Goal: Task Accomplishment & Management: Manage account settings

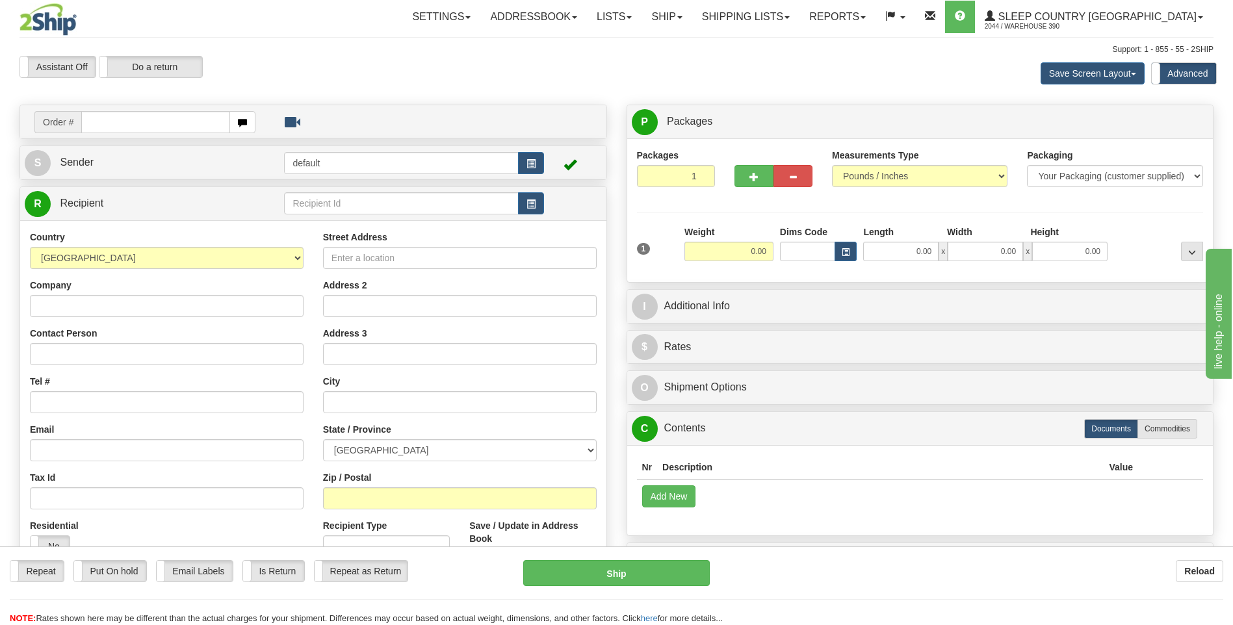
click at [187, 122] on input "text" at bounding box center [155, 122] width 148 height 22
type input "9002I160485"
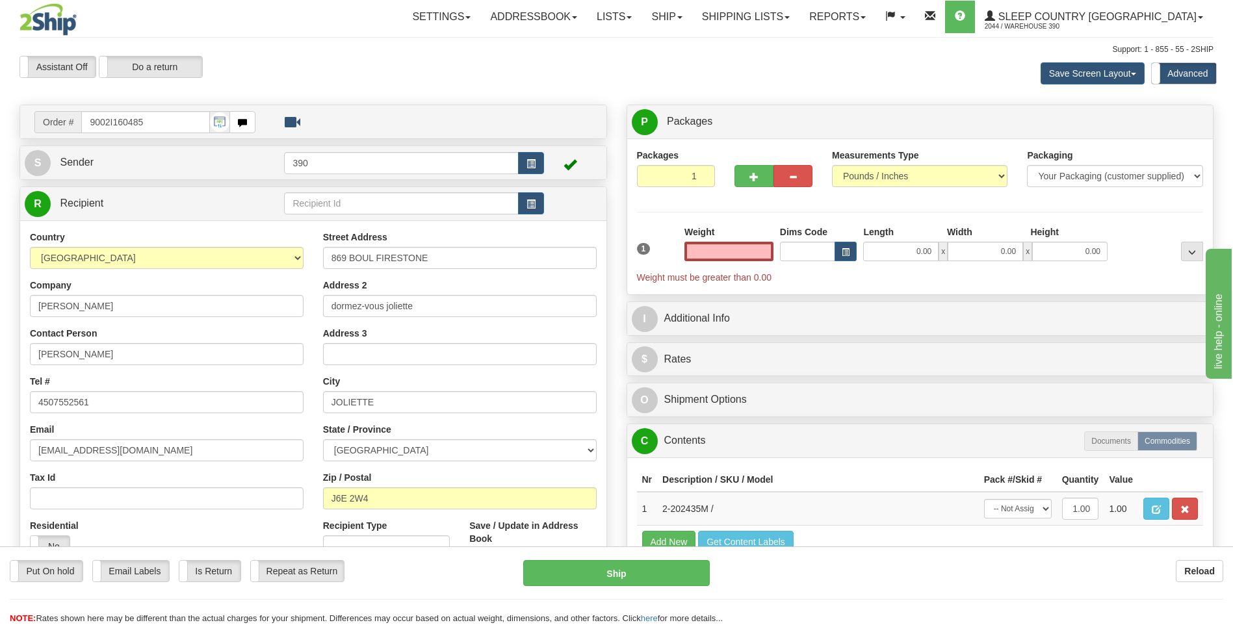
click at [738, 248] on input "text" at bounding box center [729, 252] width 89 height 20
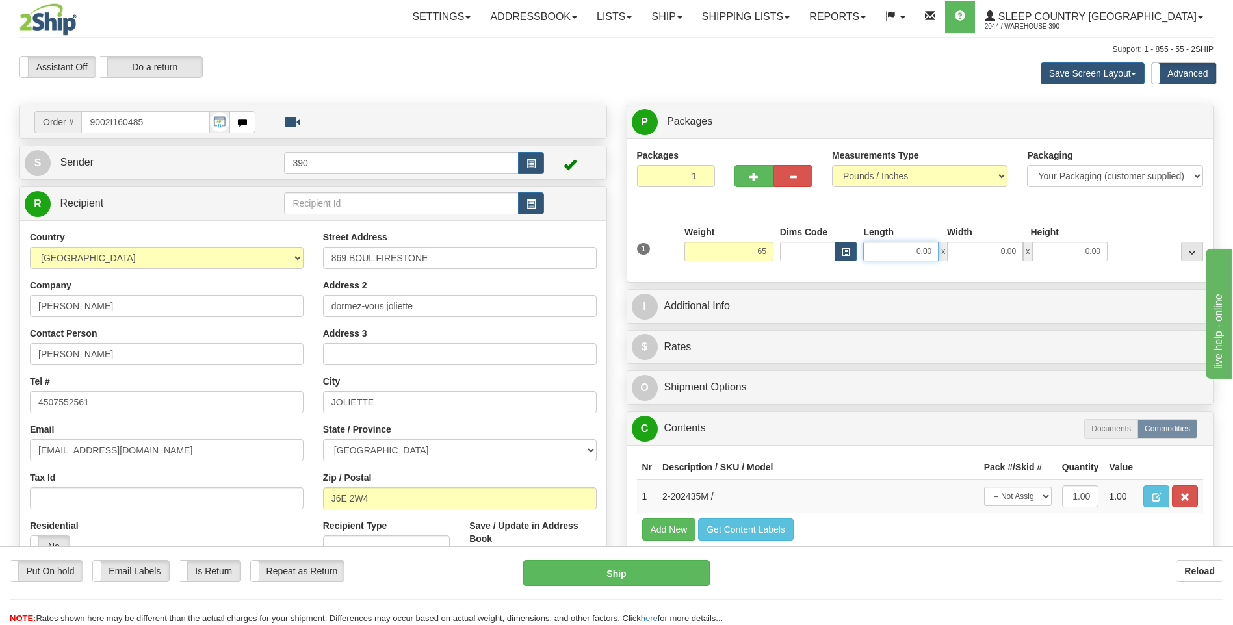
type input "65.00"
click at [888, 248] on input "0.00" at bounding box center [900, 252] width 75 height 20
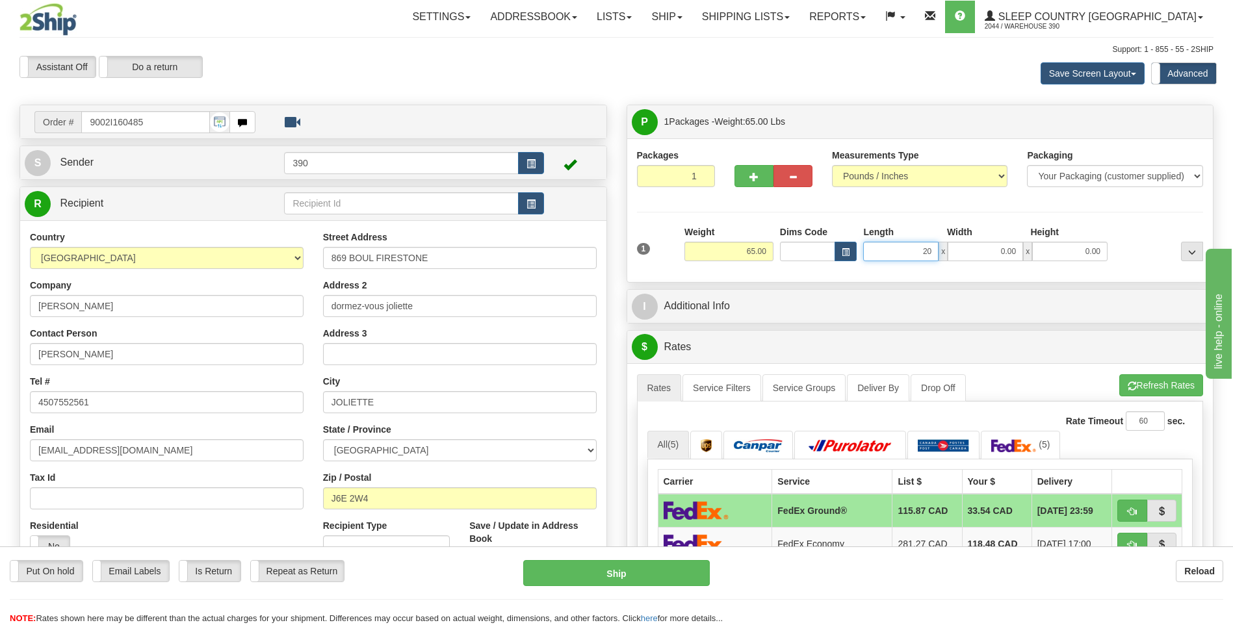
type input "20.00"
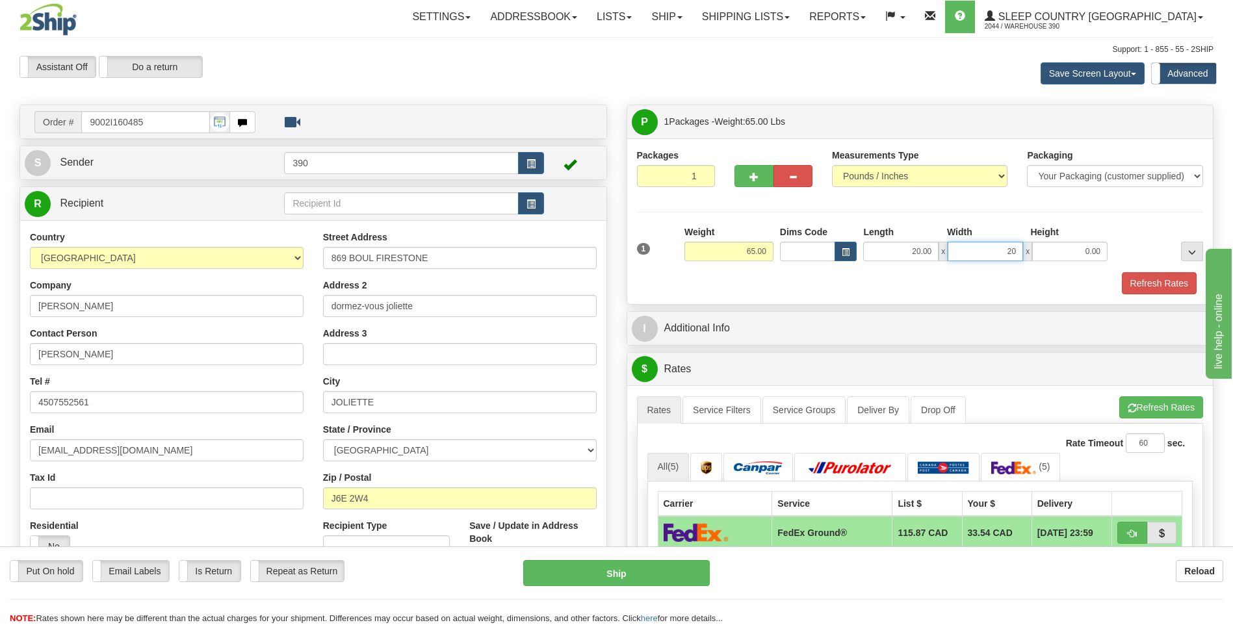
type input "20.00"
type input "40.00"
click at [1143, 419] on button "Refresh Rates" at bounding box center [1161, 408] width 84 height 22
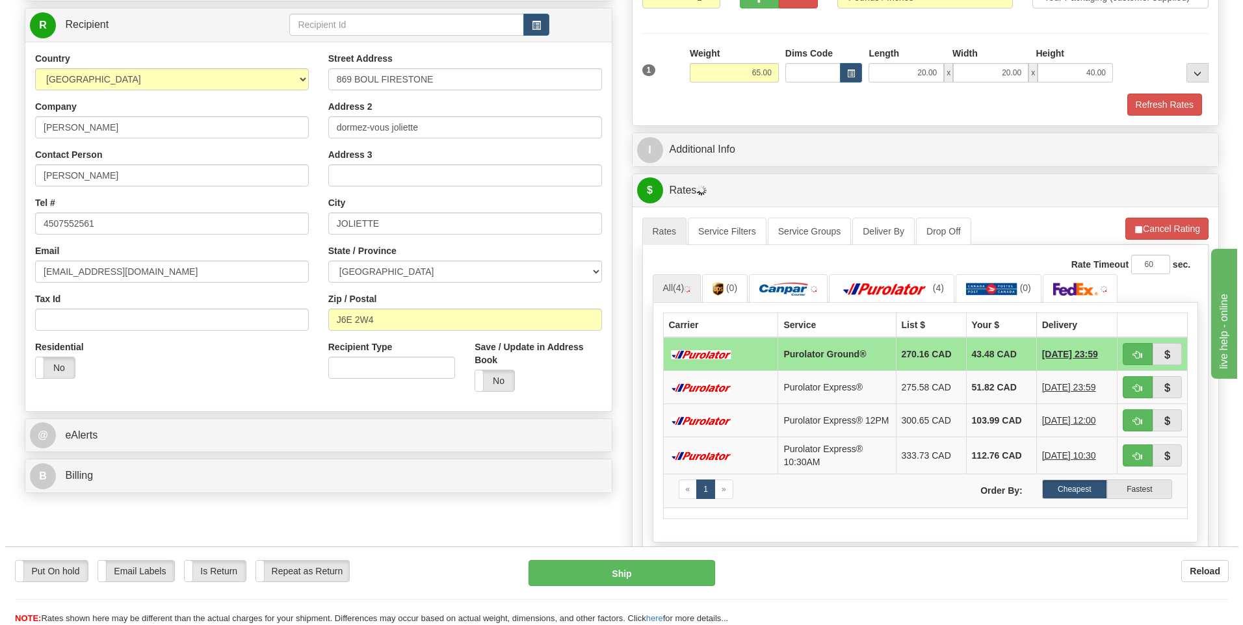
scroll to position [195, 0]
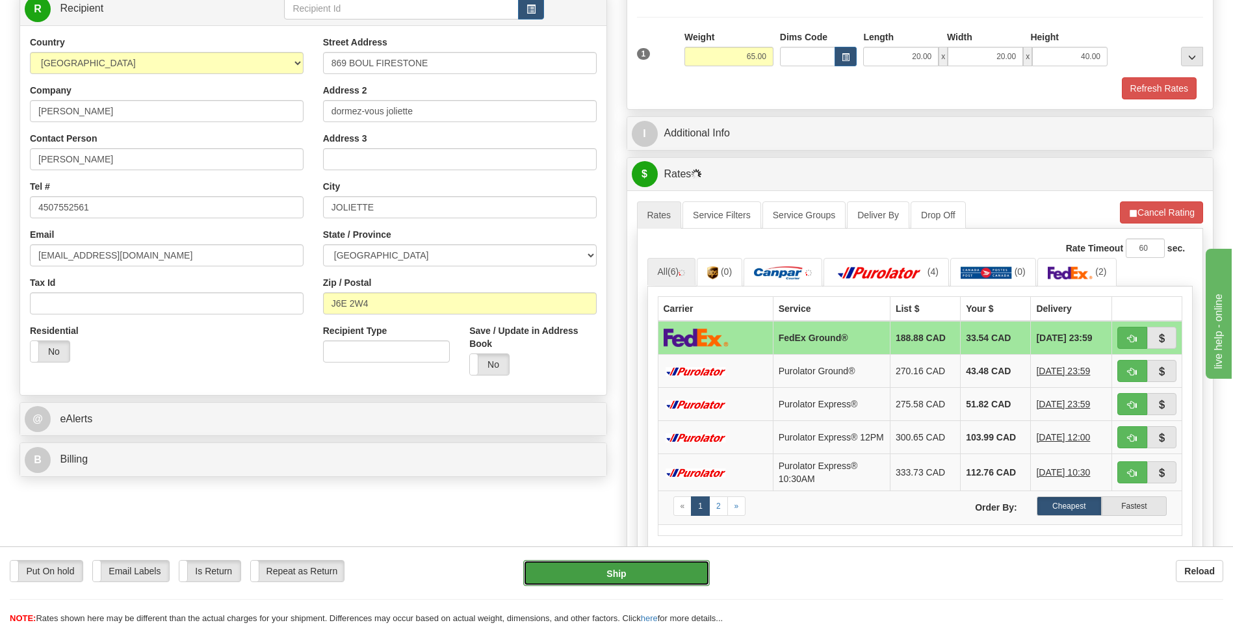
click at [639, 577] on button "Ship" at bounding box center [616, 573] width 186 height 26
type input "92"
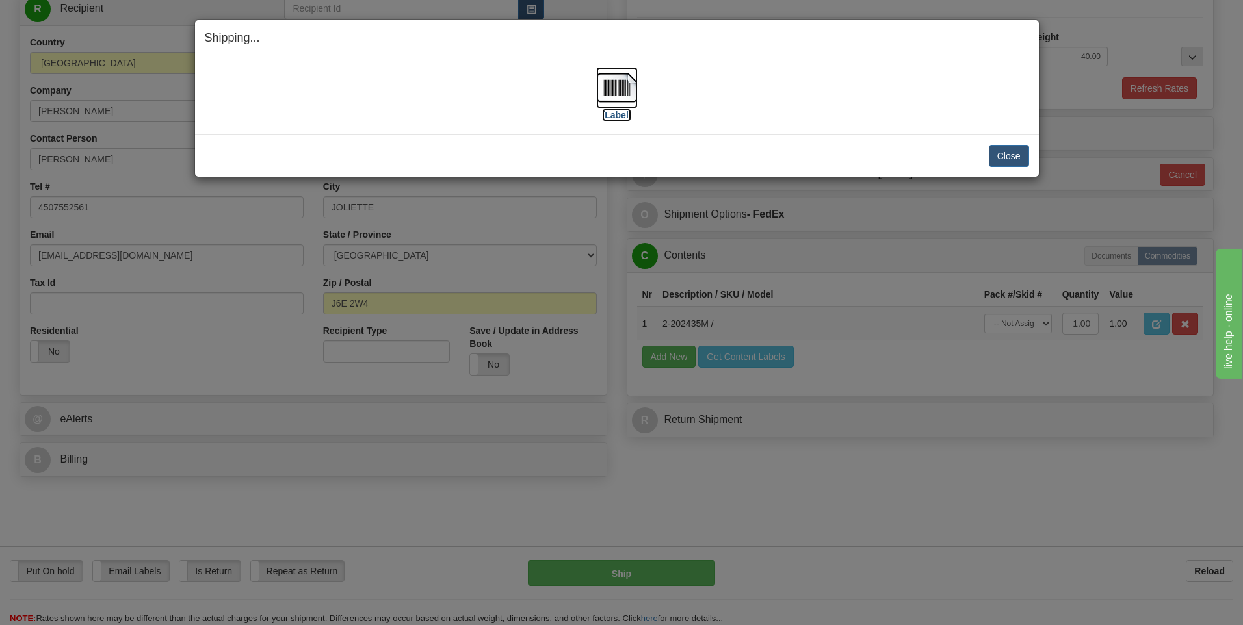
click at [620, 88] on img at bounding box center [617, 88] width 42 height 42
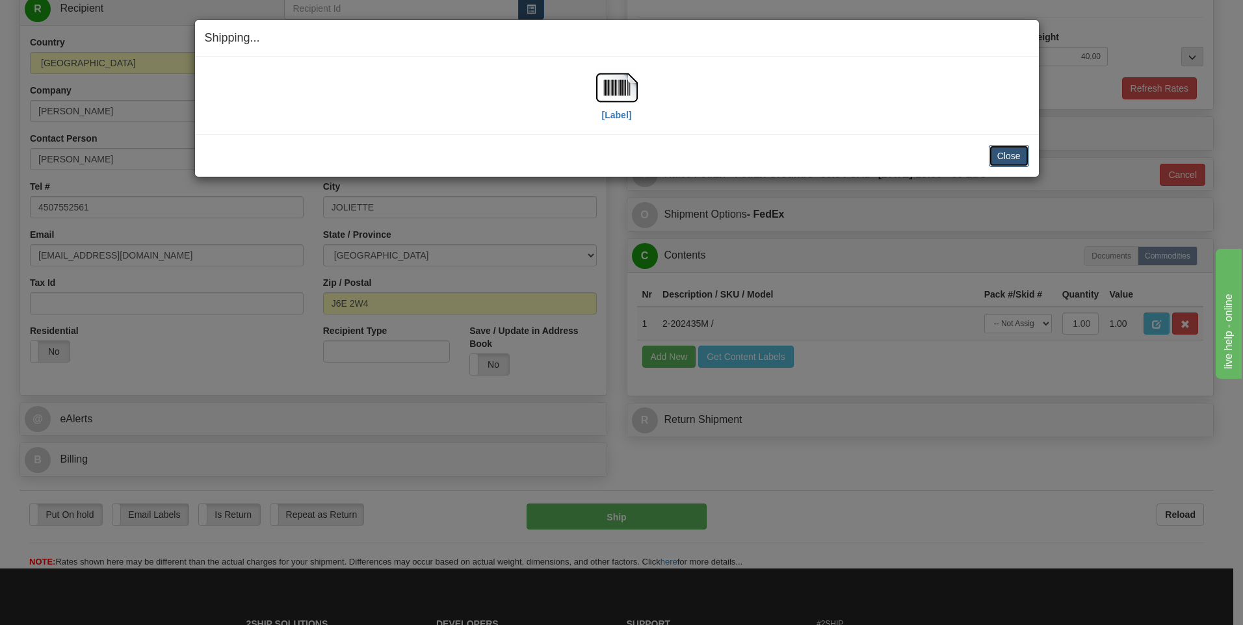
click at [1019, 153] on button "Close" at bounding box center [1009, 156] width 40 height 22
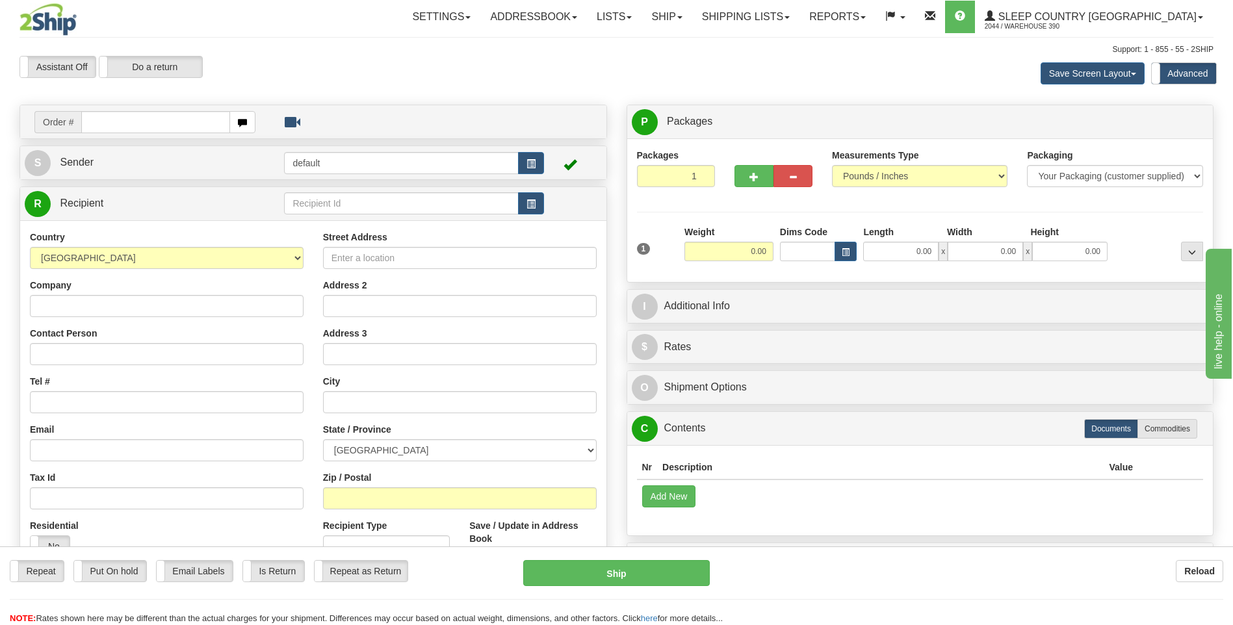
click at [189, 128] on input "text" at bounding box center [155, 122] width 148 height 22
type input "9000I159263"
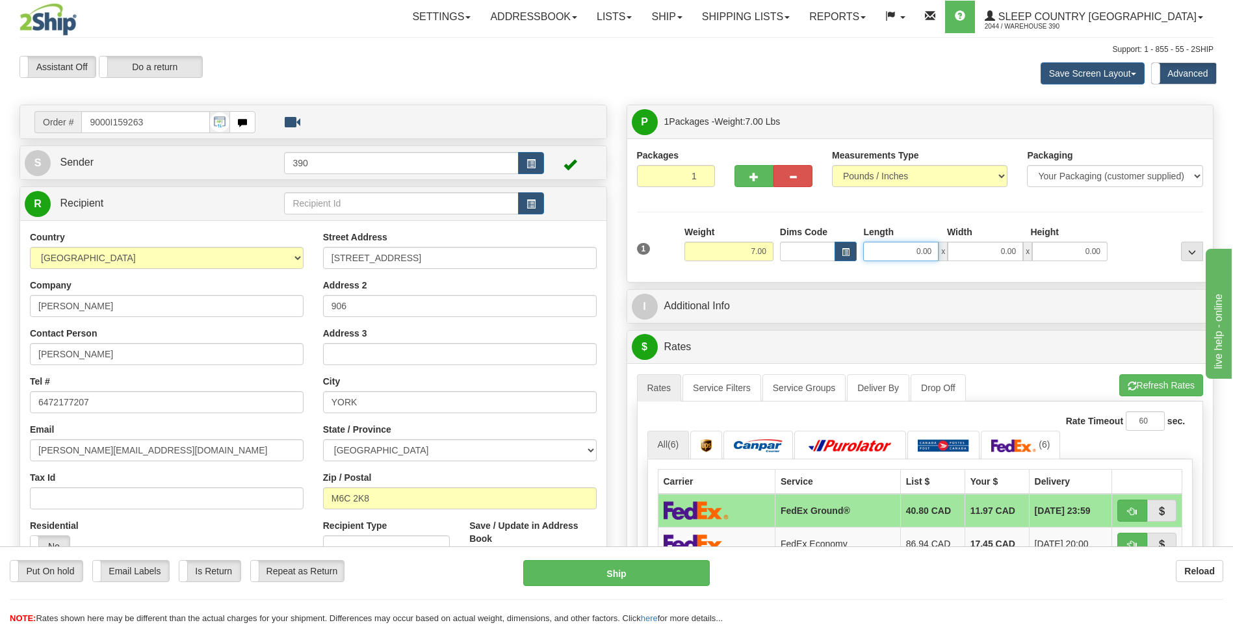
click at [885, 250] on input "0.00" at bounding box center [900, 252] width 75 height 20
type input "20.00"
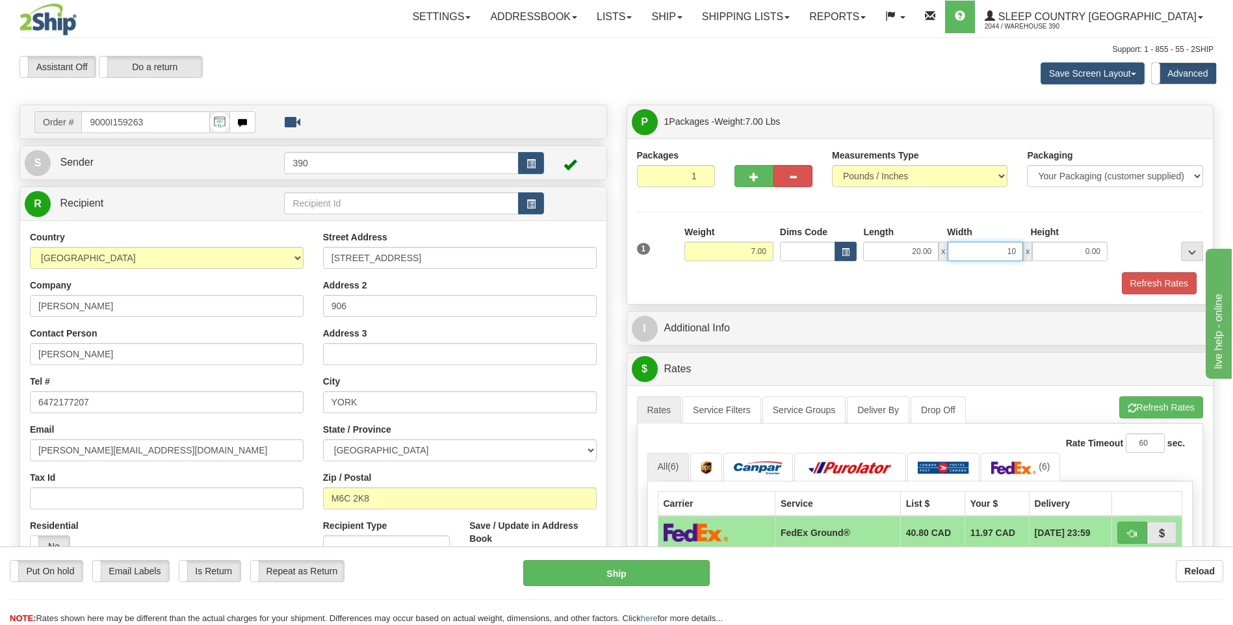
type input "10.00"
type input "9"
type input "11.00"
click at [1138, 413] on button "Refresh Rates" at bounding box center [1161, 408] width 84 height 22
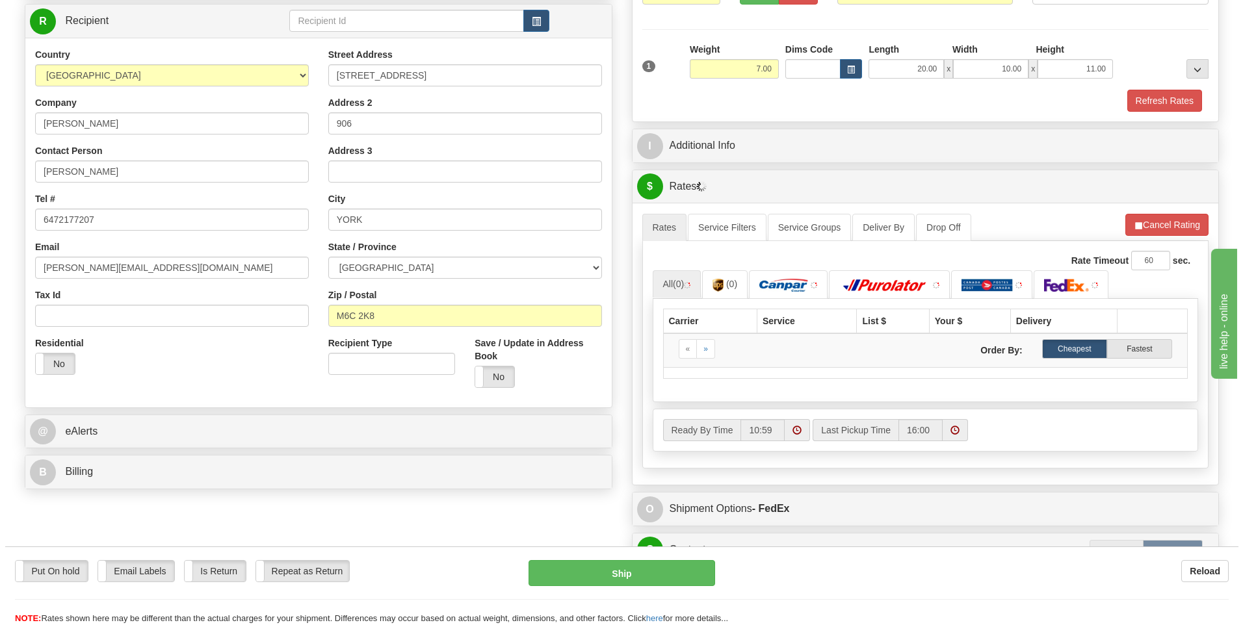
scroll to position [195, 0]
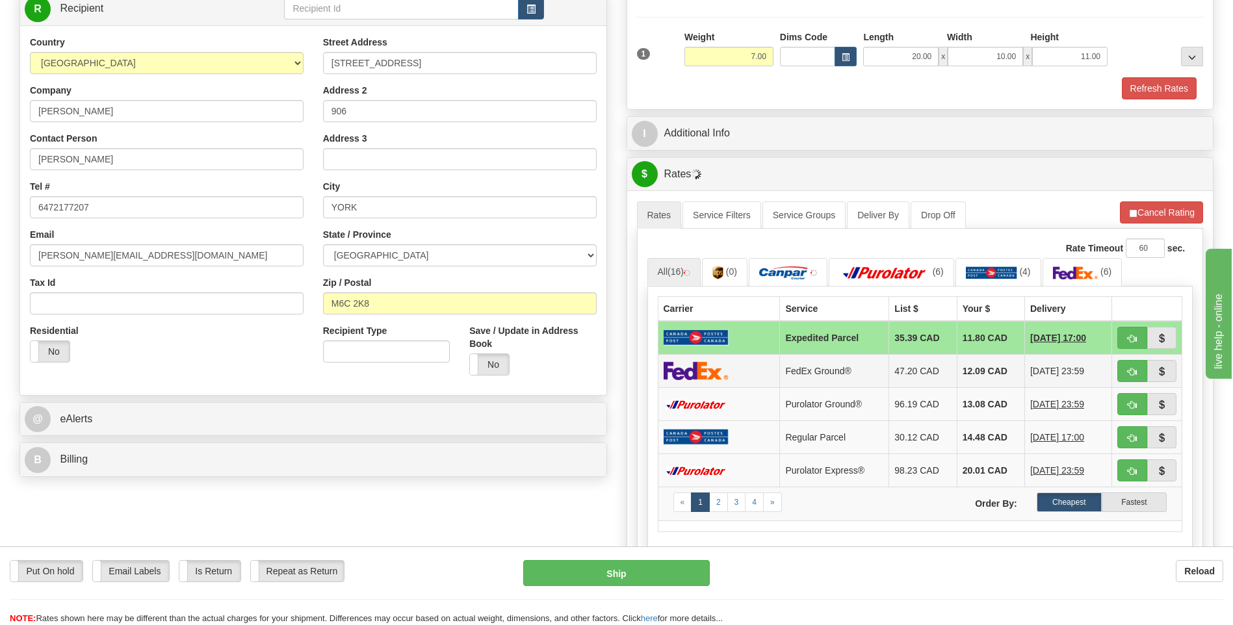
click at [960, 367] on td "12.09 CAD" at bounding box center [991, 370] width 68 height 33
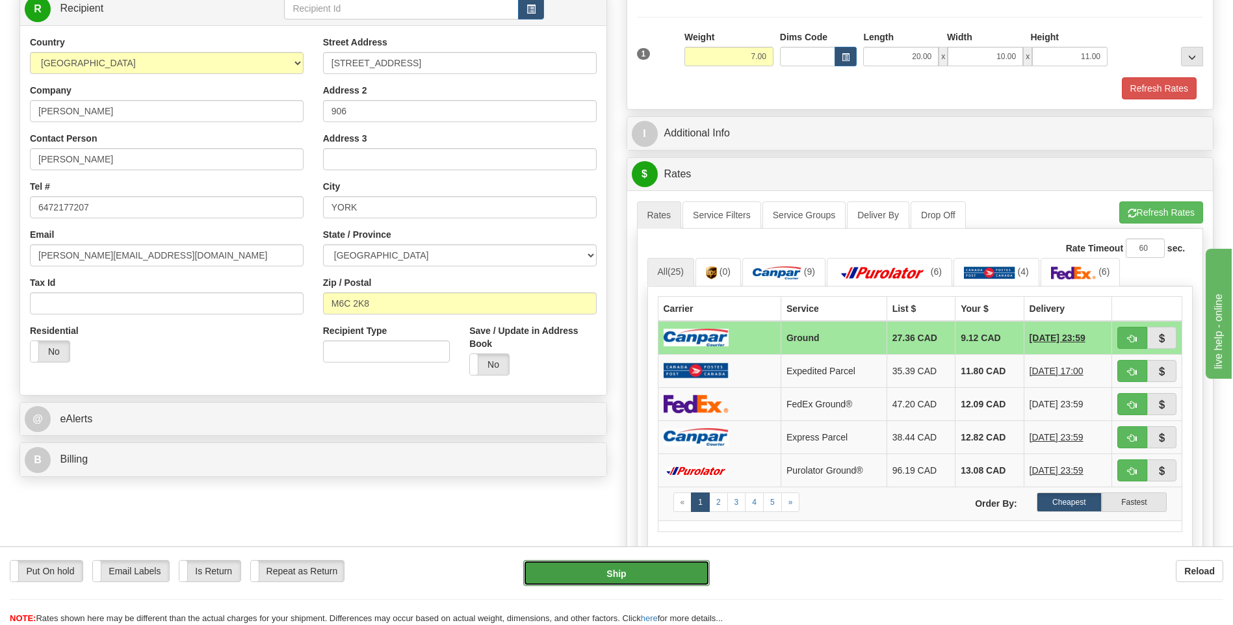
click at [612, 571] on button "Ship" at bounding box center [616, 573] width 186 height 26
type input "1"
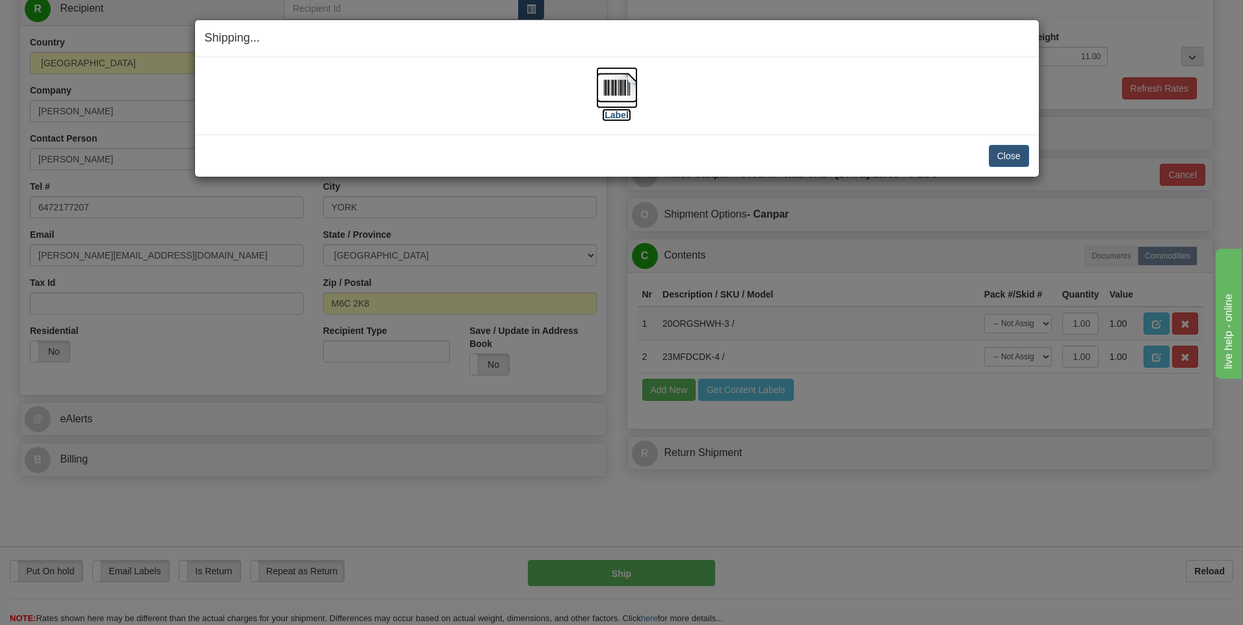
click at [620, 85] on img at bounding box center [617, 88] width 42 height 42
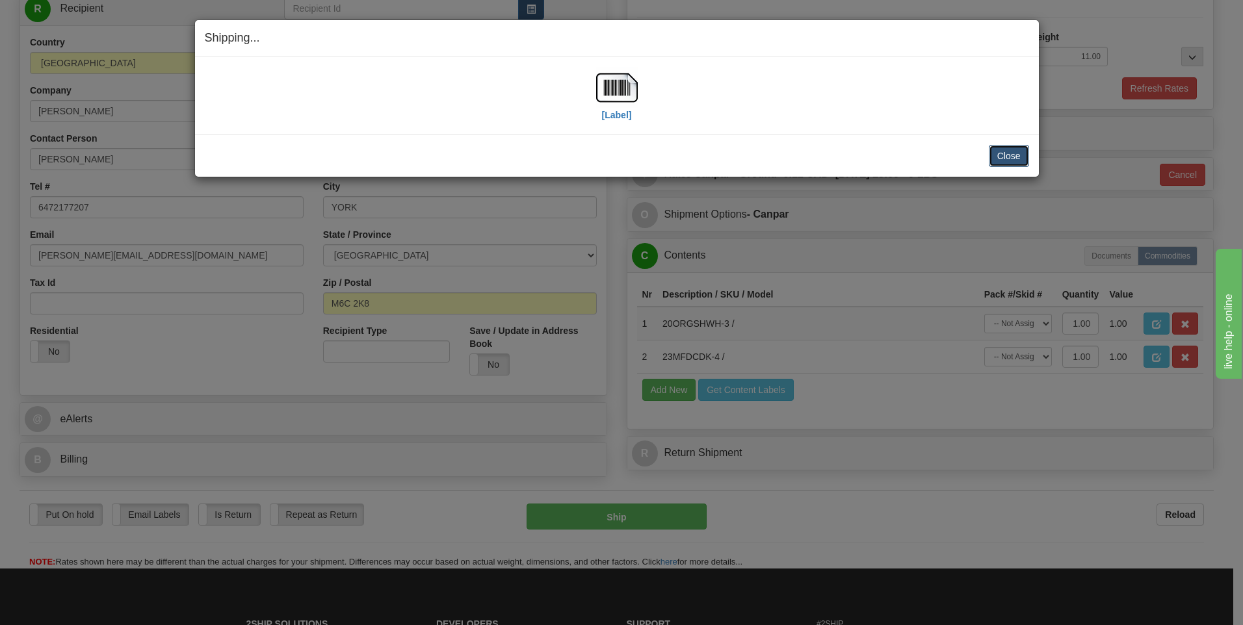
click at [1002, 151] on button "Close" at bounding box center [1009, 156] width 40 height 22
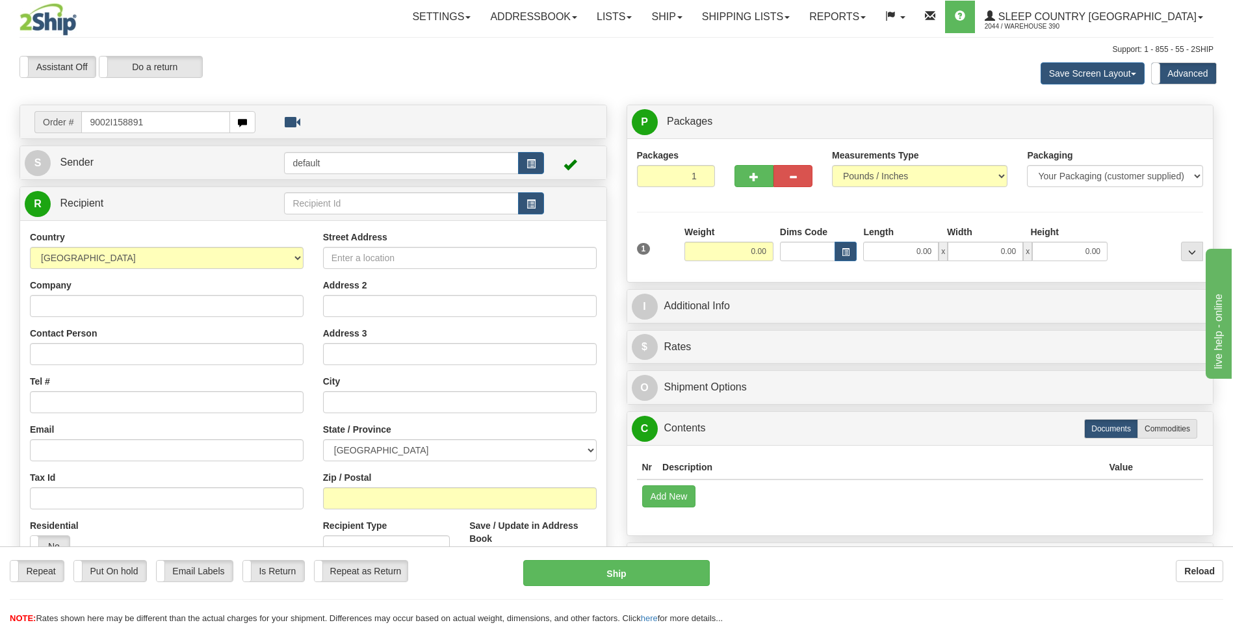
type input "9002I158891"
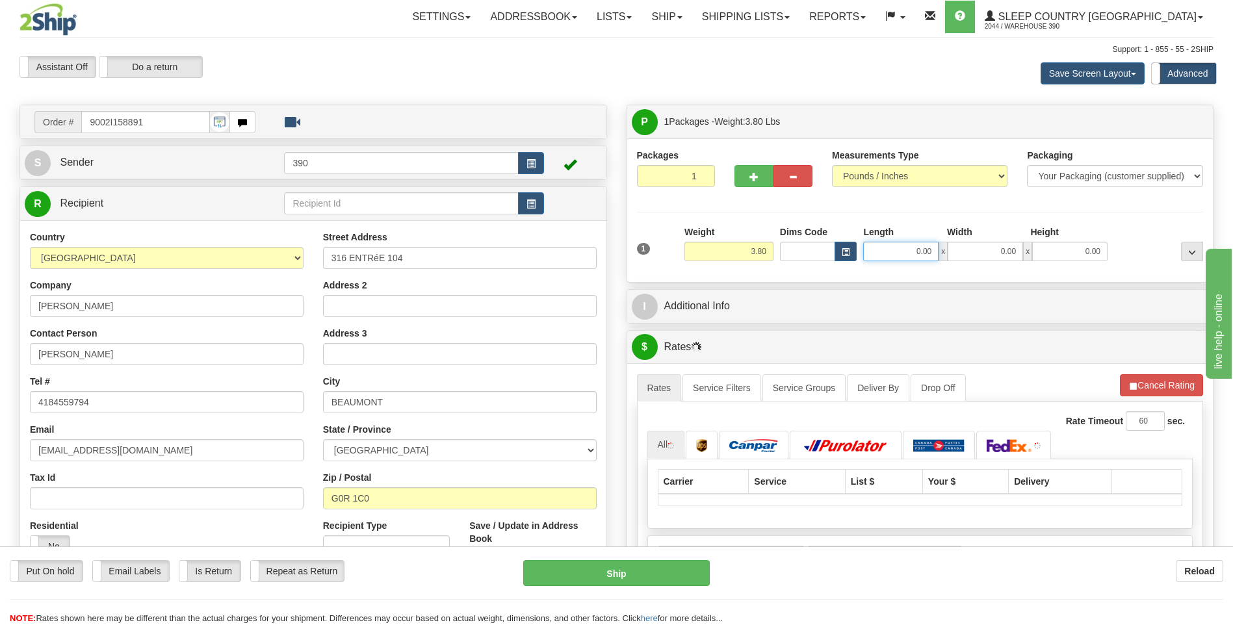
click at [892, 255] on input "0.00" at bounding box center [900, 252] width 75 height 20
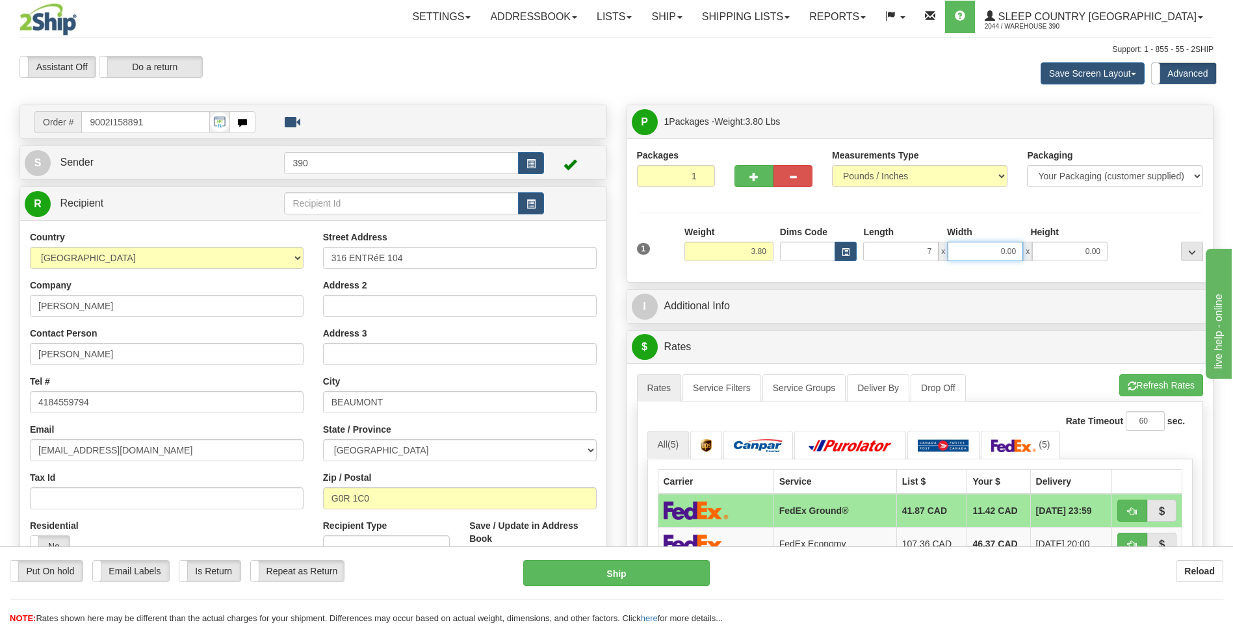
type input "7.00"
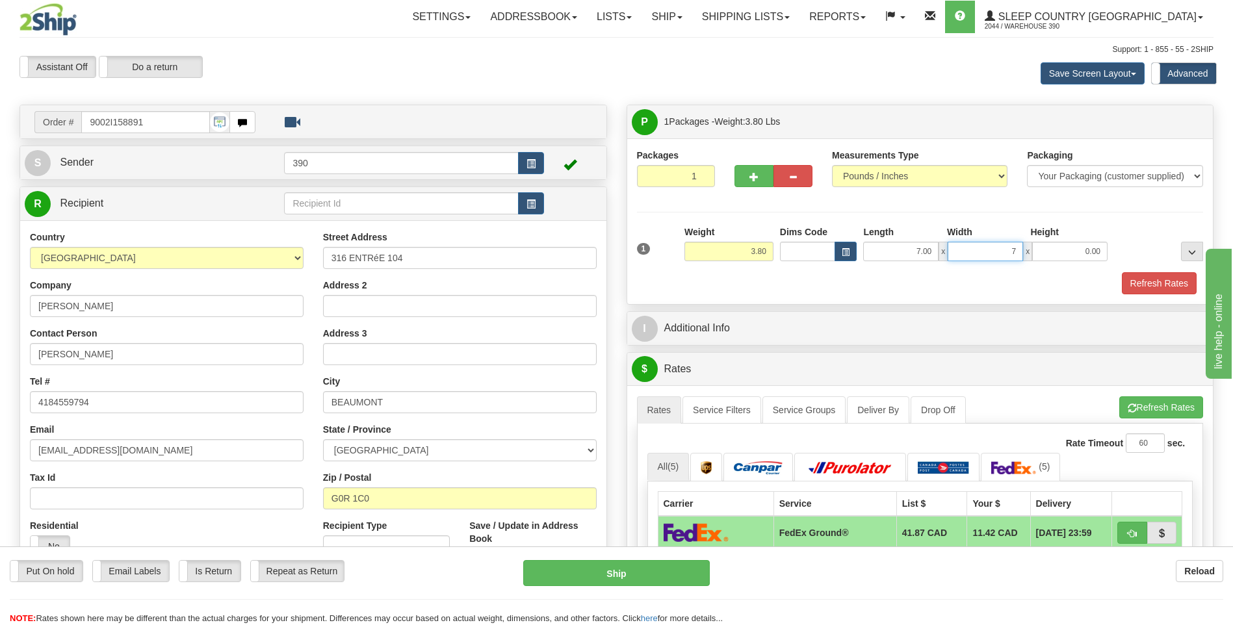
type input "7.00"
type input "9.00"
click at [1149, 411] on button "Refresh Rates" at bounding box center [1161, 408] width 84 height 22
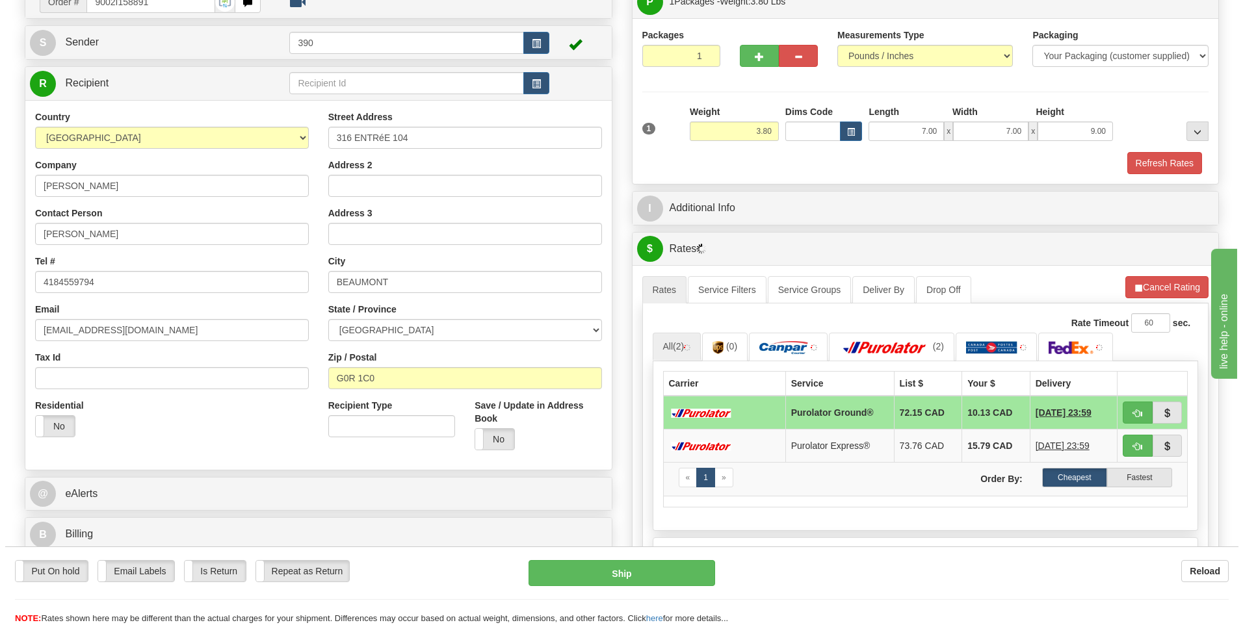
scroll to position [130, 0]
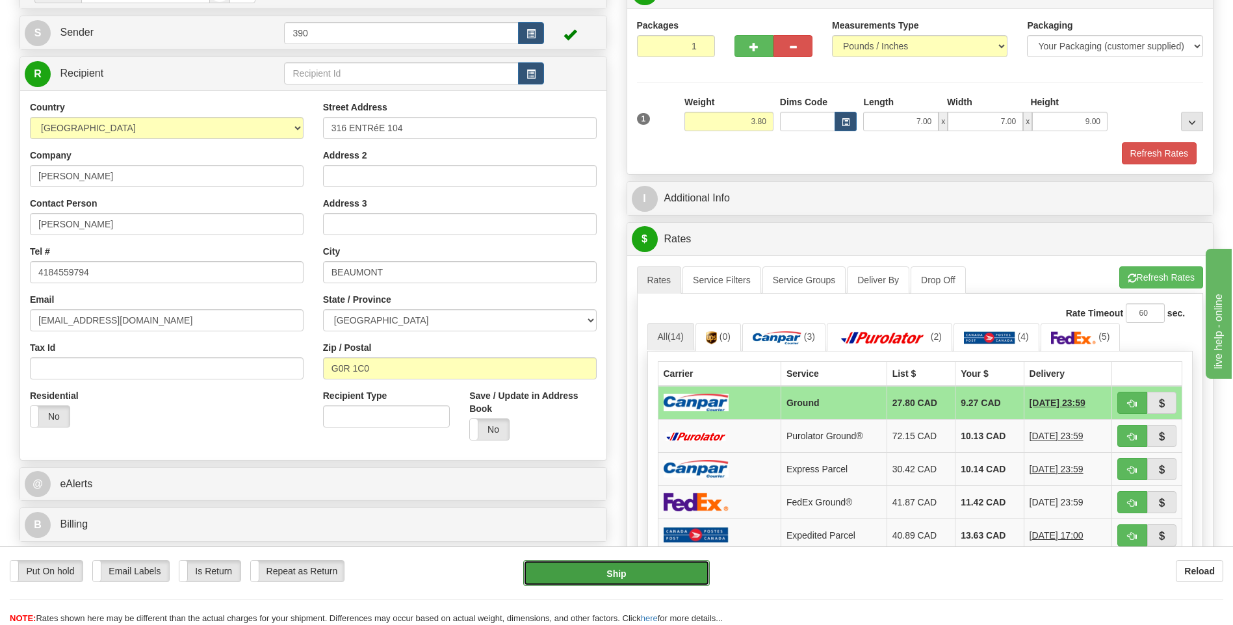
click at [640, 569] on button "Ship" at bounding box center [616, 573] width 186 height 26
type input "1"
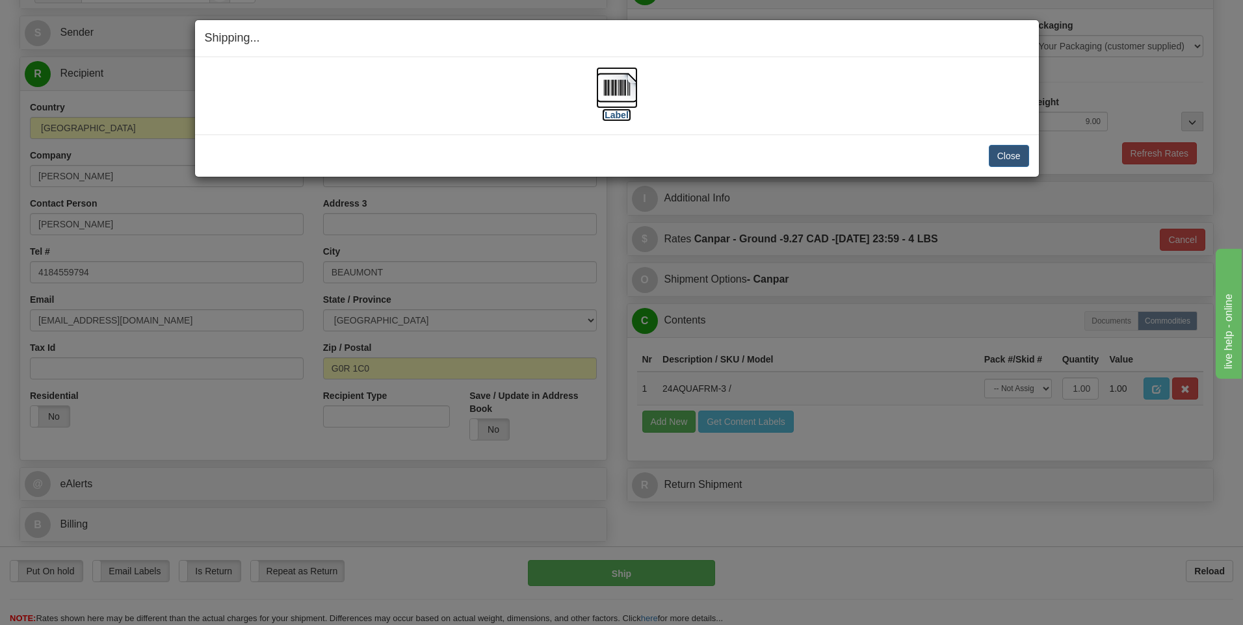
click at [613, 87] on img at bounding box center [617, 88] width 42 height 42
click at [998, 155] on button "Close" at bounding box center [1009, 156] width 40 height 22
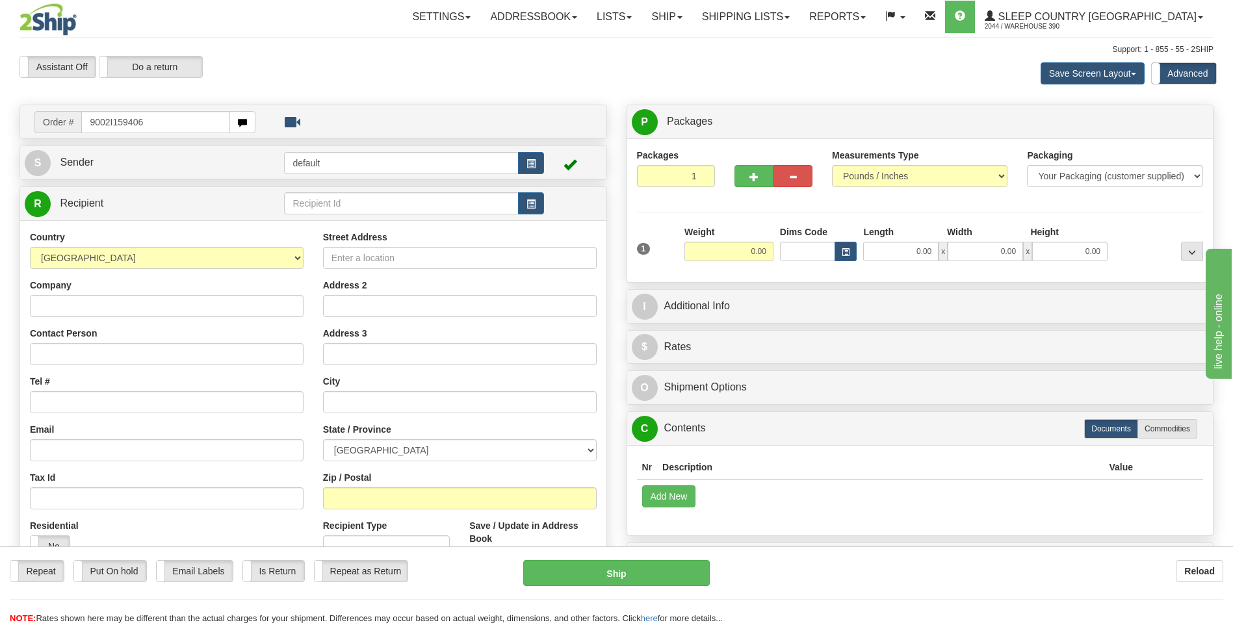
type input "9002I159406"
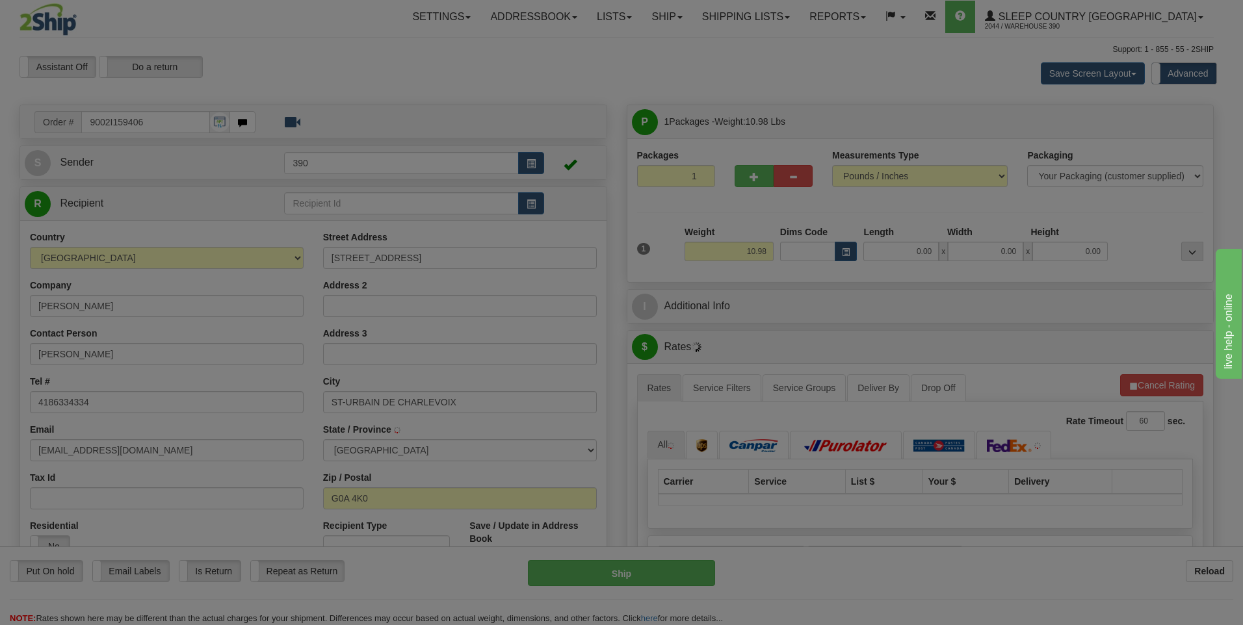
type input "SAINT-URBAIN-DE-CHARLEVOIX"
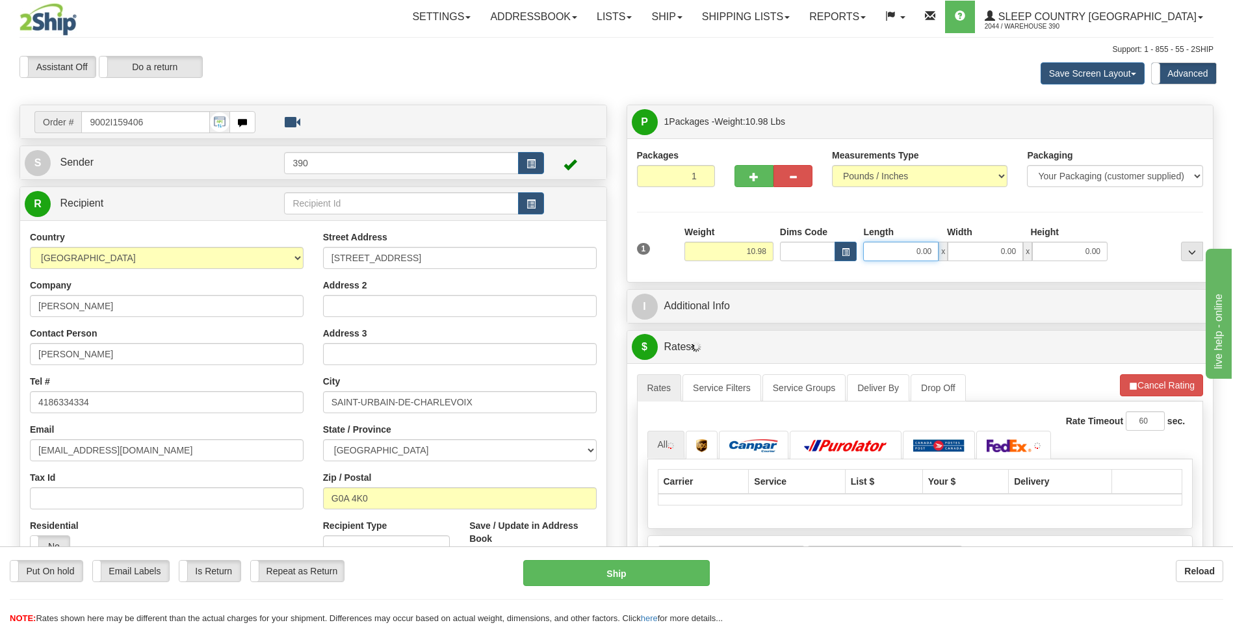
click at [887, 254] on input "0.00" at bounding box center [900, 252] width 75 height 20
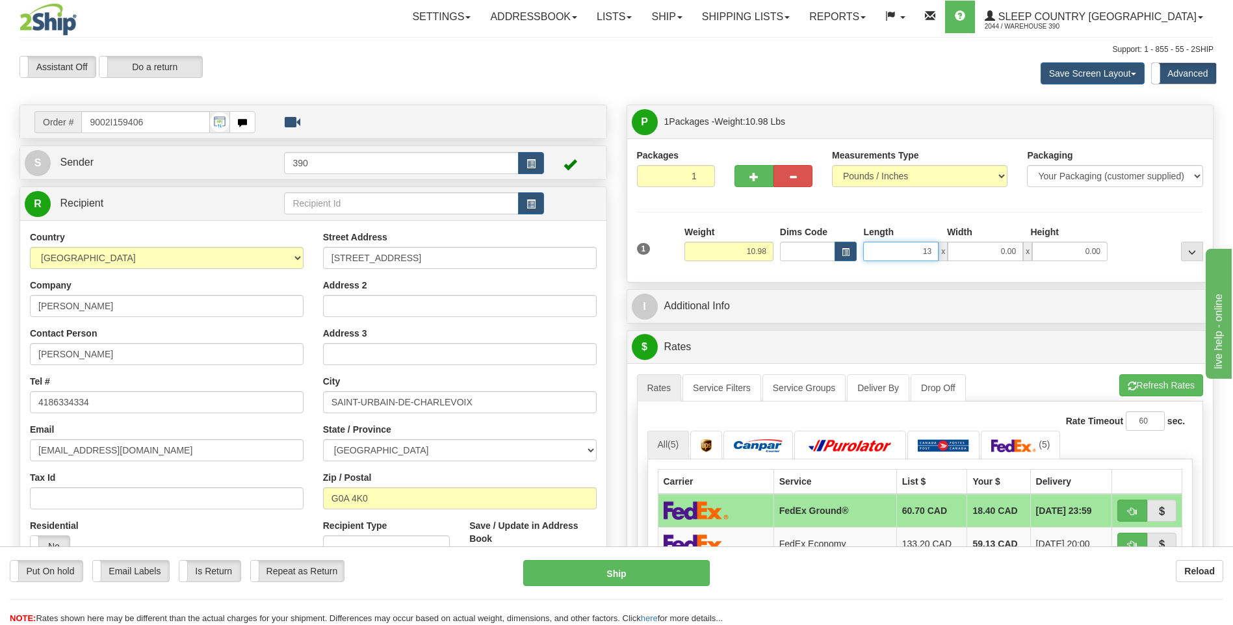
type input "13.00"
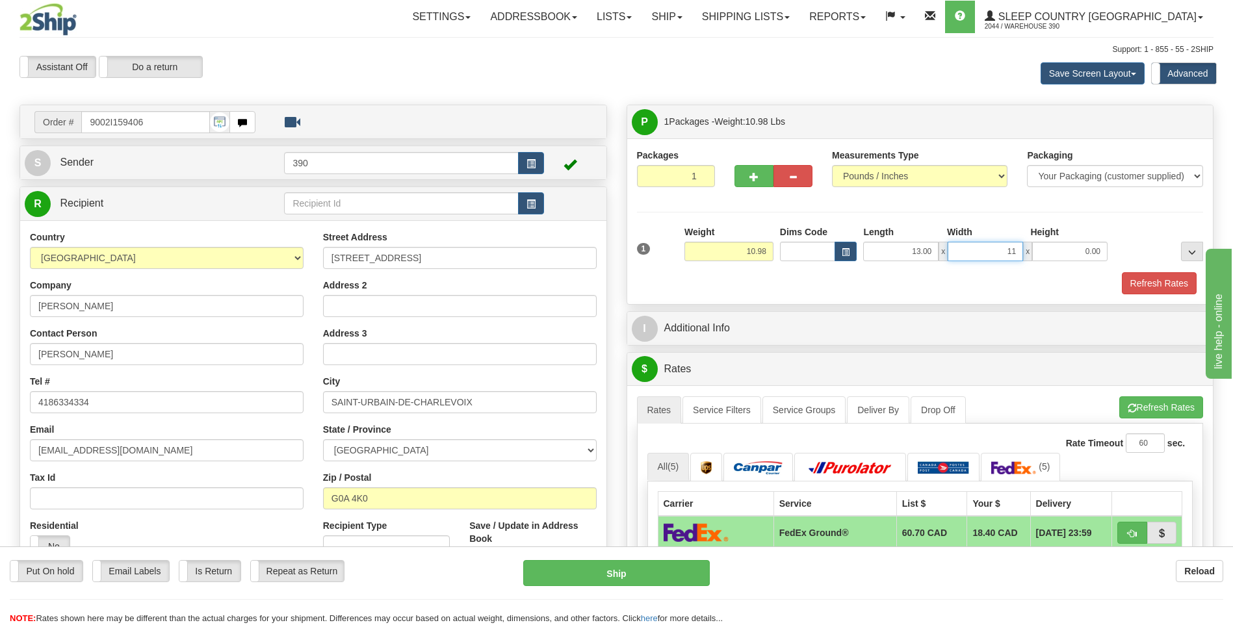
type input "11.00"
type input "10.00"
click at [1136, 408] on button "Refresh Rates" at bounding box center [1161, 408] width 84 height 22
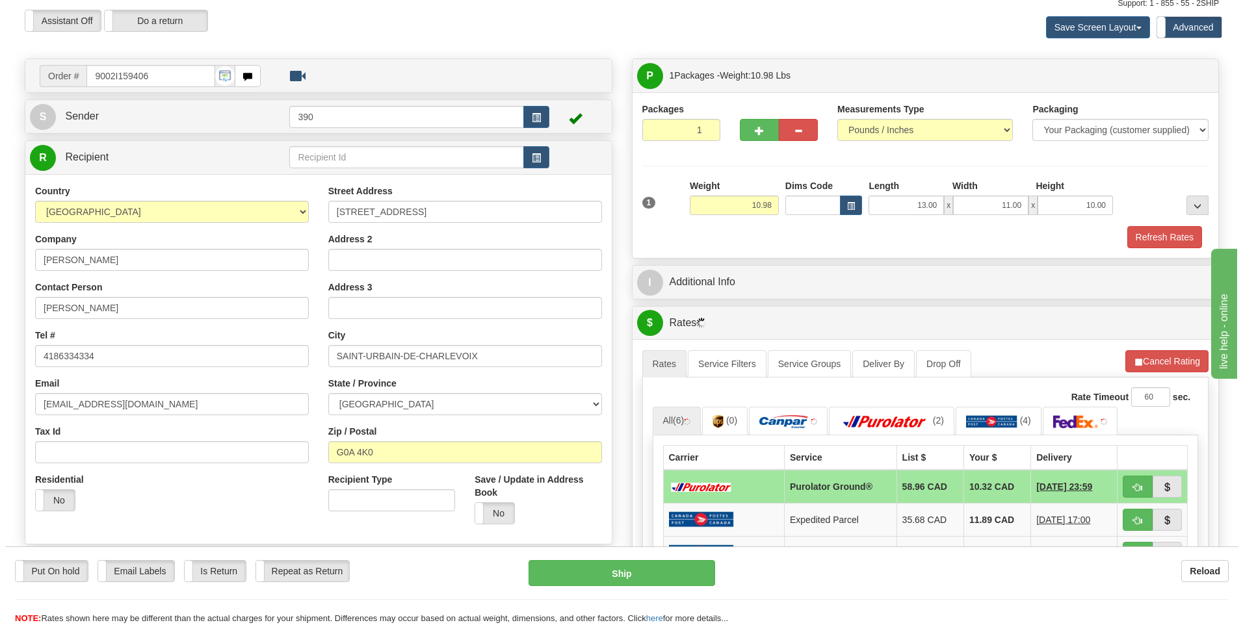
scroll to position [130, 0]
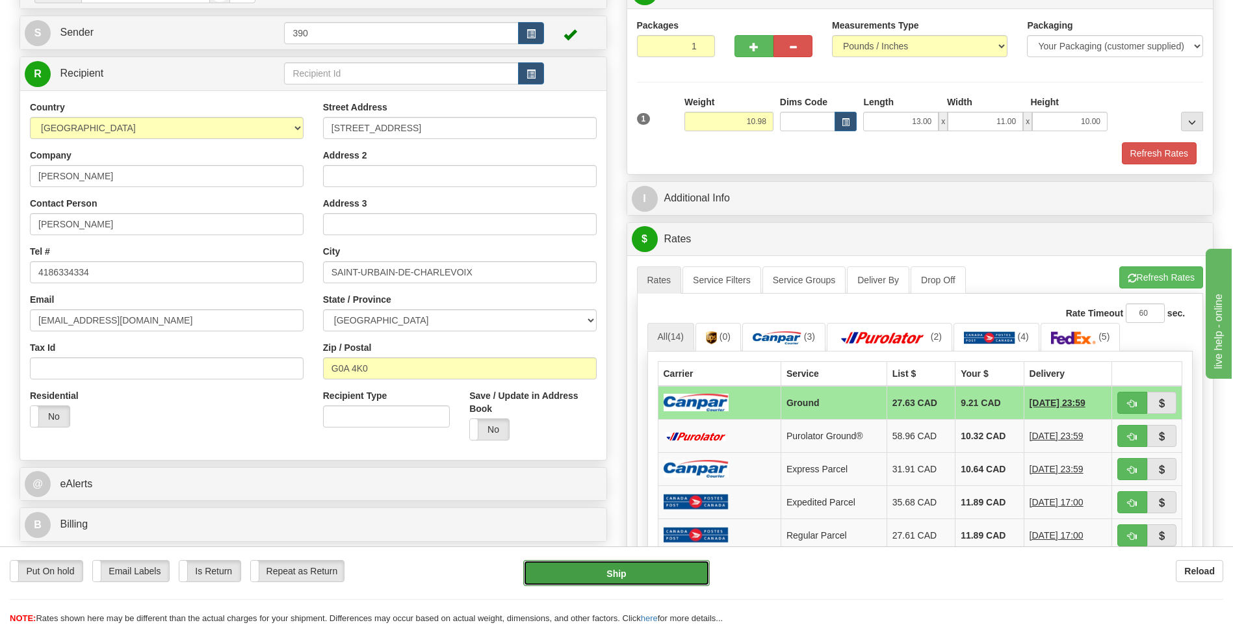
click at [651, 570] on button "Ship" at bounding box center [616, 573] width 186 height 26
type input "1"
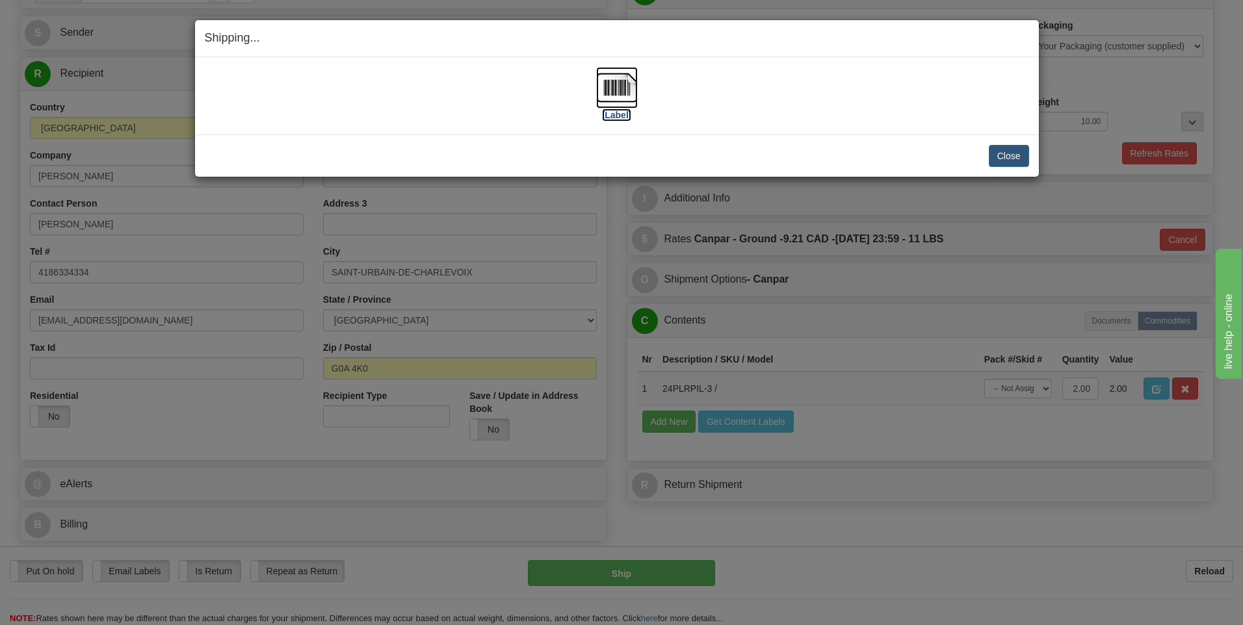
click at [613, 88] on img at bounding box center [617, 88] width 42 height 42
click at [1010, 153] on button "Close" at bounding box center [1009, 156] width 40 height 22
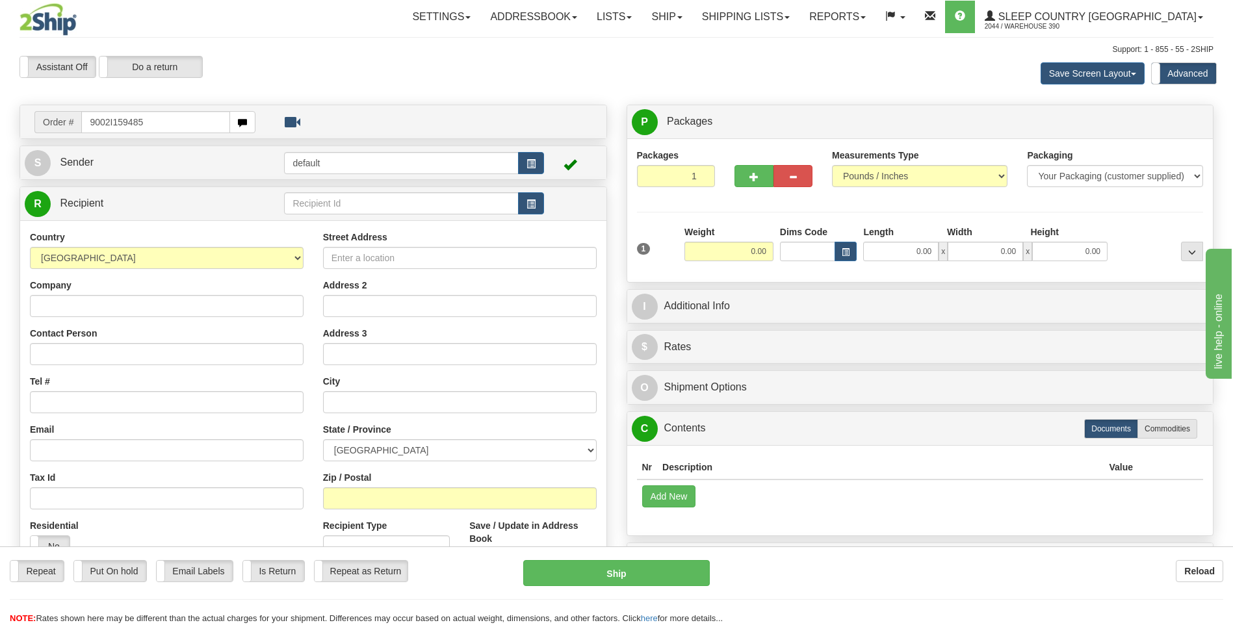
type input "9002I159485"
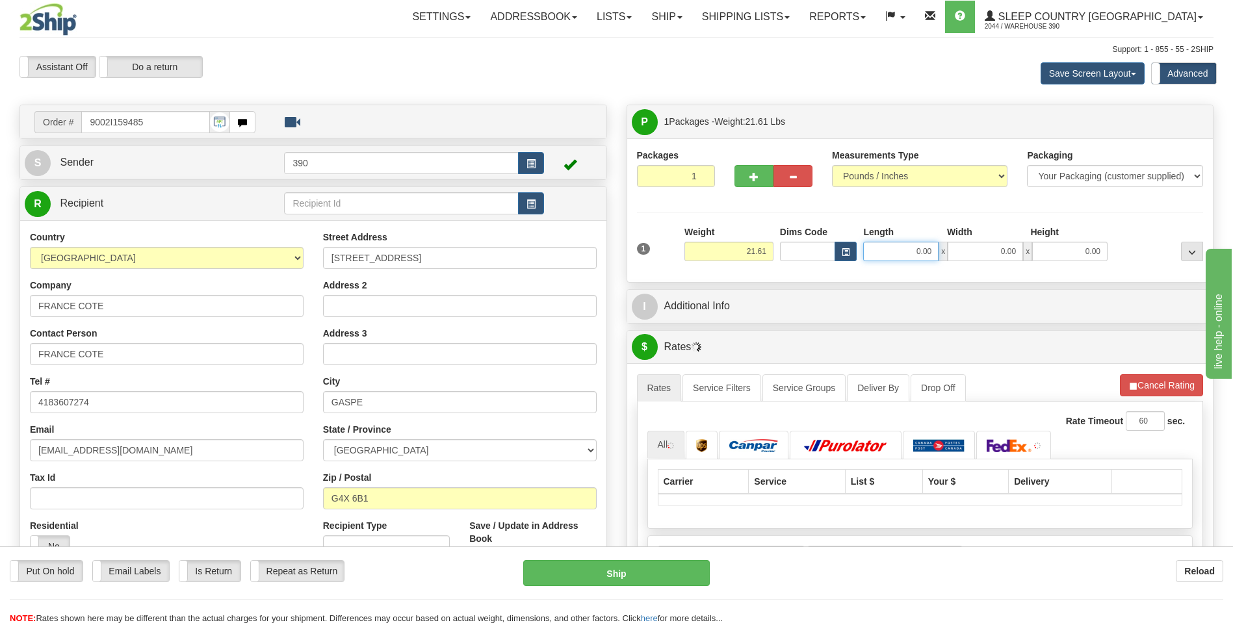
click at [892, 253] on input "0.00" at bounding box center [900, 252] width 75 height 20
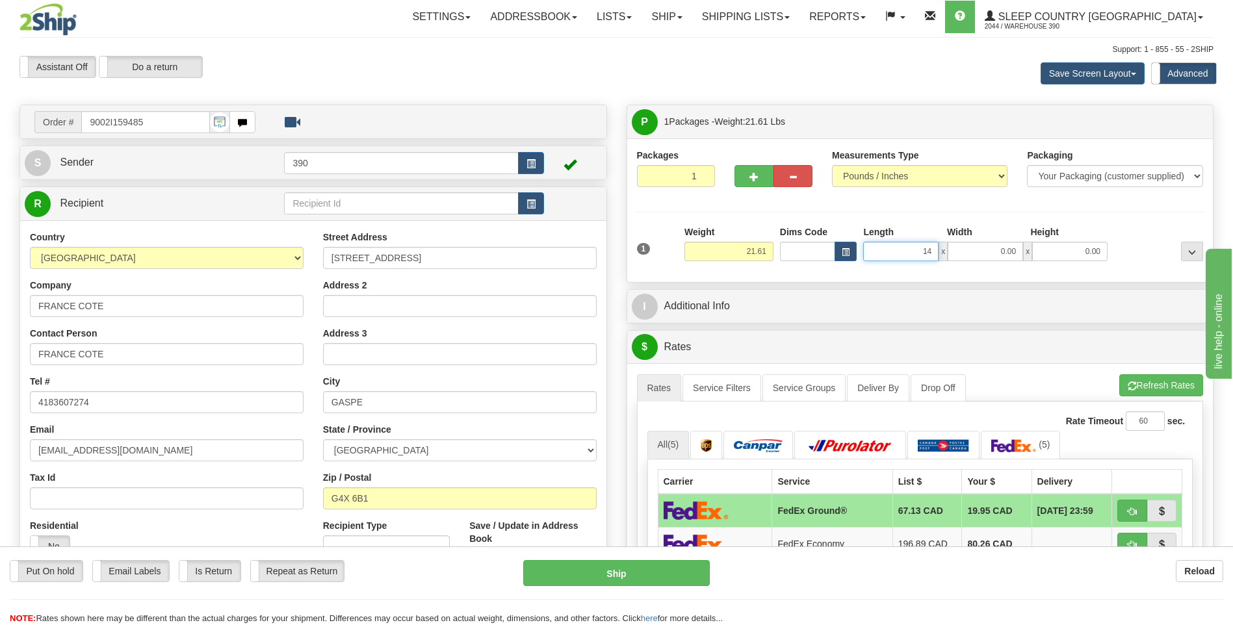
type input "14.00"
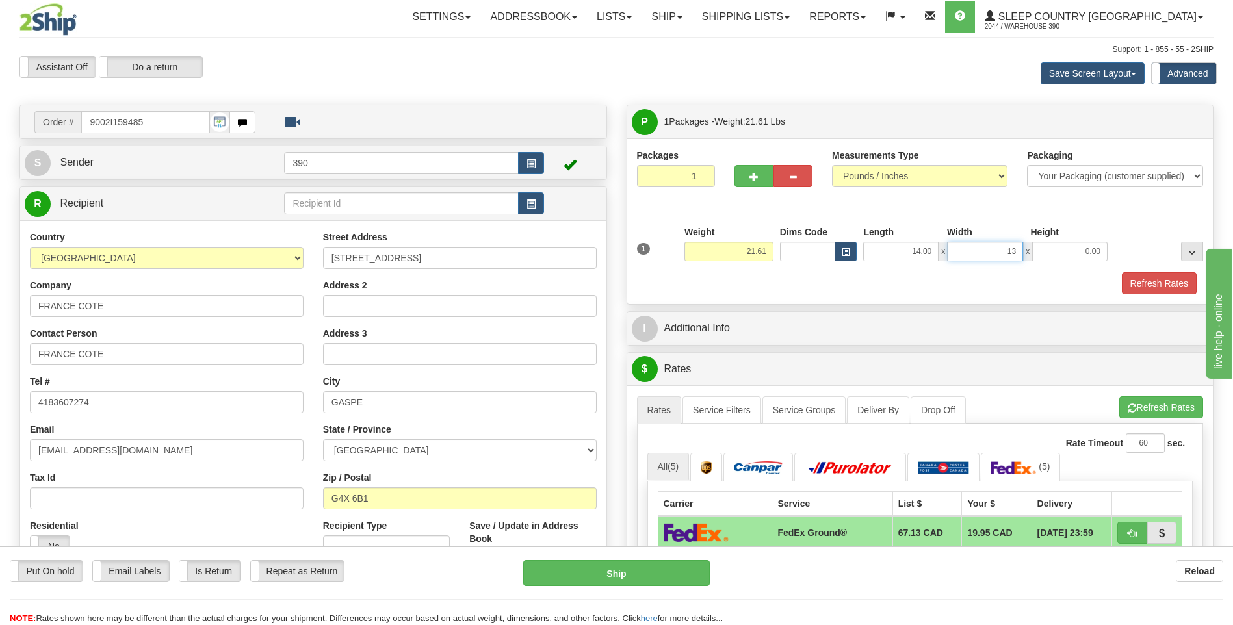
type input "13.00"
type input "11.00"
click at [1156, 412] on button "Refresh Rates" at bounding box center [1161, 408] width 84 height 22
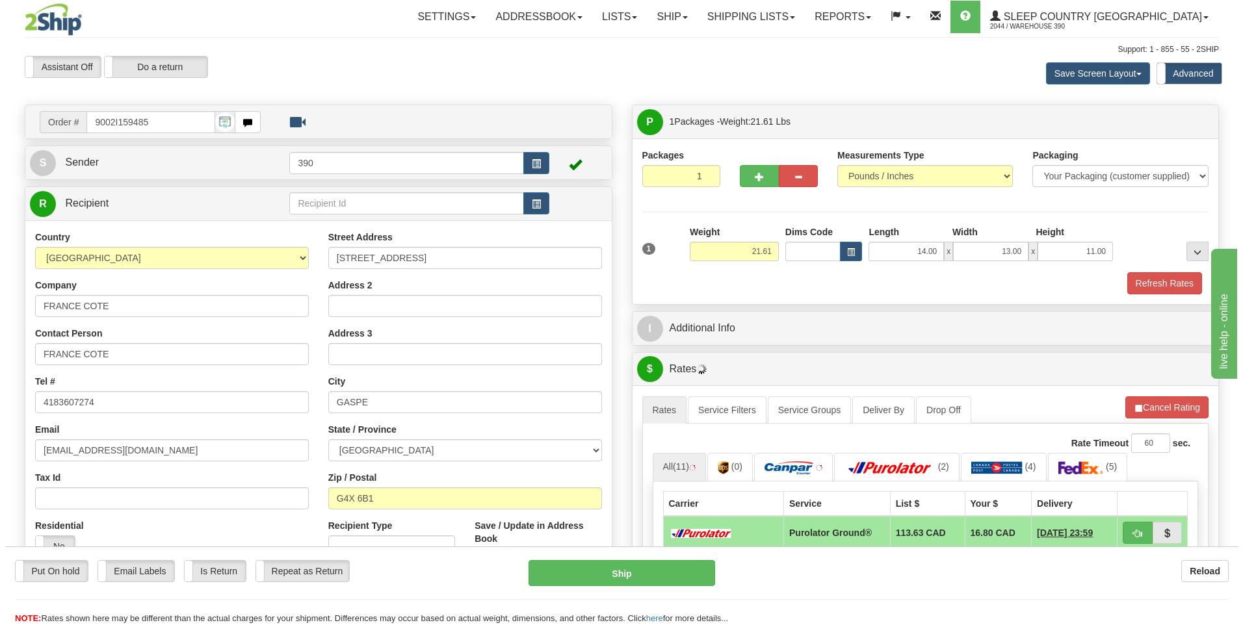
scroll to position [130, 0]
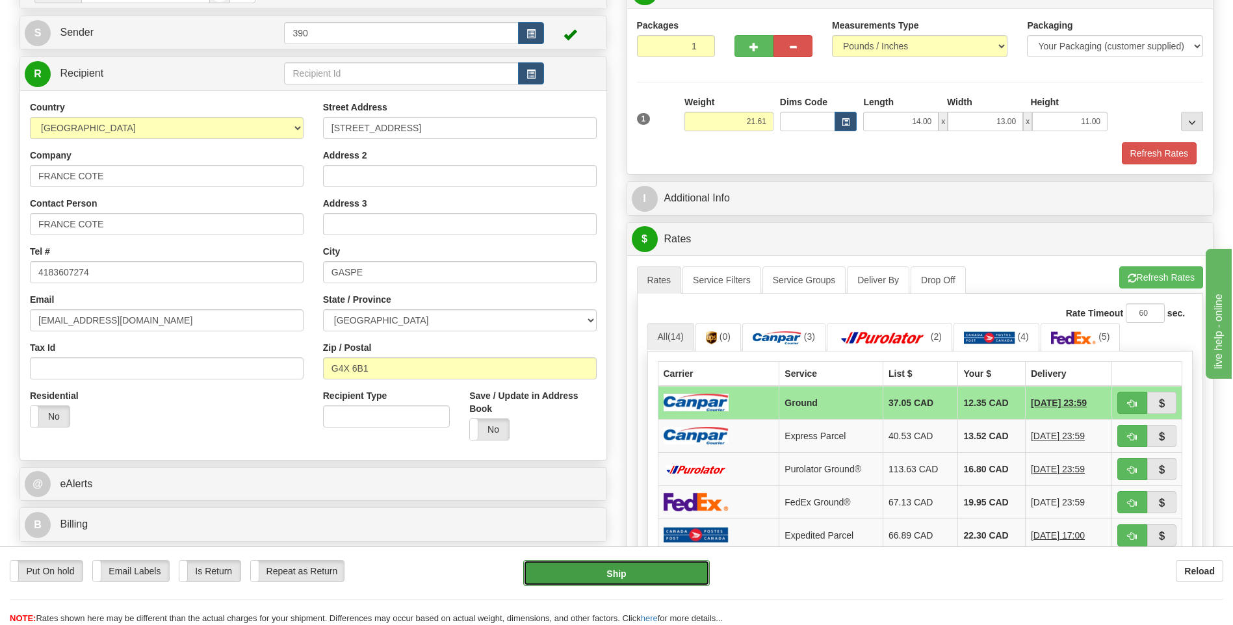
click at [629, 575] on button "Ship" at bounding box center [616, 573] width 186 height 26
type input "1"
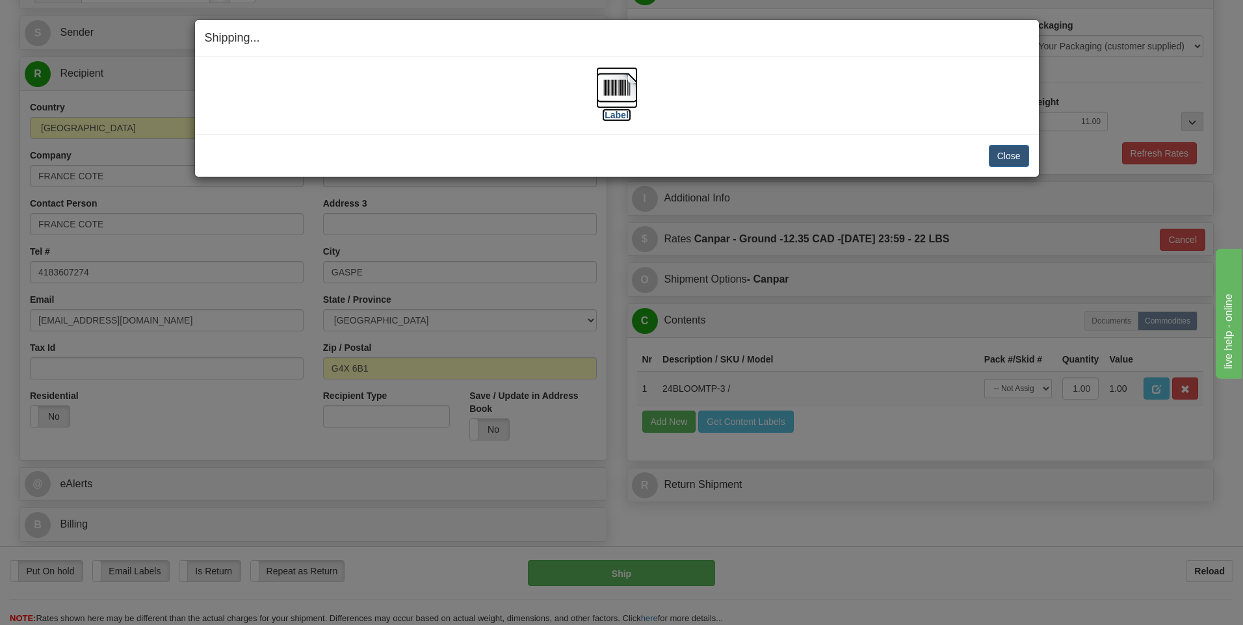
click at [627, 86] on img at bounding box center [617, 88] width 42 height 42
click at [1013, 151] on button "Close" at bounding box center [1009, 156] width 40 height 22
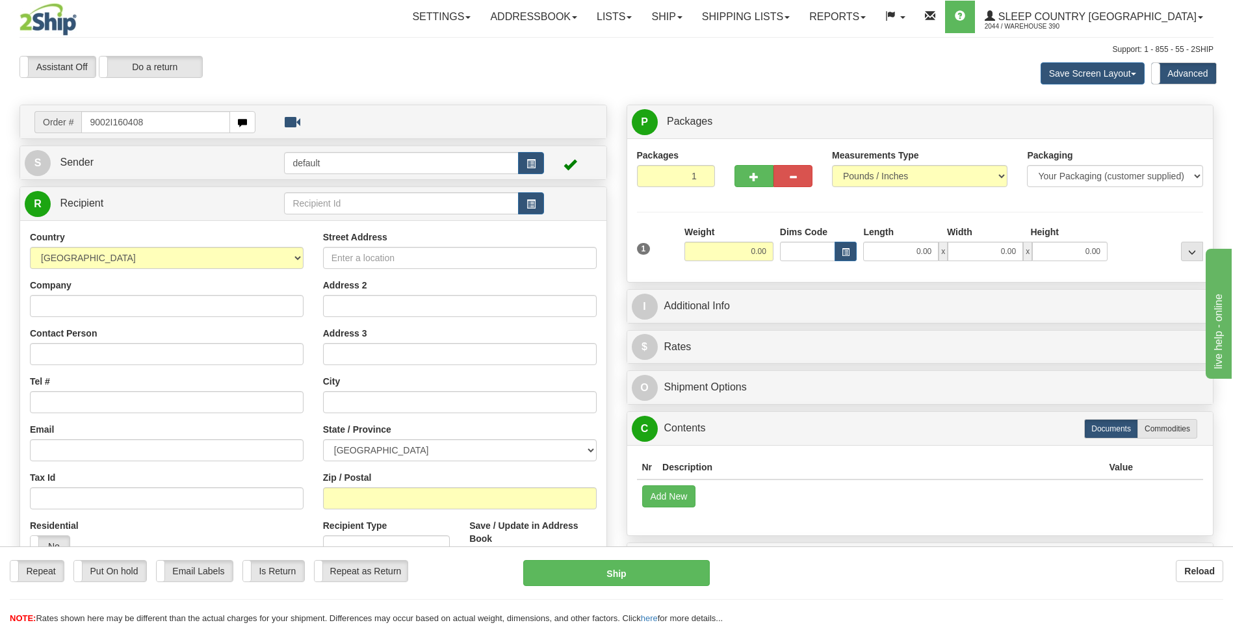
type input "9002I160408"
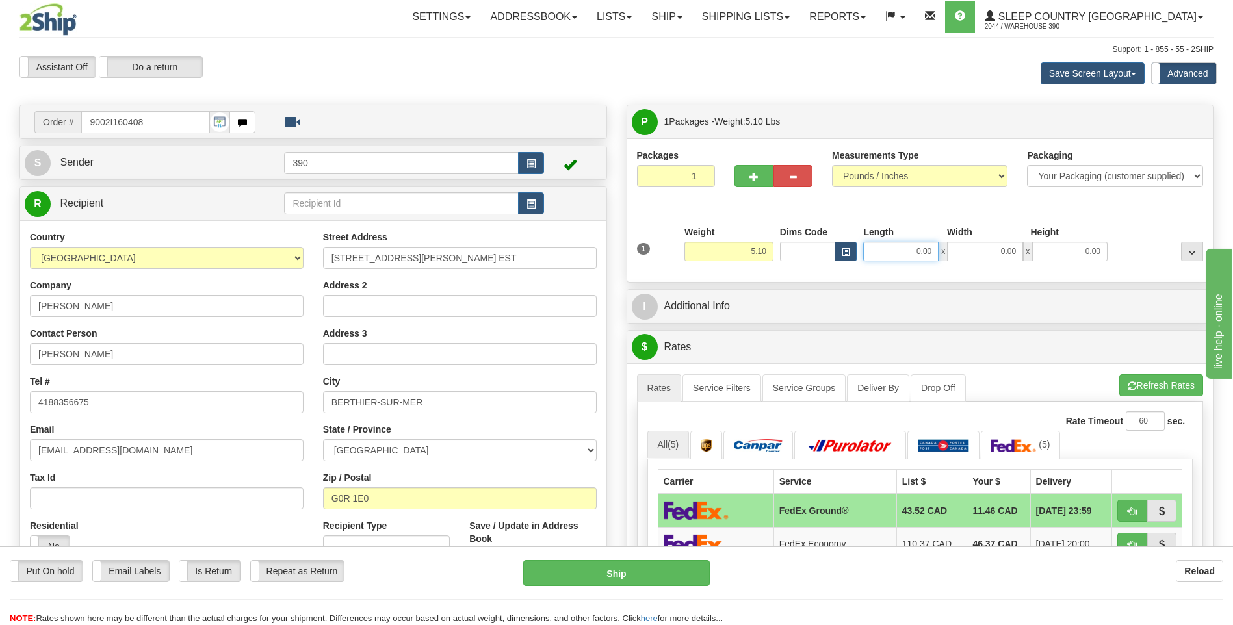
click at [898, 250] on input "0.00" at bounding box center [900, 252] width 75 height 20
type input "16.00"
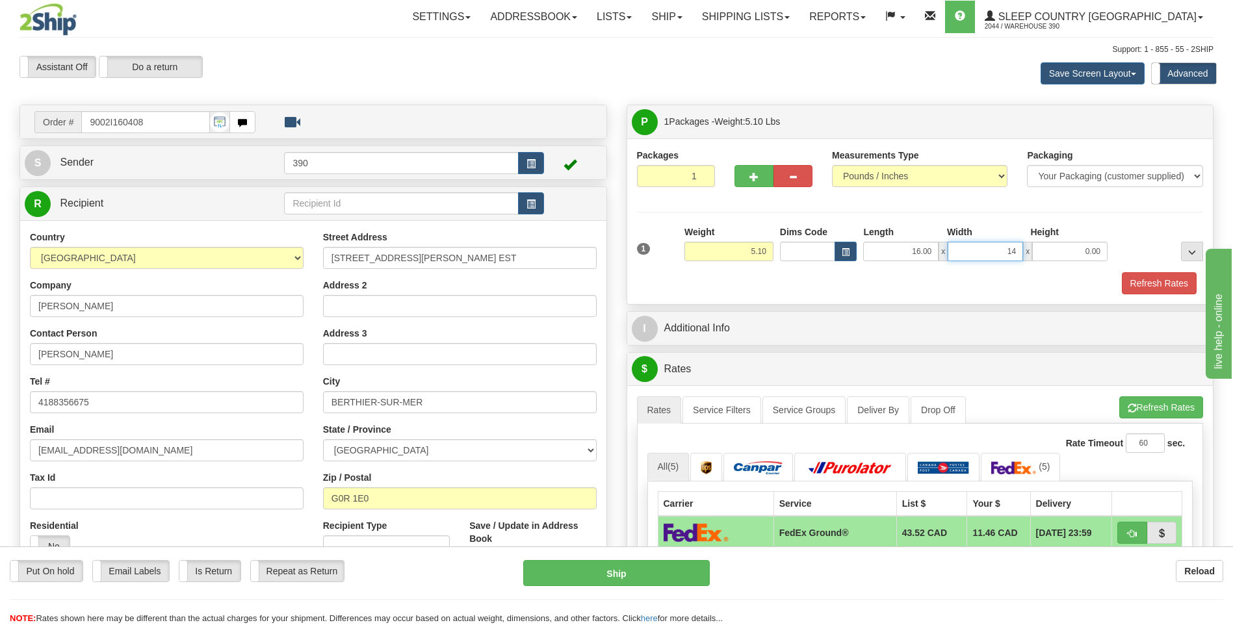
type input "14.00"
type input "11.00"
click at [1132, 406] on span "button" at bounding box center [1132, 408] width 9 height 8
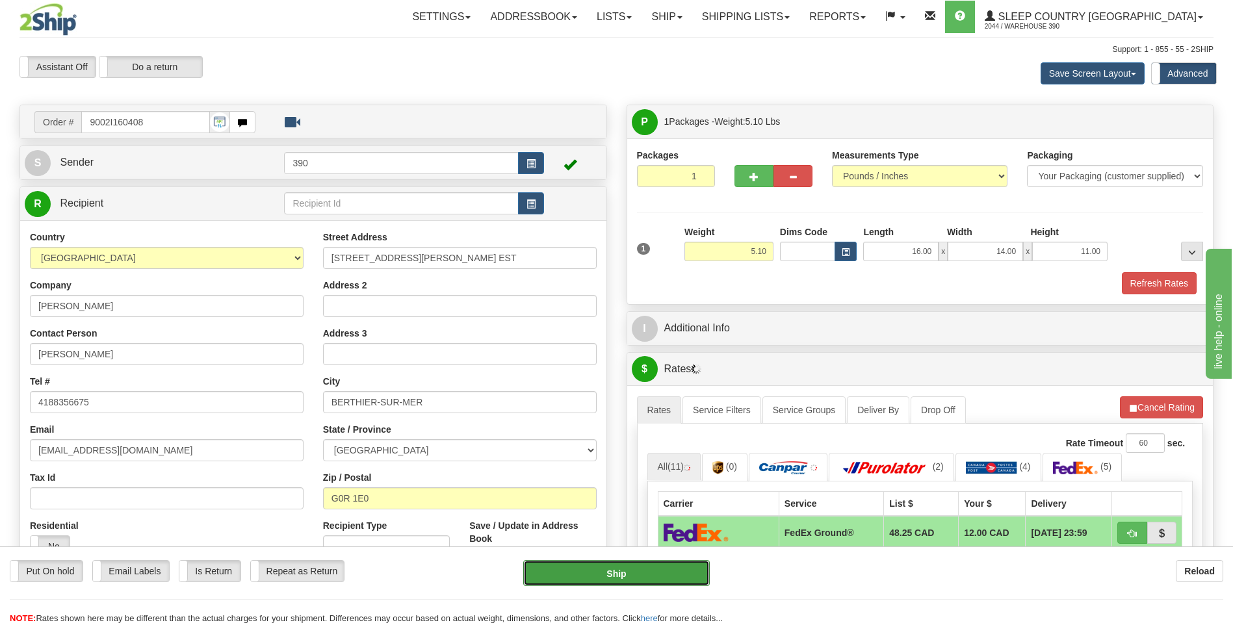
click at [666, 577] on button "Ship" at bounding box center [616, 573] width 186 height 26
type input "92"
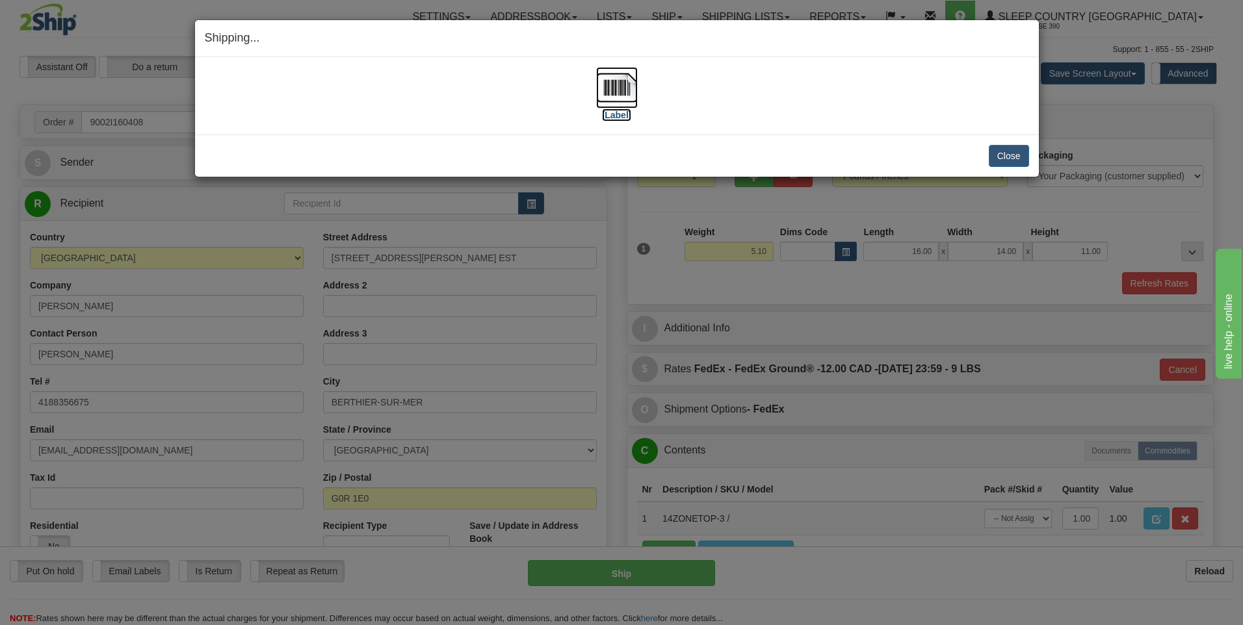
click at [623, 93] on img at bounding box center [617, 88] width 42 height 42
click at [1014, 154] on button "Close" at bounding box center [1009, 156] width 40 height 22
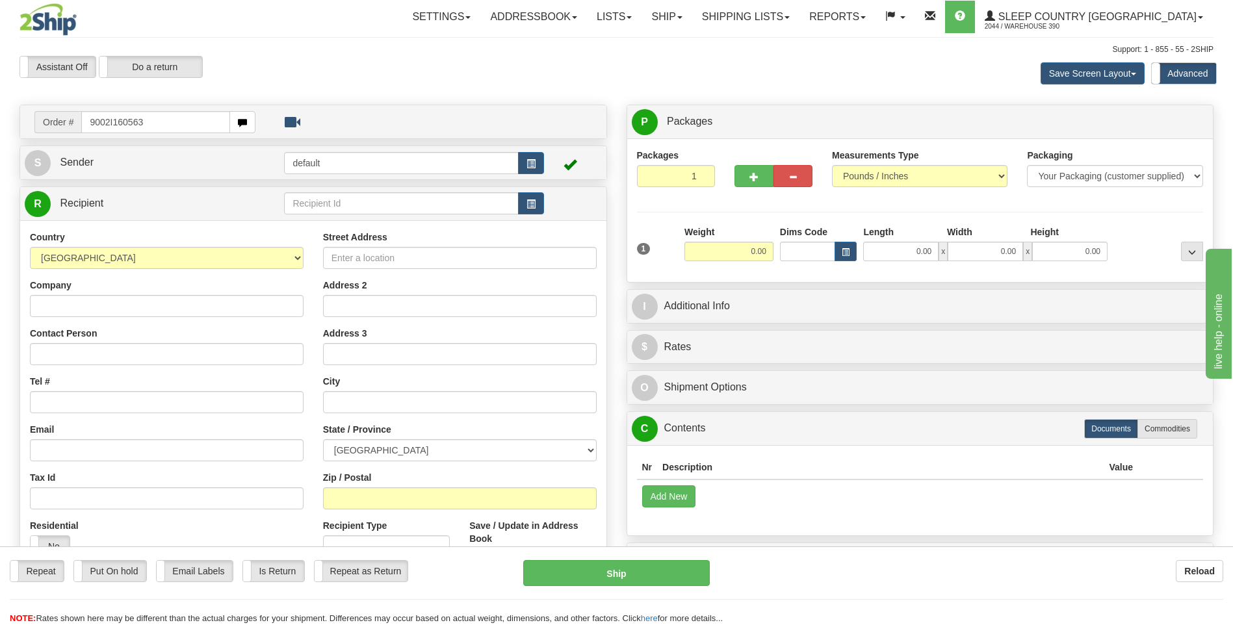
type input "9002I160563"
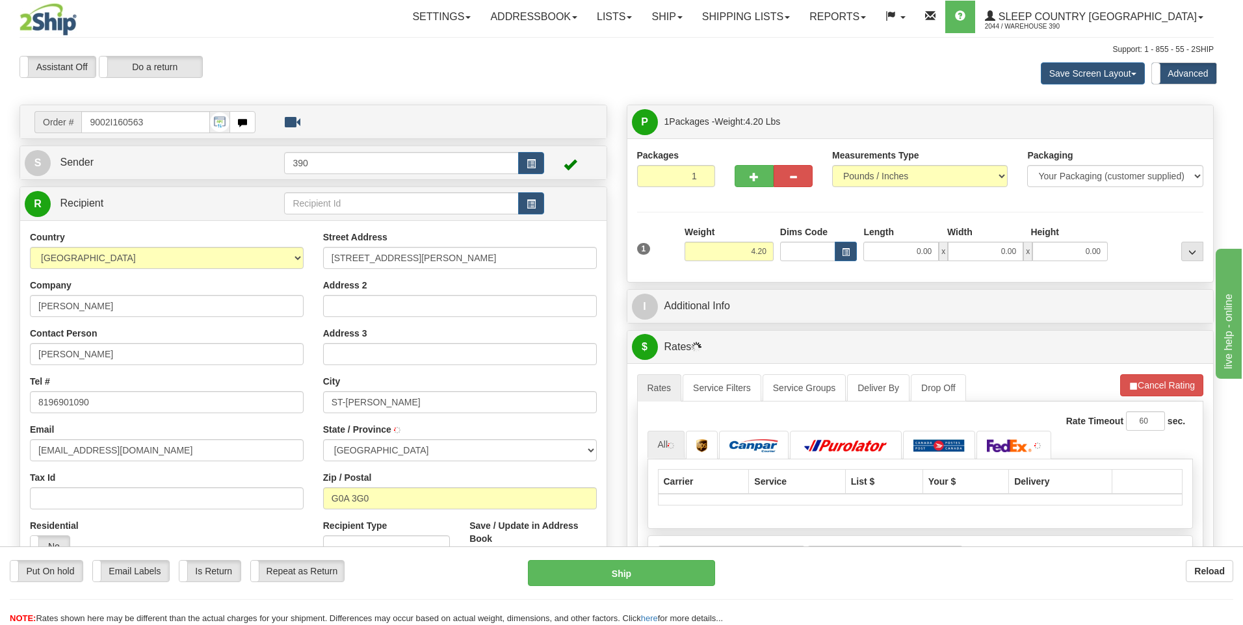
type input "[GEOGRAPHIC_DATA][PERSON_NAME]"
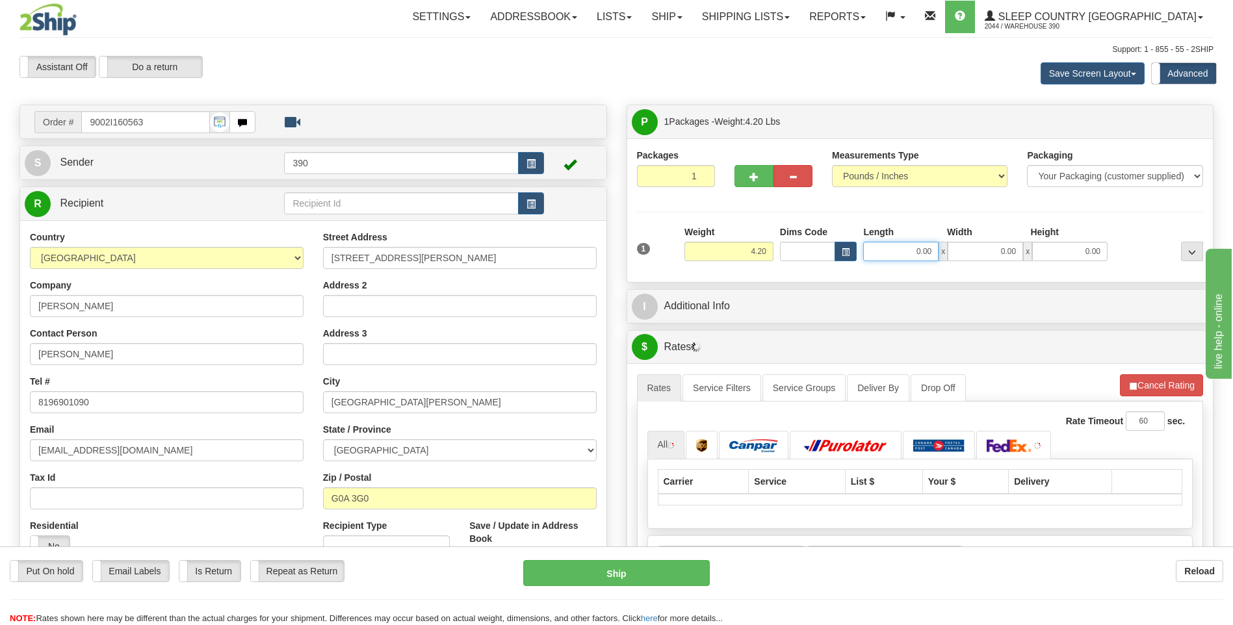
click at [902, 257] on input "0.00" at bounding box center [900, 252] width 75 height 20
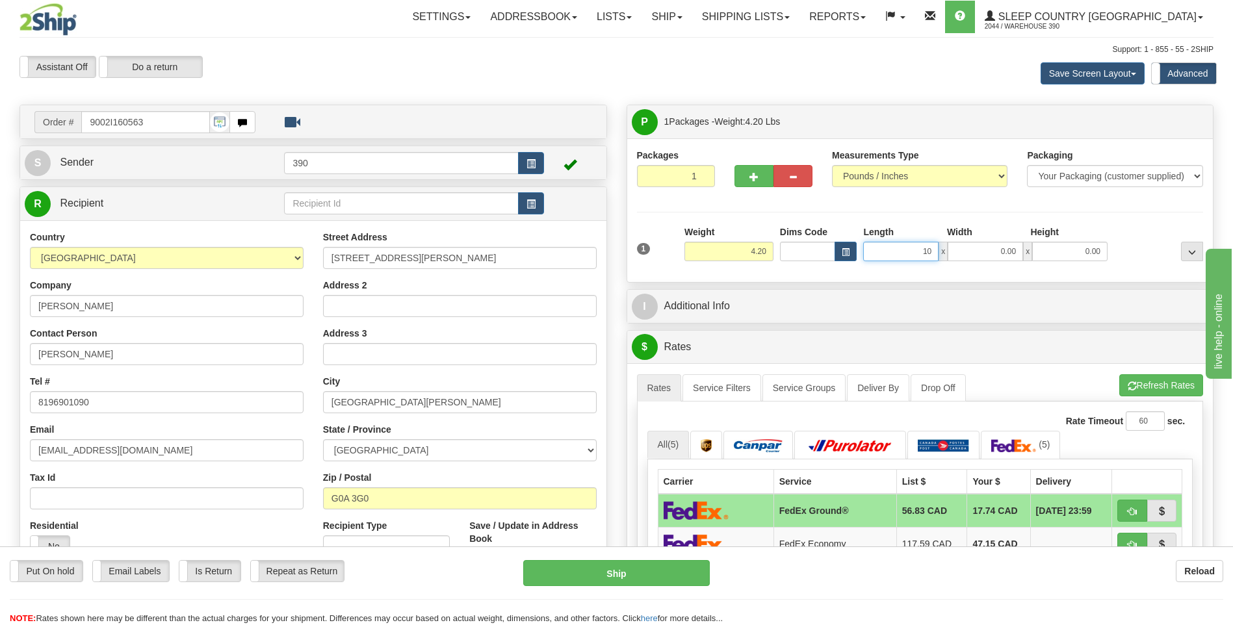
type input "10.00"
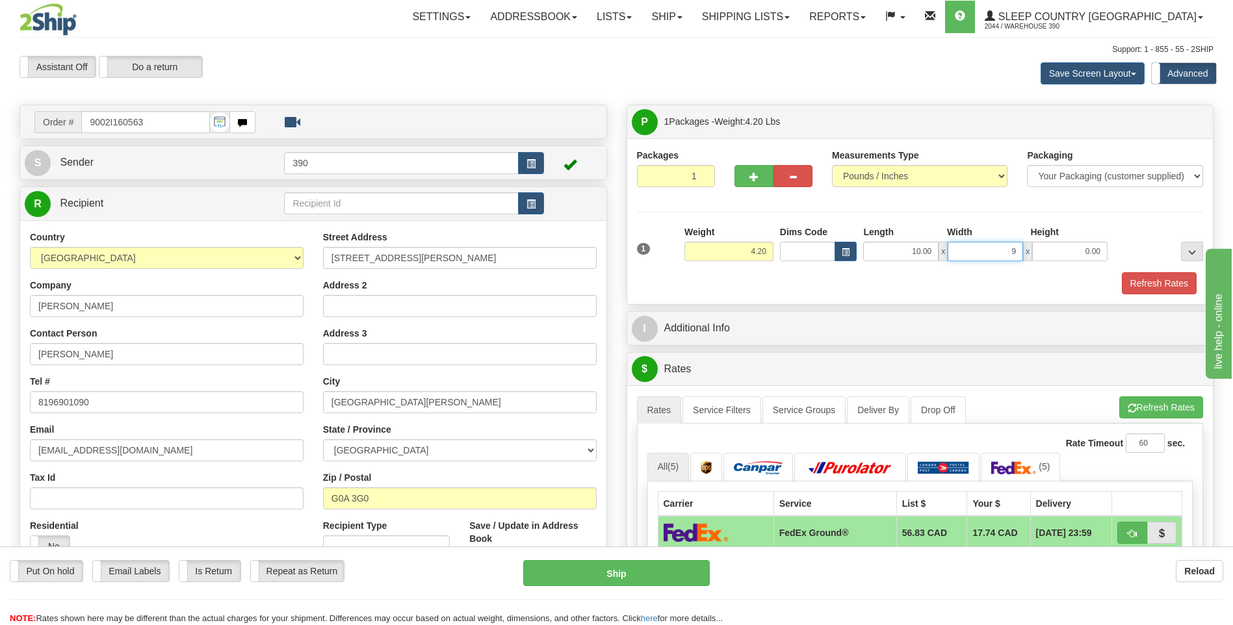
type input "9.00"
type input "7.00"
click at [1135, 409] on button "Refresh Rates" at bounding box center [1161, 408] width 84 height 22
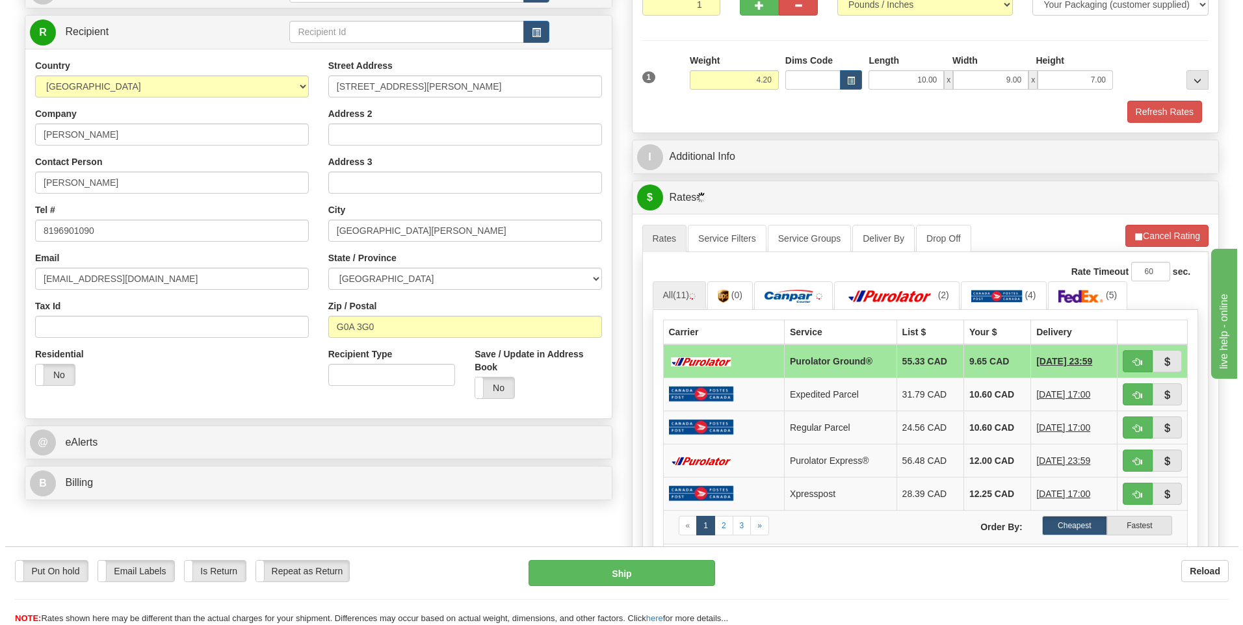
scroll to position [195, 0]
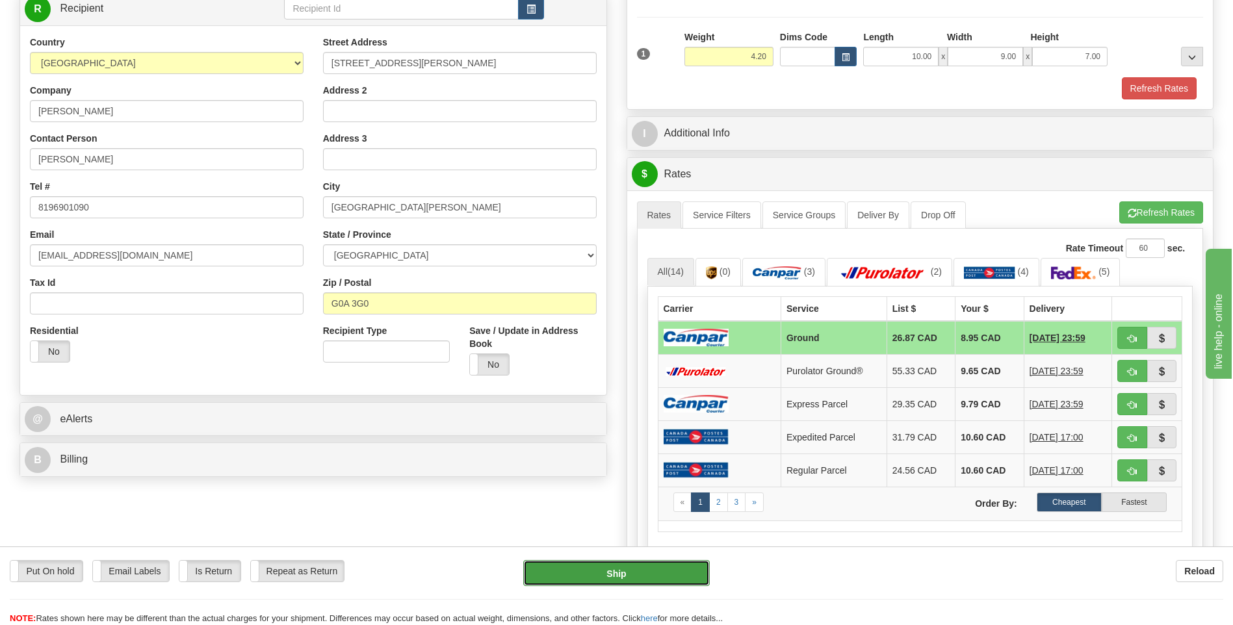
click at [644, 571] on button "Ship" at bounding box center [616, 573] width 186 height 26
type input "1"
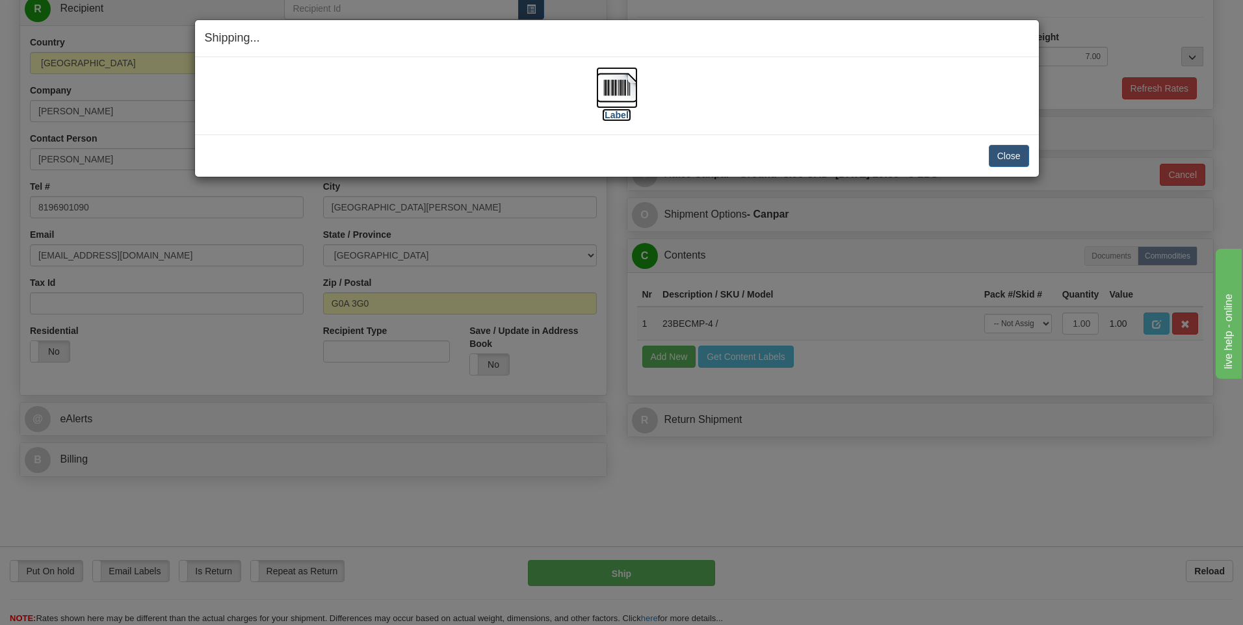
click at [612, 89] on img at bounding box center [617, 88] width 42 height 42
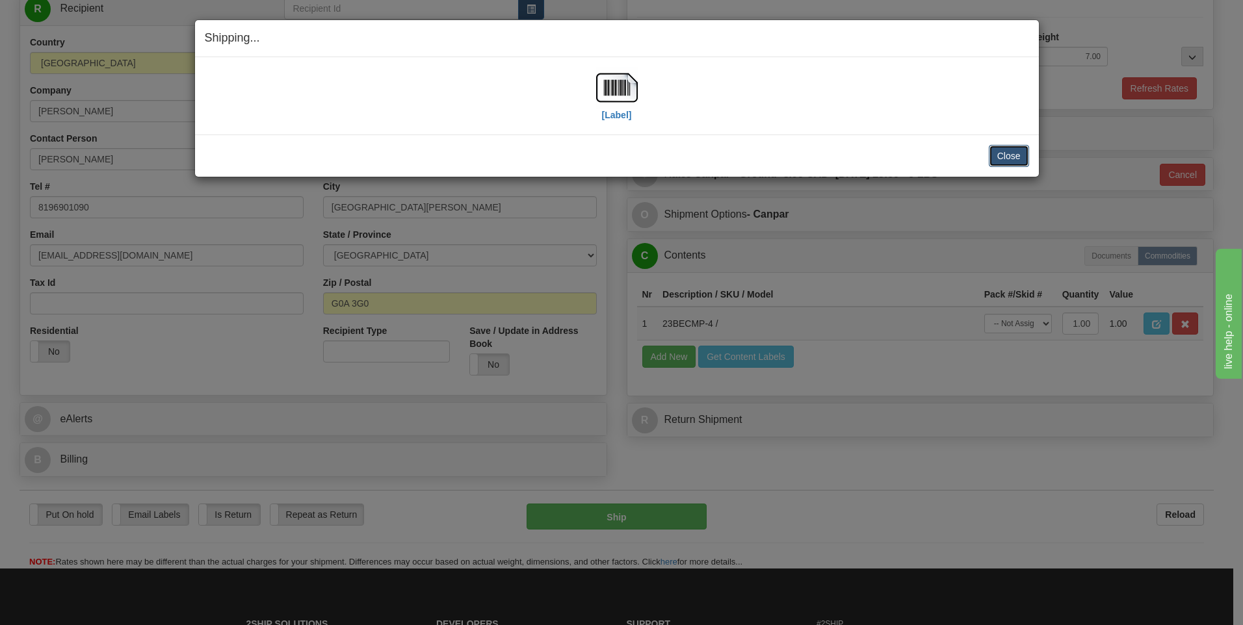
click at [1007, 151] on button "Close" at bounding box center [1009, 156] width 40 height 22
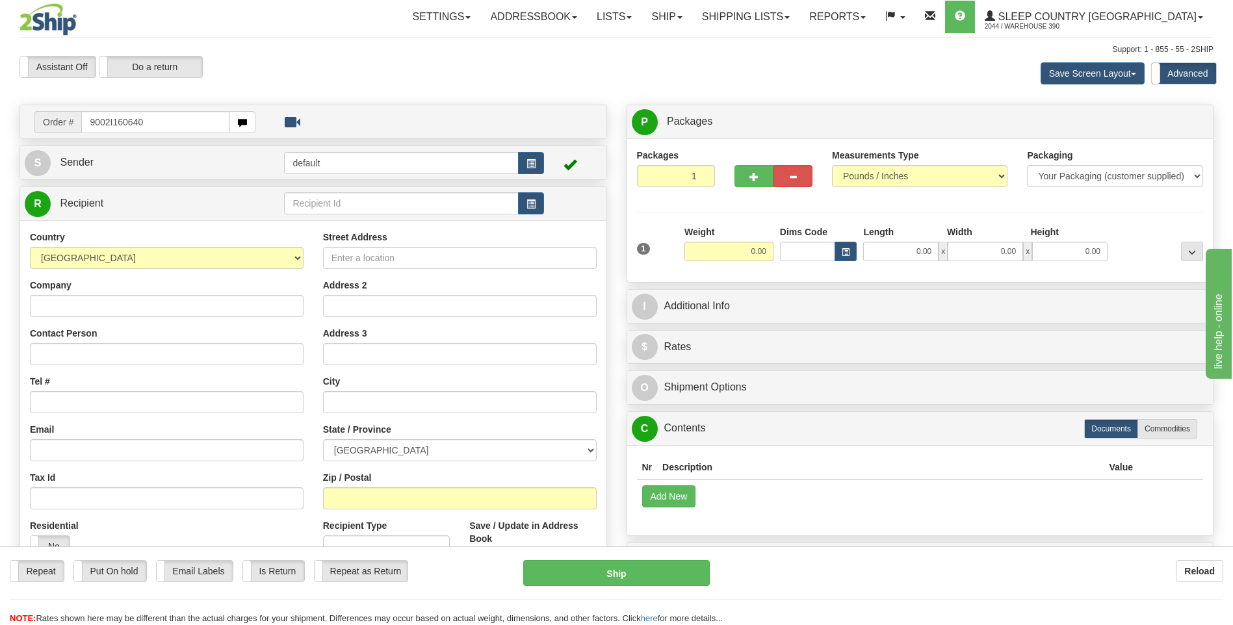
type input "9002I160640"
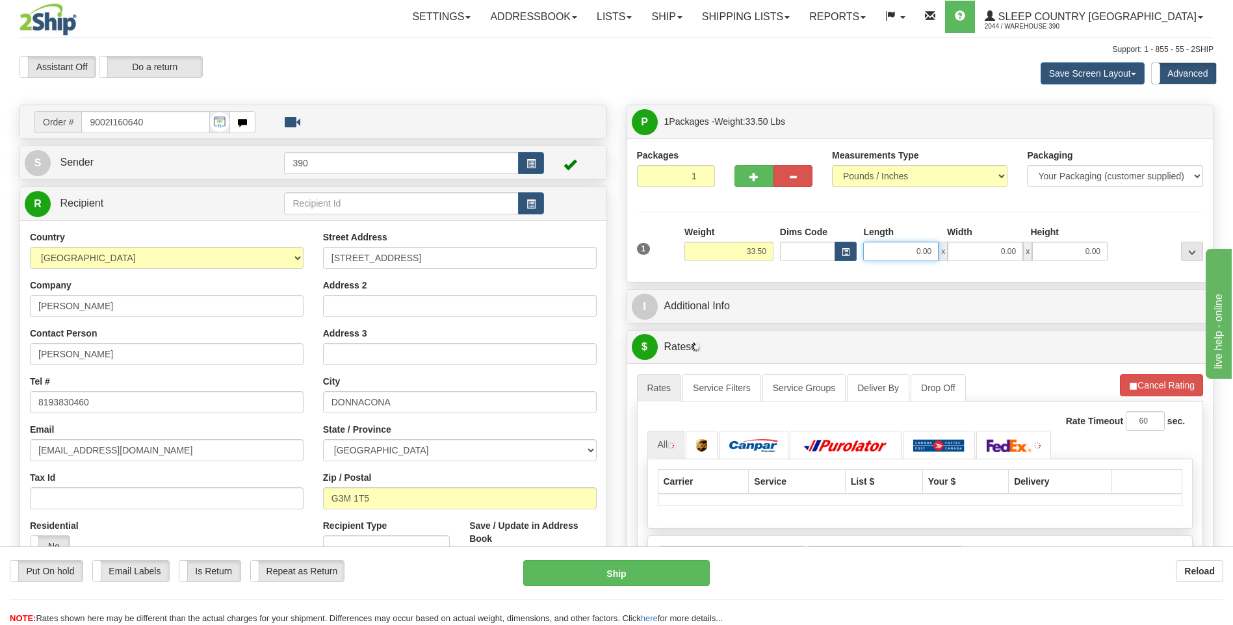
click at [890, 252] on input "0.00" at bounding box center [900, 252] width 75 height 20
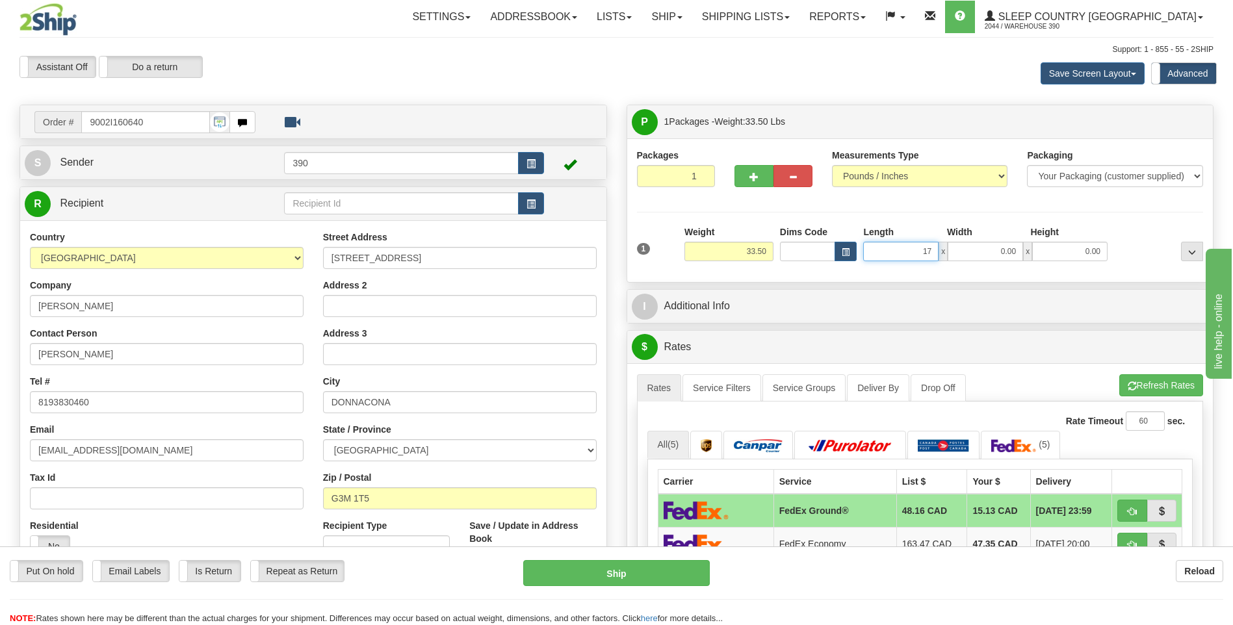
type input "17.00"
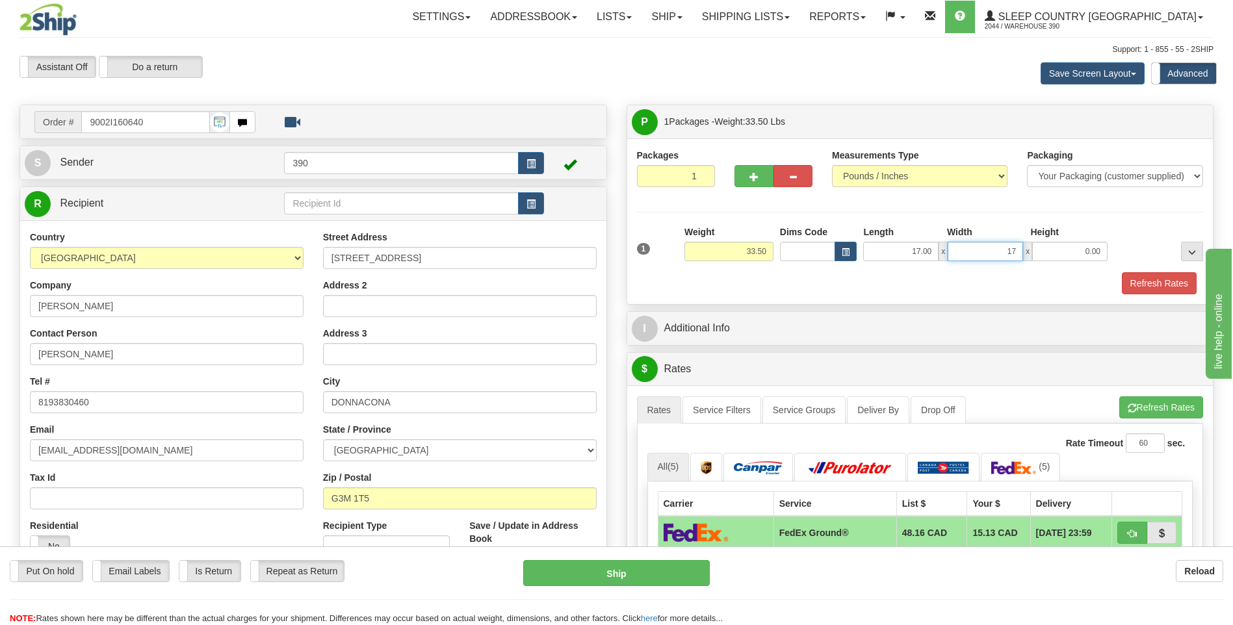
type input "17.00"
type input "38.00"
click at [1168, 410] on button "Refresh Rates" at bounding box center [1161, 408] width 84 height 22
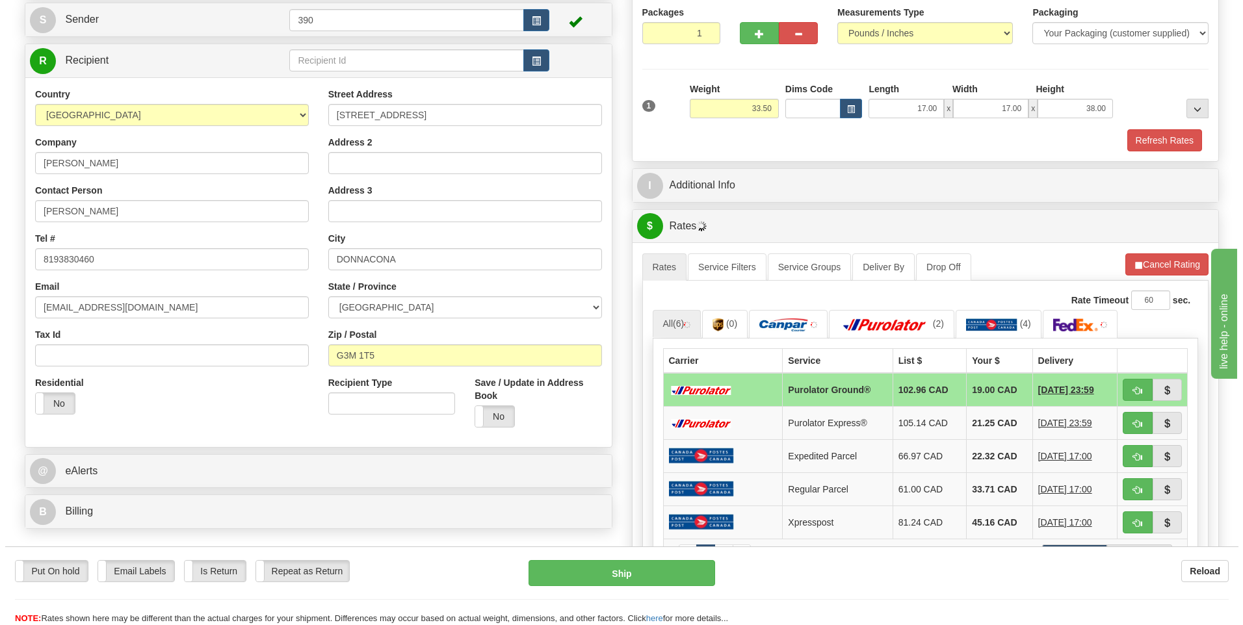
scroll to position [195, 0]
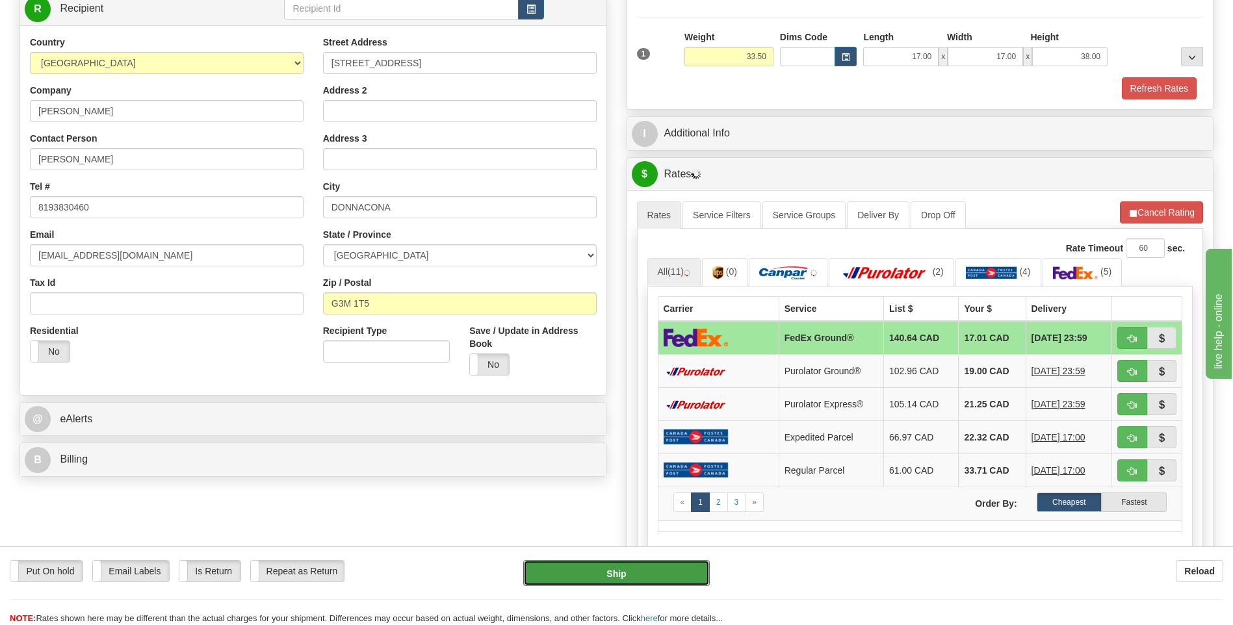
click at [661, 579] on button "Ship" at bounding box center [616, 573] width 186 height 26
type input "92"
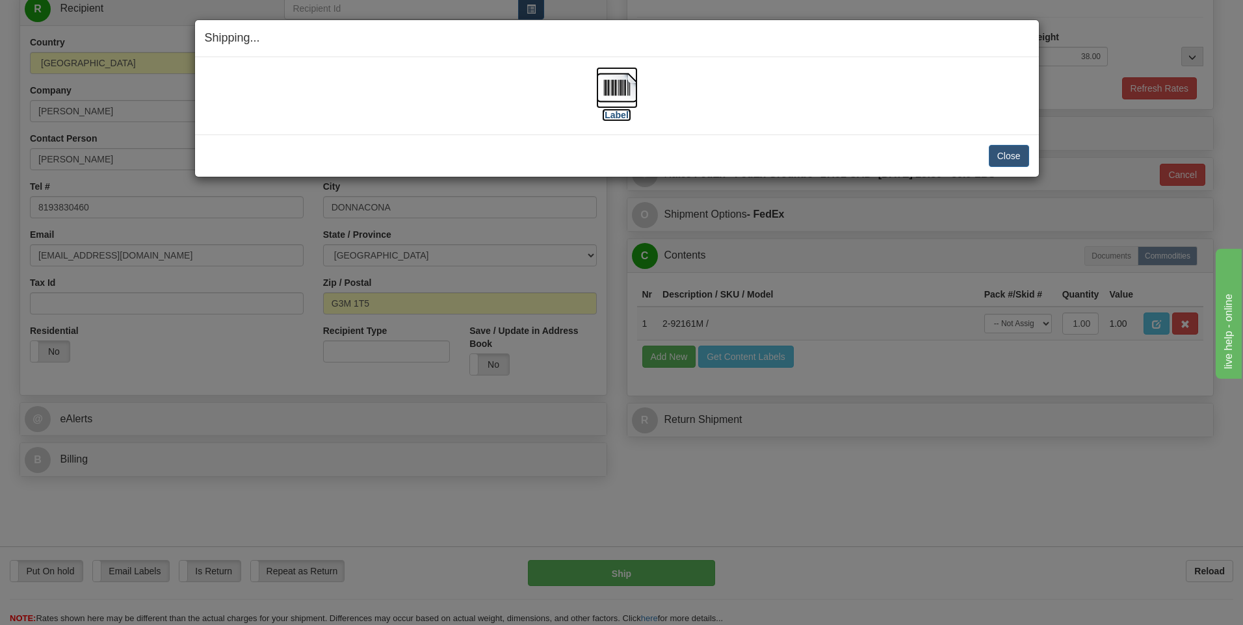
click at [611, 97] on img at bounding box center [617, 88] width 42 height 42
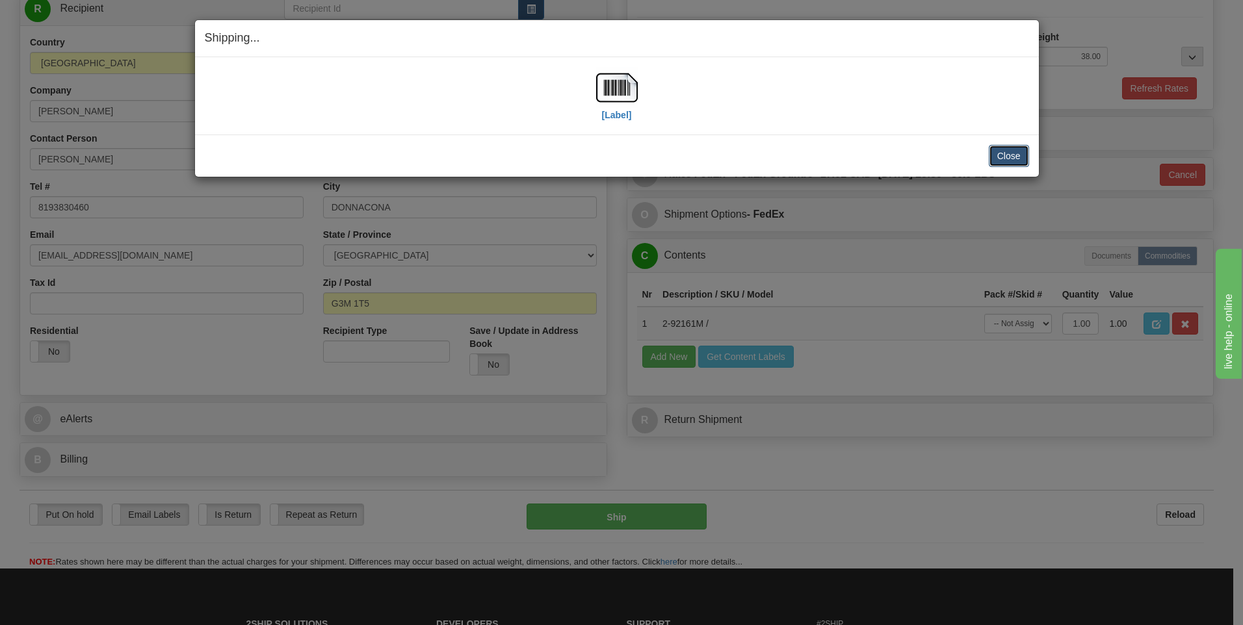
click at [1006, 157] on button "Close" at bounding box center [1009, 156] width 40 height 22
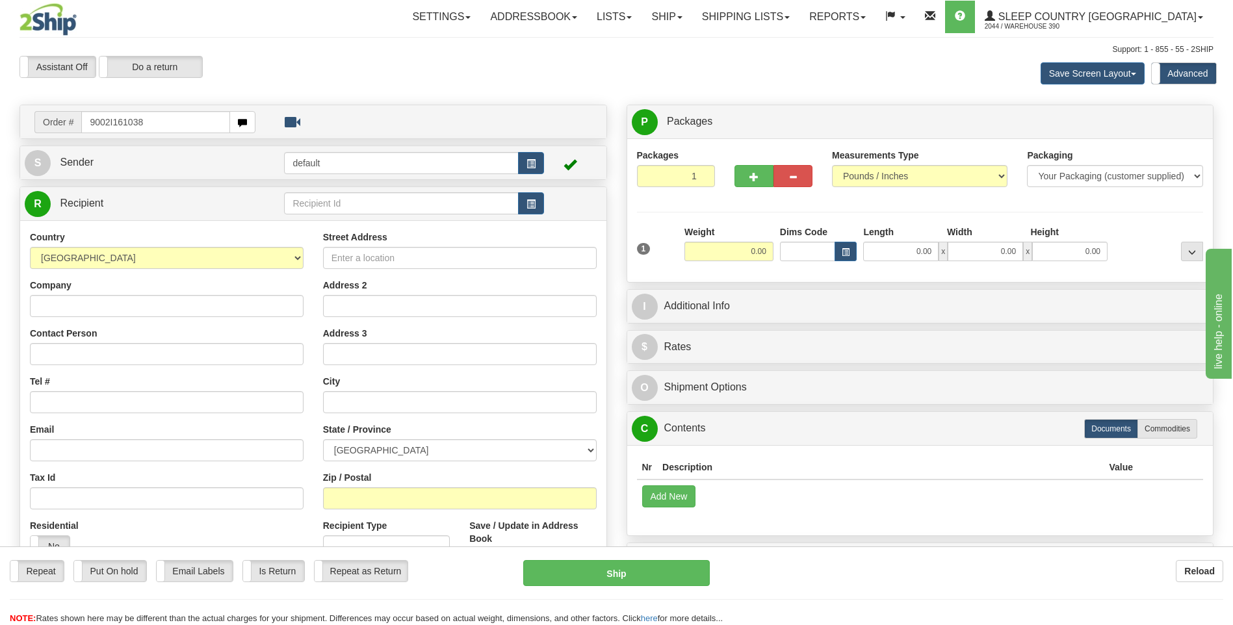
type input "9002I161038"
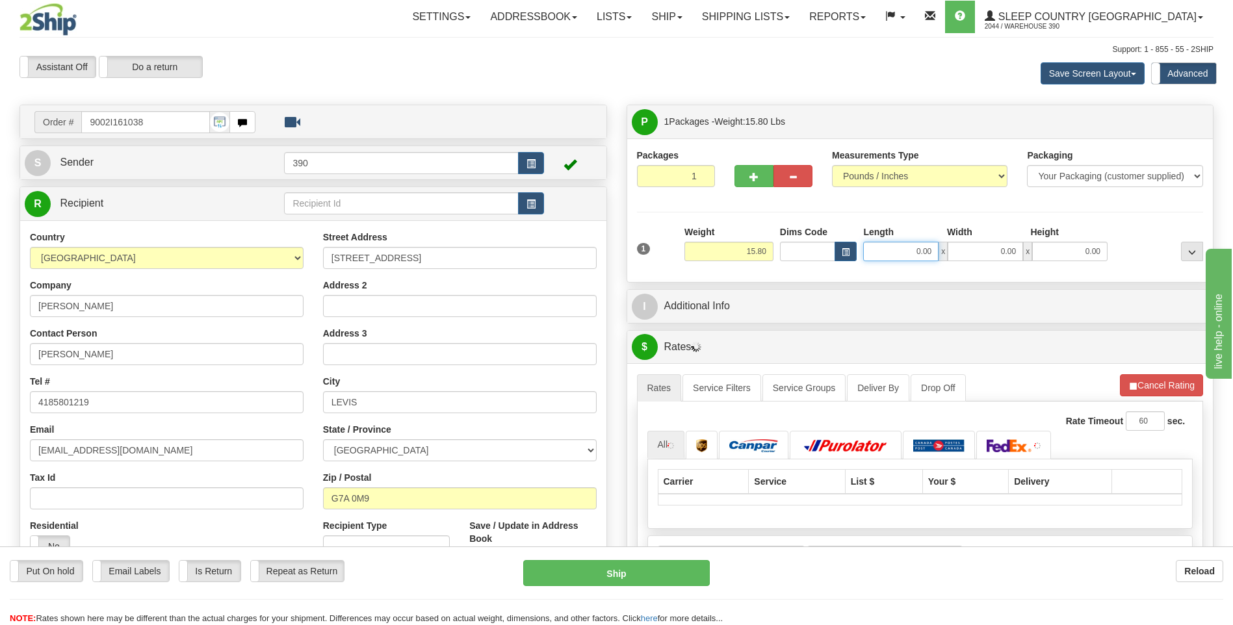
click at [895, 255] on input "0.00" at bounding box center [900, 252] width 75 height 20
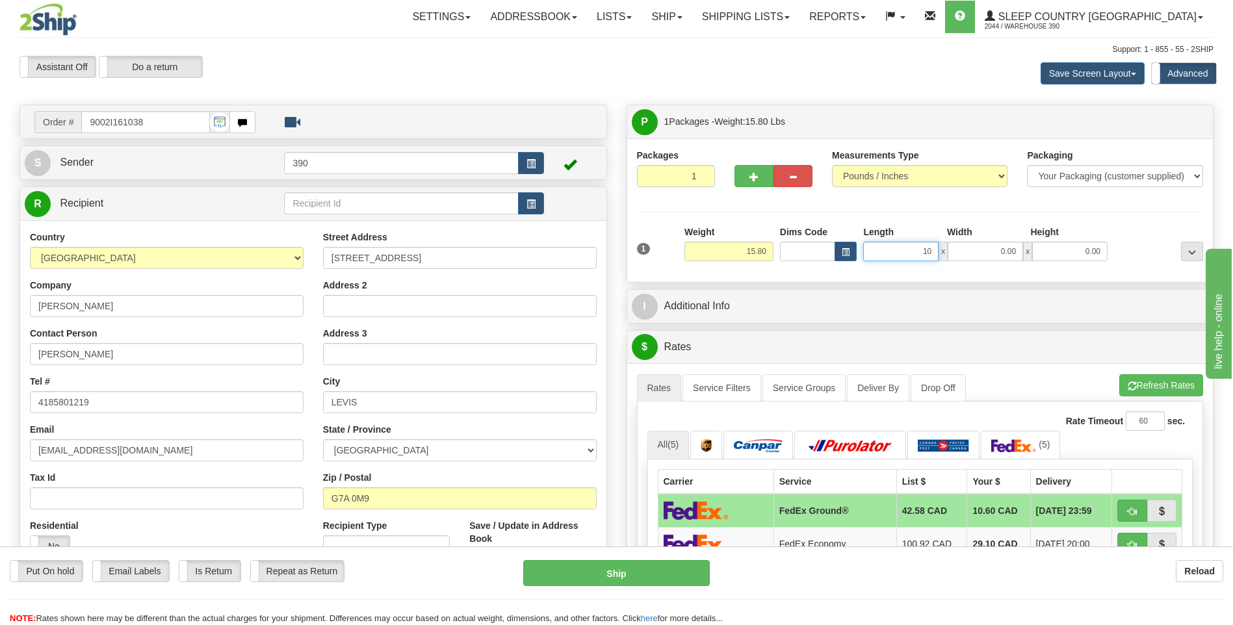
type input "10.00"
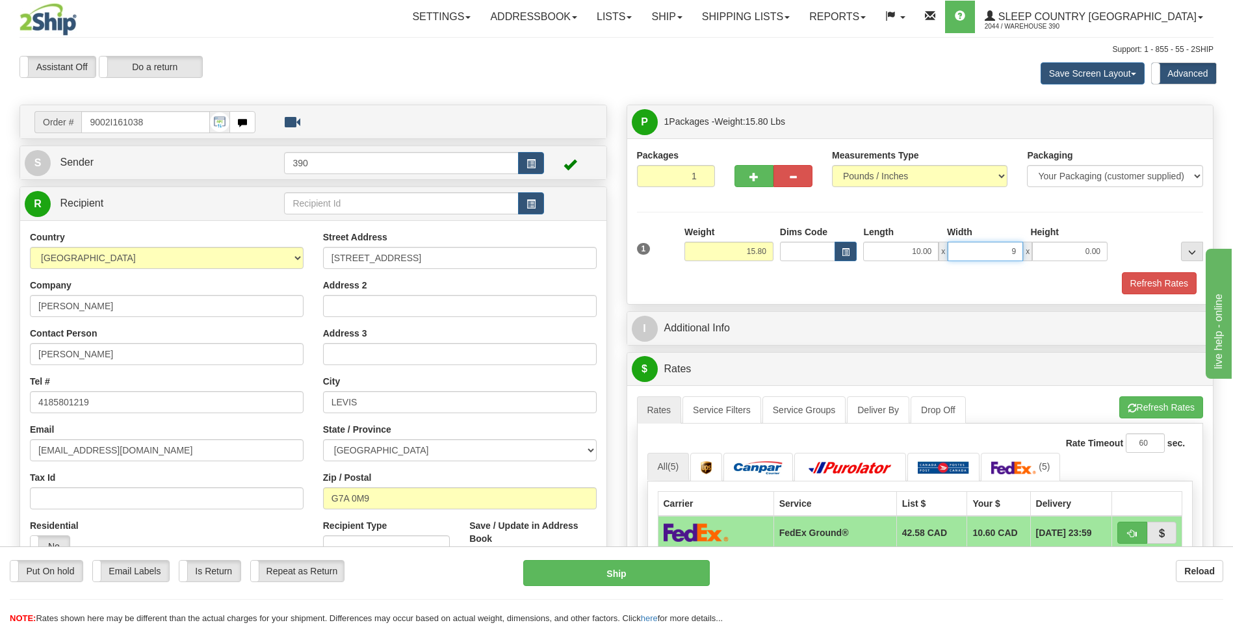
type input "9.00"
click at [1128, 403] on button "Refresh Rates" at bounding box center [1161, 408] width 84 height 22
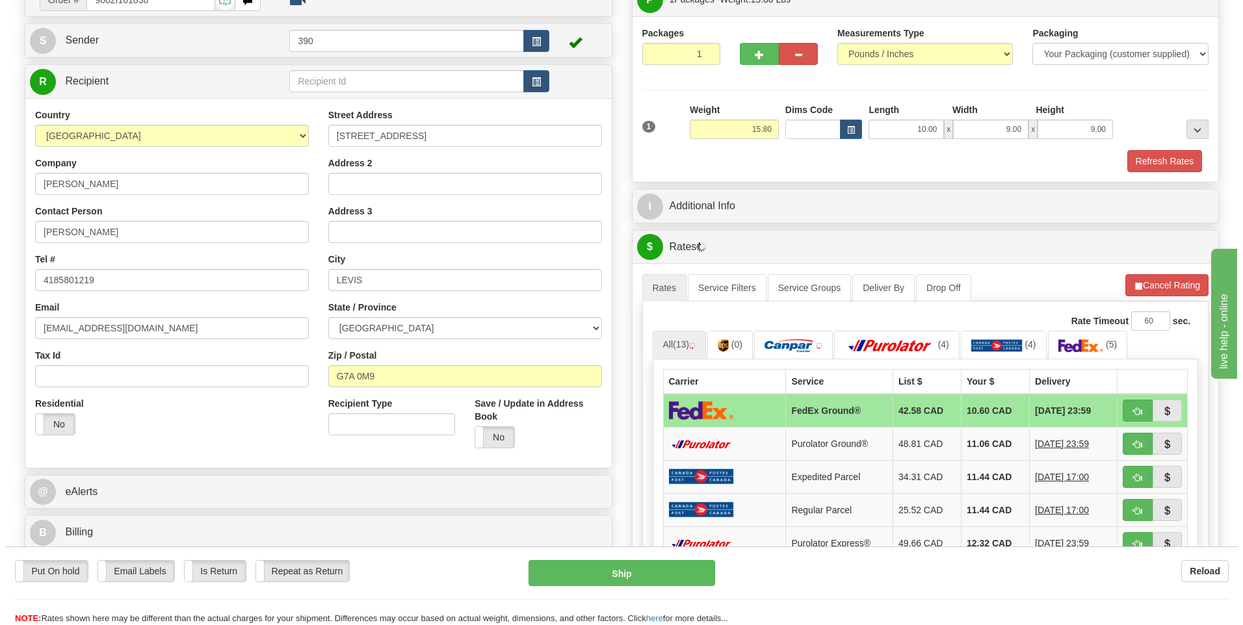
scroll to position [130, 0]
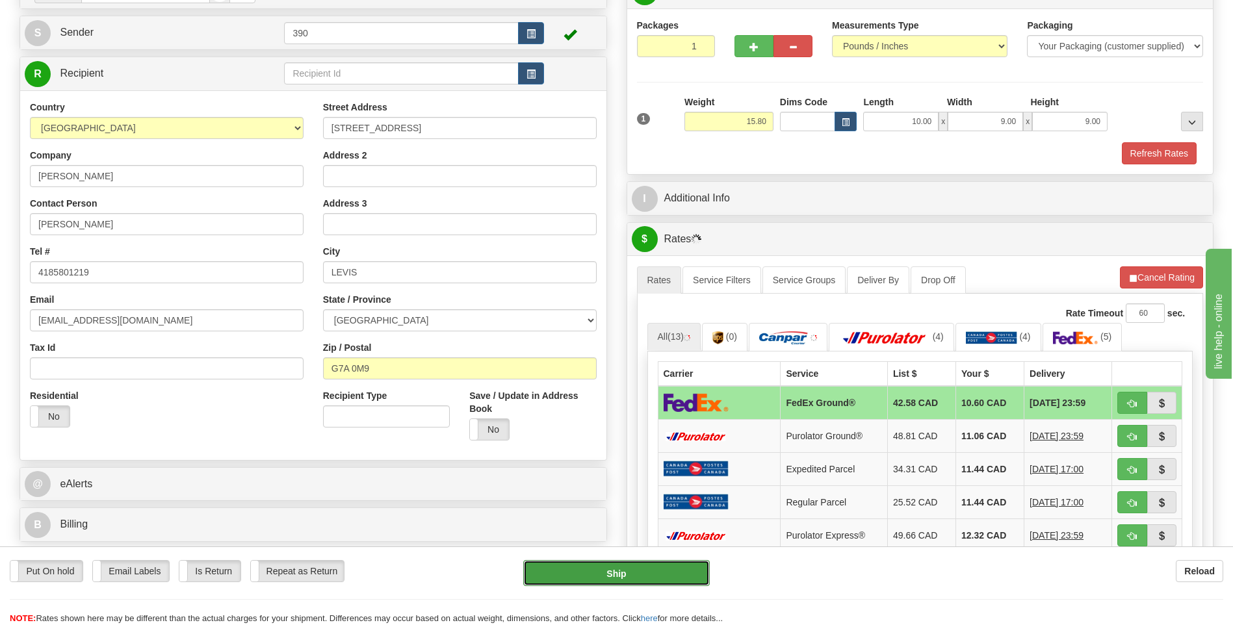
click at [669, 566] on button "Ship" at bounding box center [616, 573] width 186 height 26
type input "92"
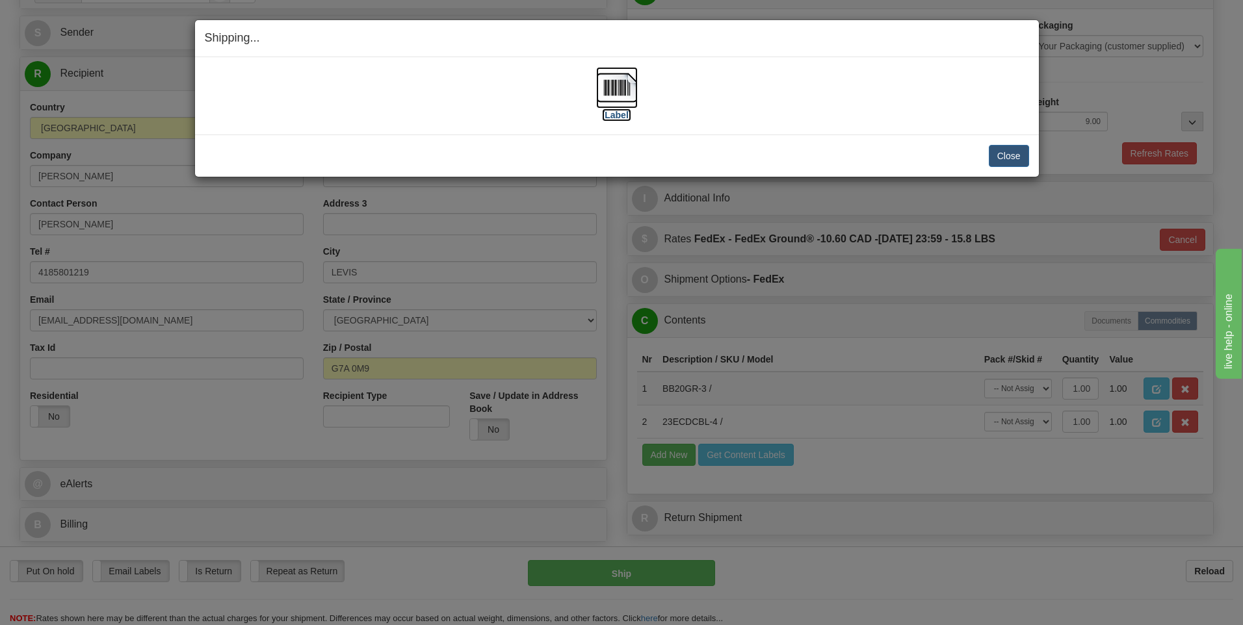
click at [616, 88] on img at bounding box center [617, 88] width 42 height 42
click at [1000, 157] on button "Close" at bounding box center [1009, 156] width 40 height 22
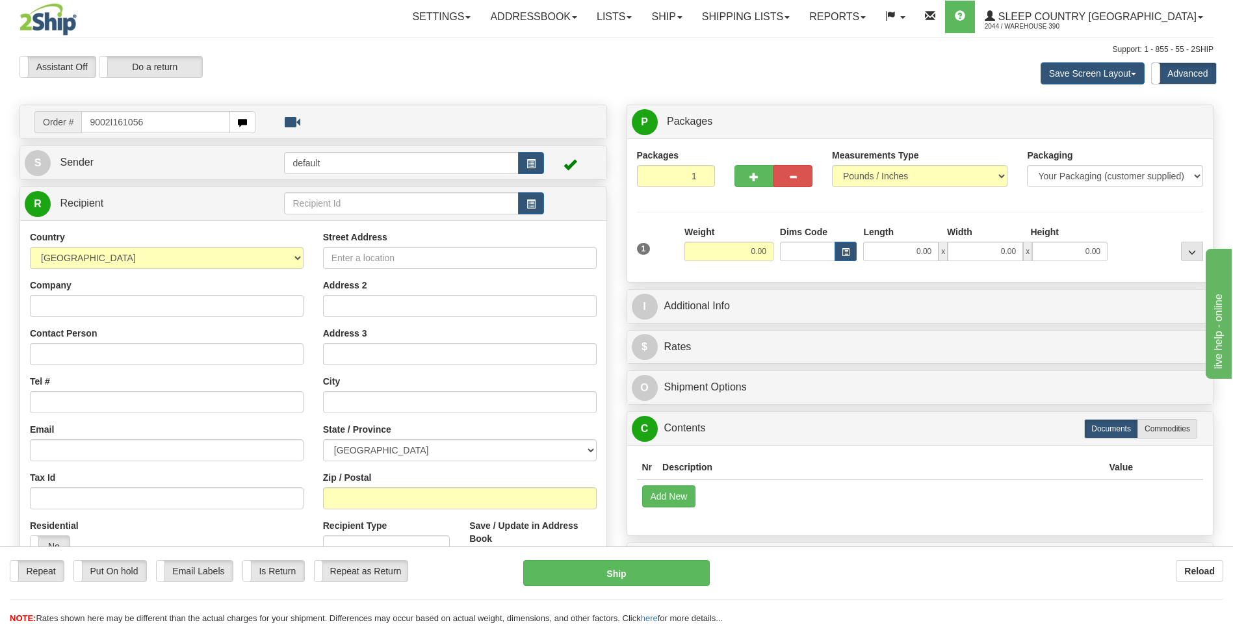
type input "9002I161056"
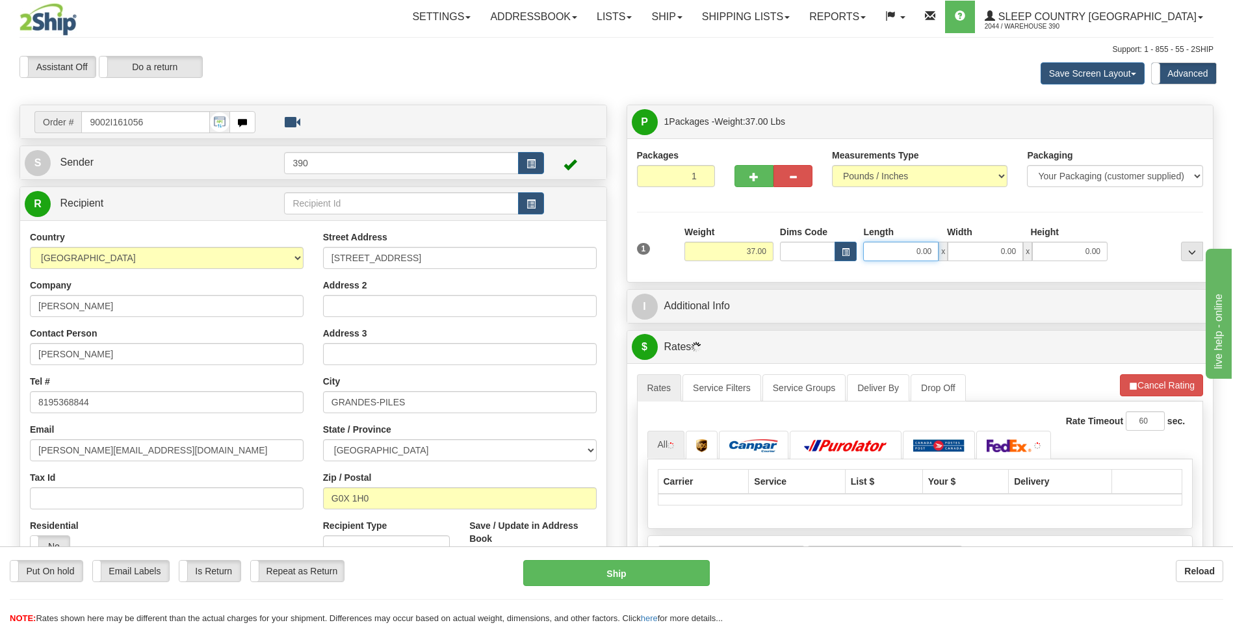
click at [889, 252] on input "0.00" at bounding box center [900, 252] width 75 height 20
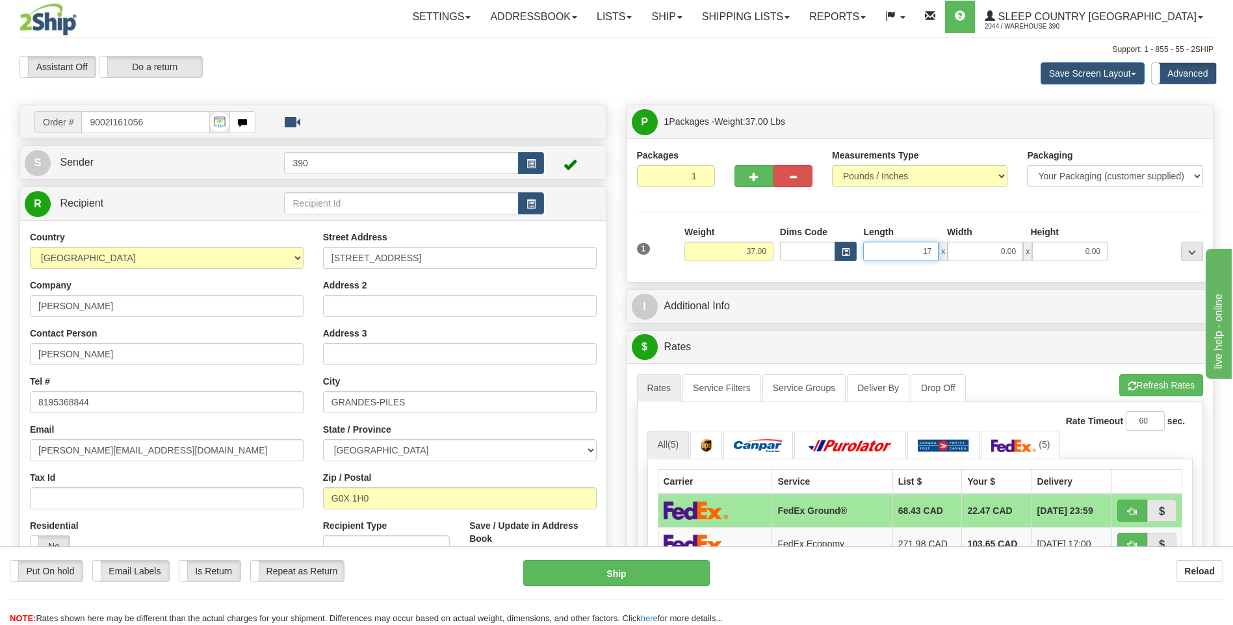
type input "17.00"
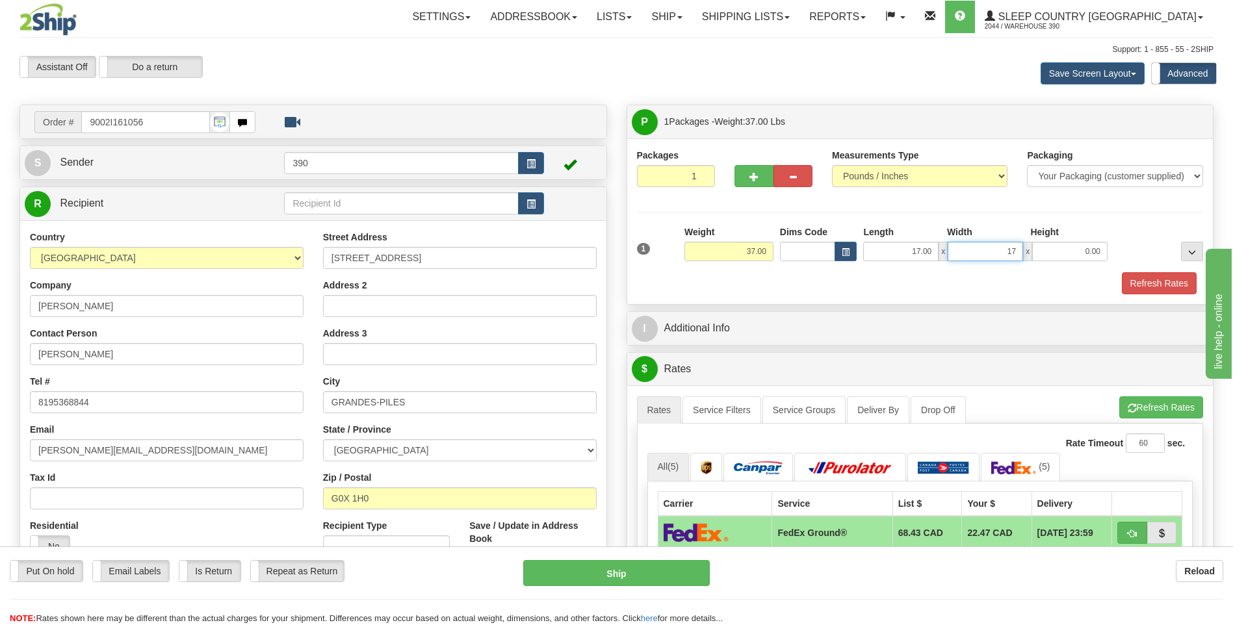
type input "17.00"
type input "38.00"
click at [1130, 408] on span "button" at bounding box center [1132, 408] width 9 height 8
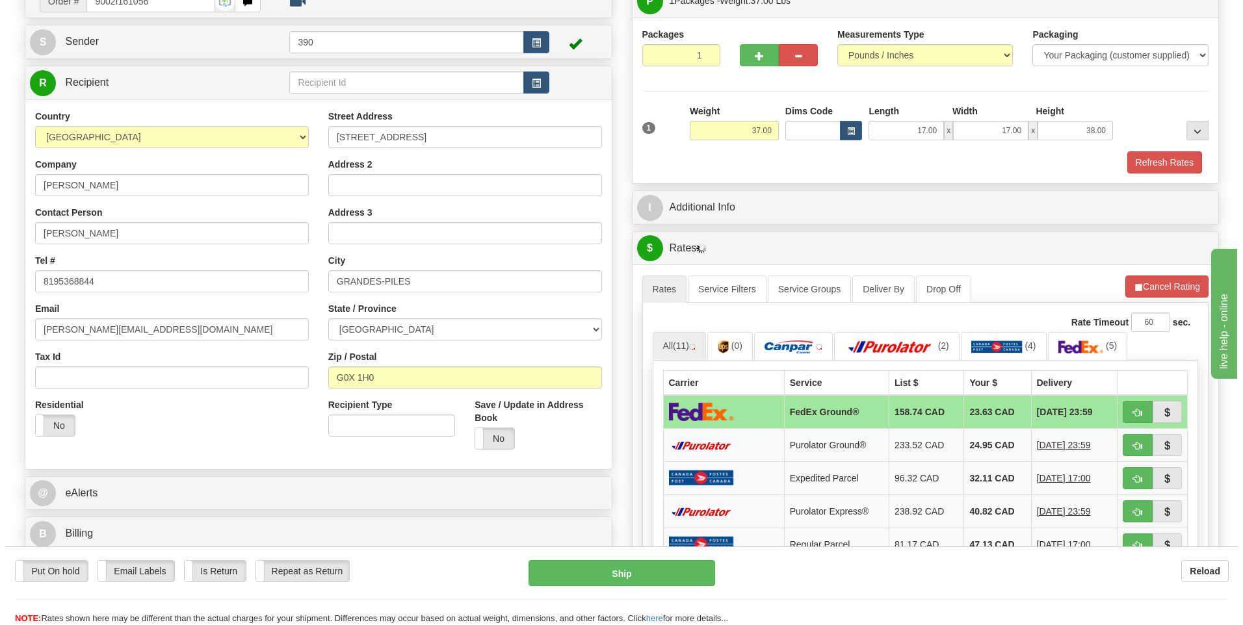
scroll to position [130, 0]
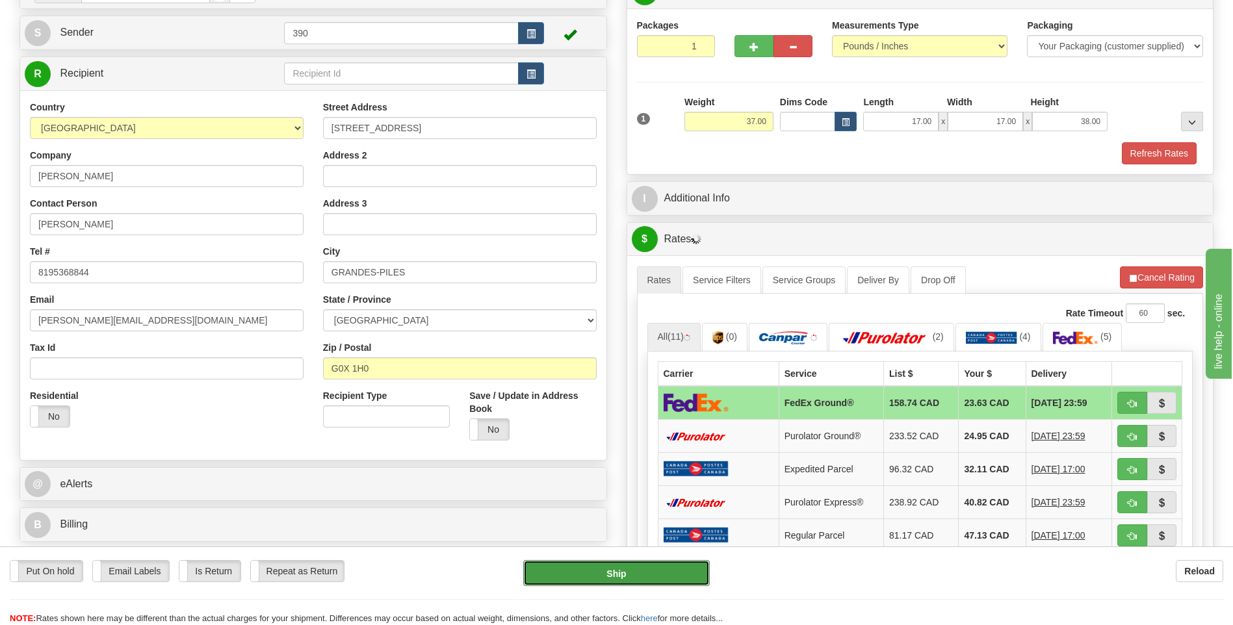
click at [680, 574] on button "Ship" at bounding box center [616, 573] width 186 height 26
type input "92"
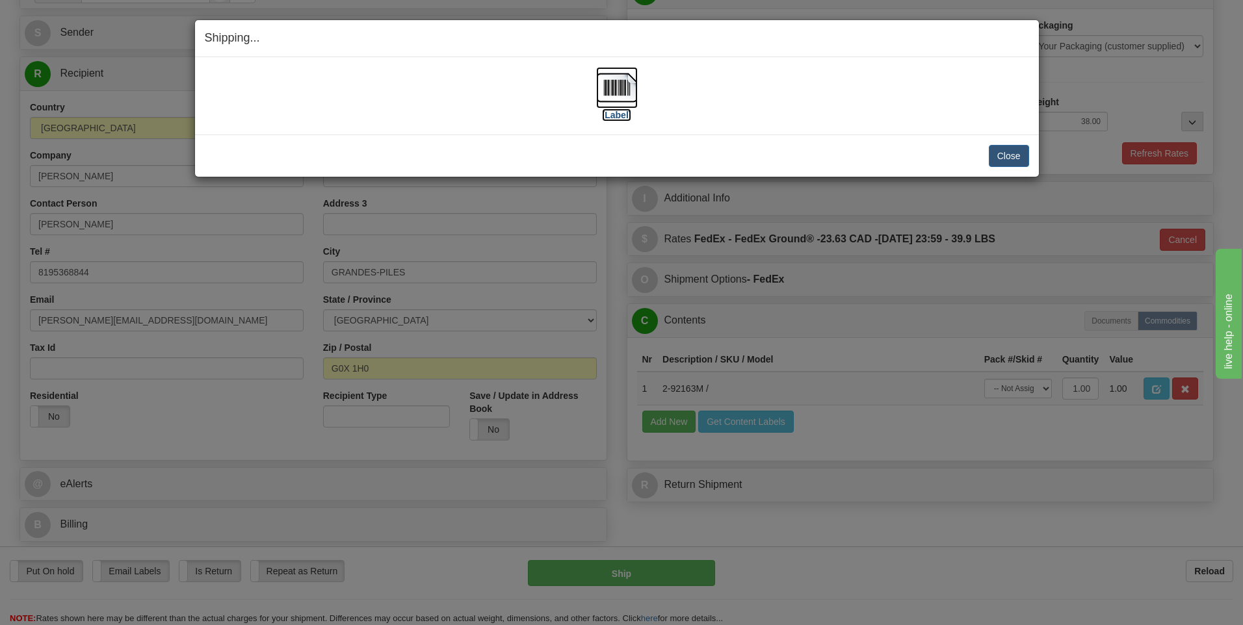
click at [605, 94] on img at bounding box center [617, 88] width 42 height 42
click at [998, 155] on button "Close" at bounding box center [1009, 156] width 40 height 22
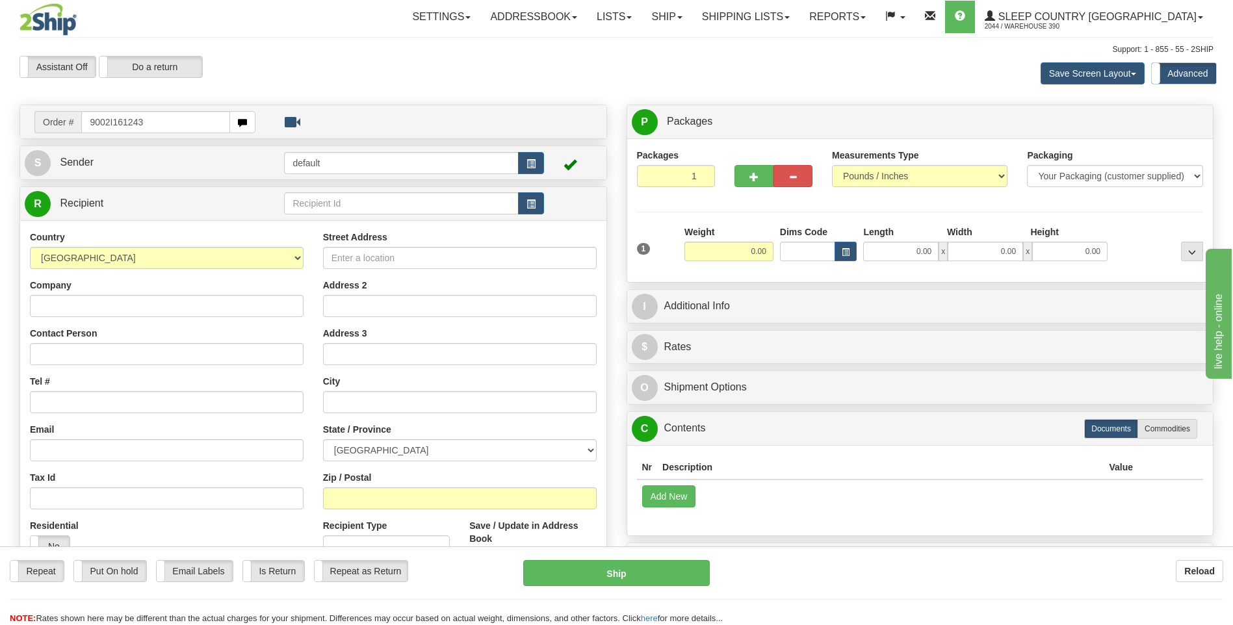
type input "9002I161243"
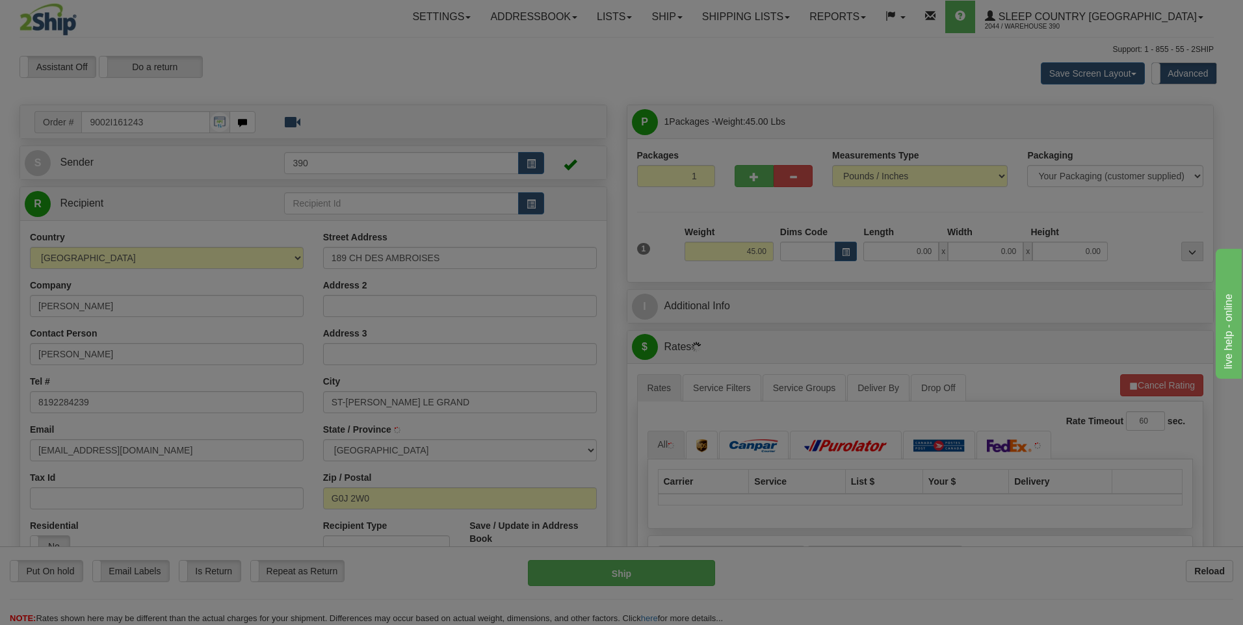
type input "[GEOGRAPHIC_DATA][PERSON_NAME]"
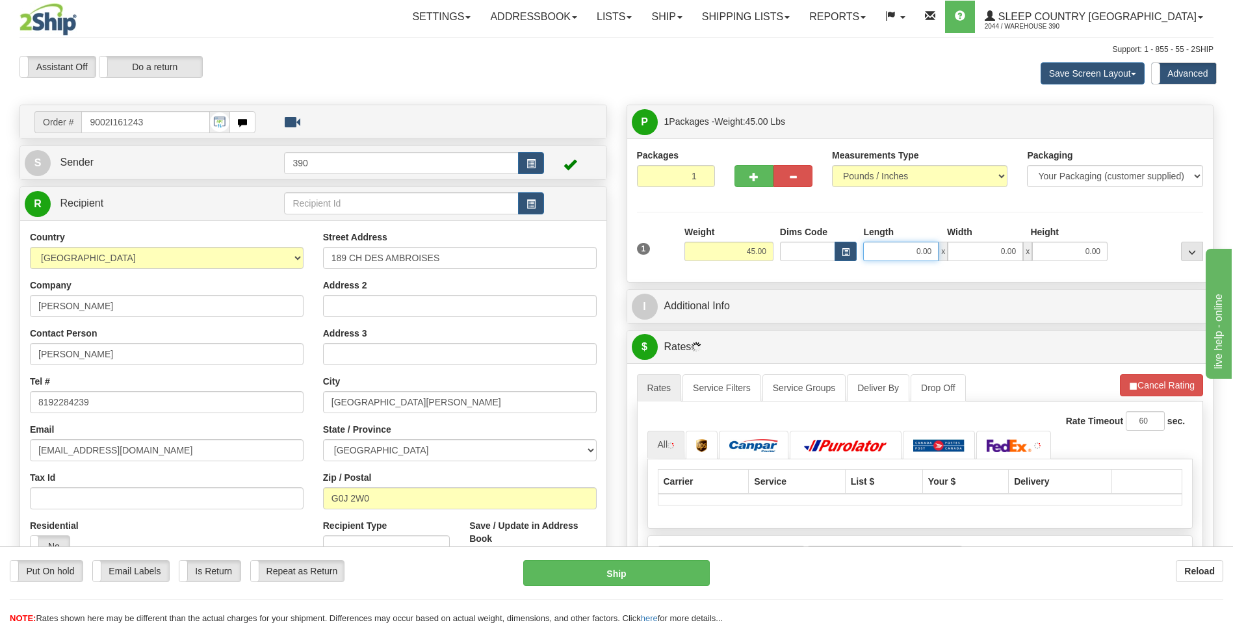
click at [890, 252] on input "0.00" at bounding box center [900, 252] width 75 height 20
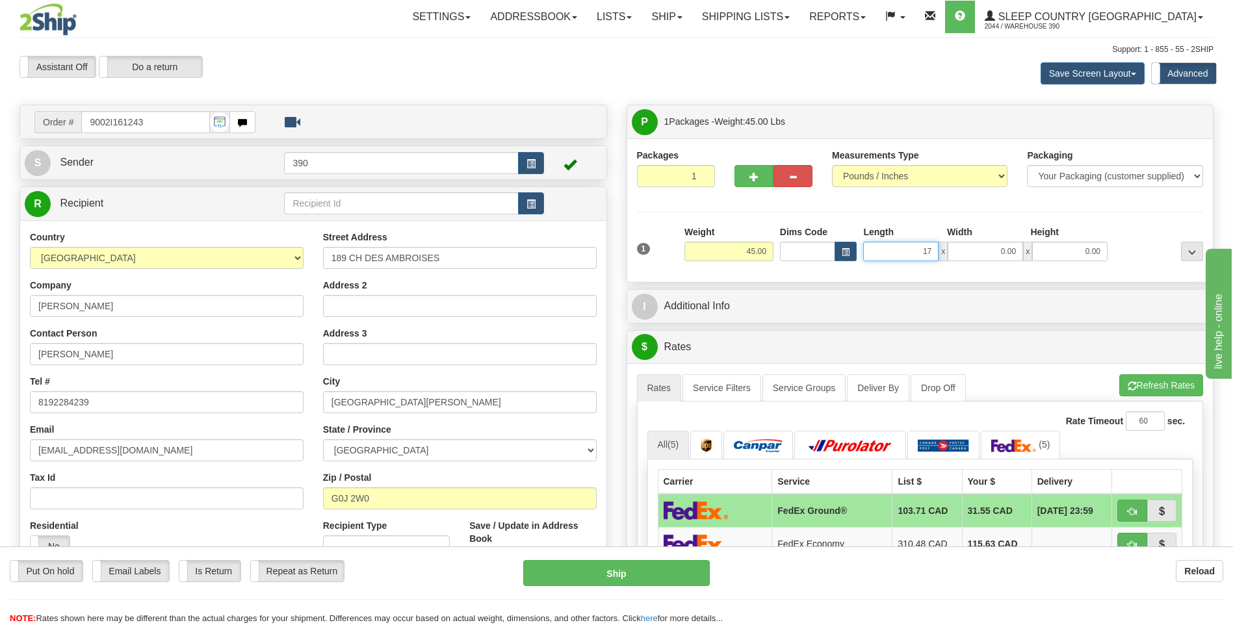
type input "17.00"
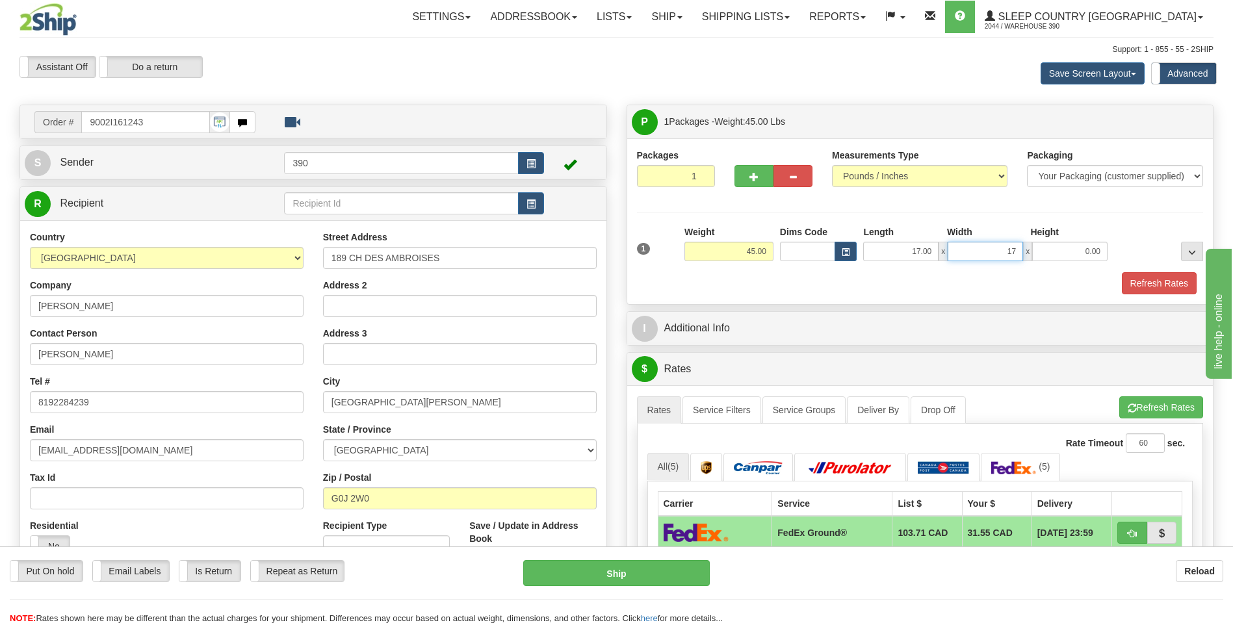
type input "17.00"
type input "38.00"
click at [1141, 409] on button "Refresh Rates" at bounding box center [1161, 408] width 84 height 22
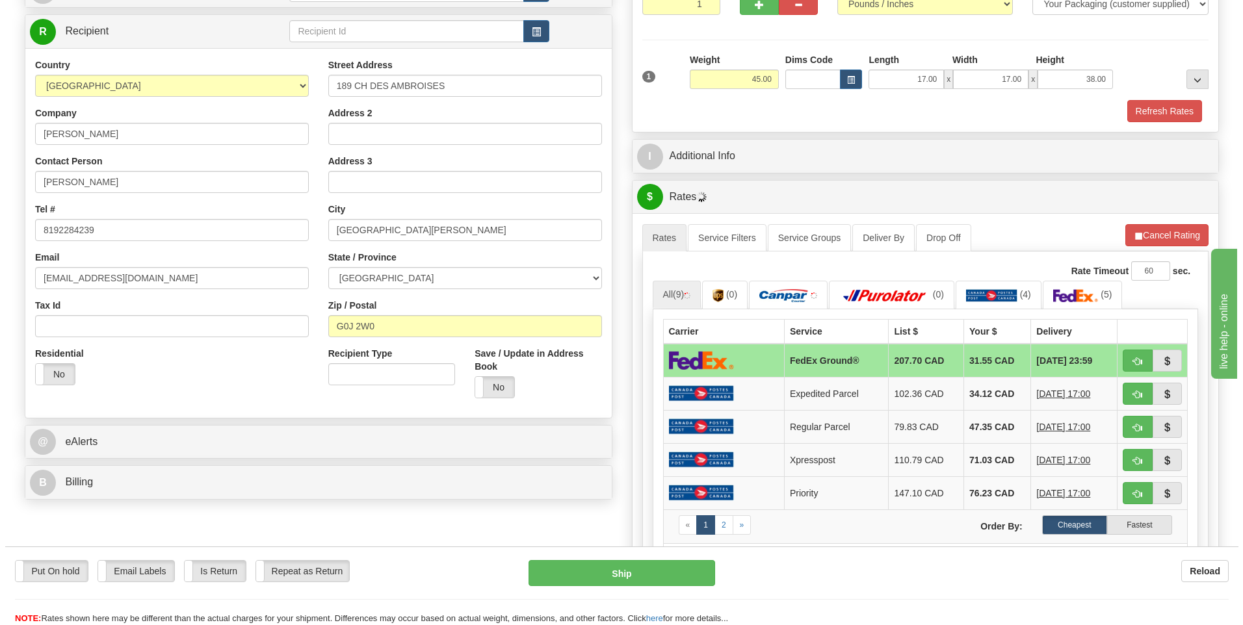
scroll to position [195, 0]
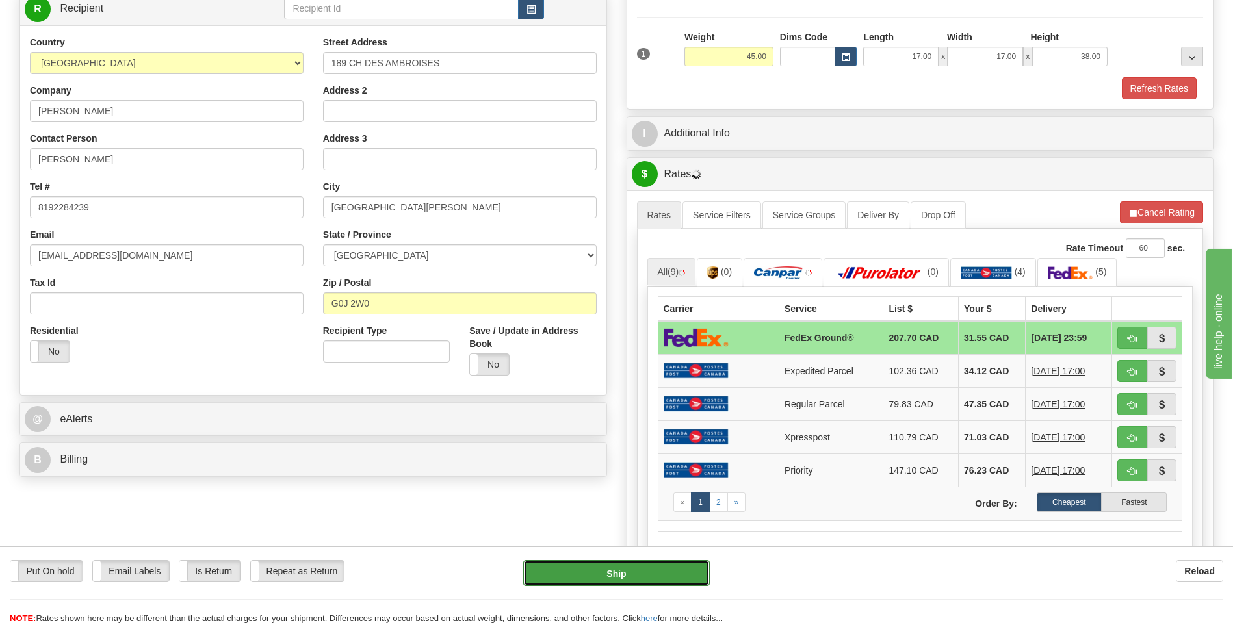
click at [635, 581] on button "Ship" at bounding box center [616, 573] width 186 height 26
type input "92"
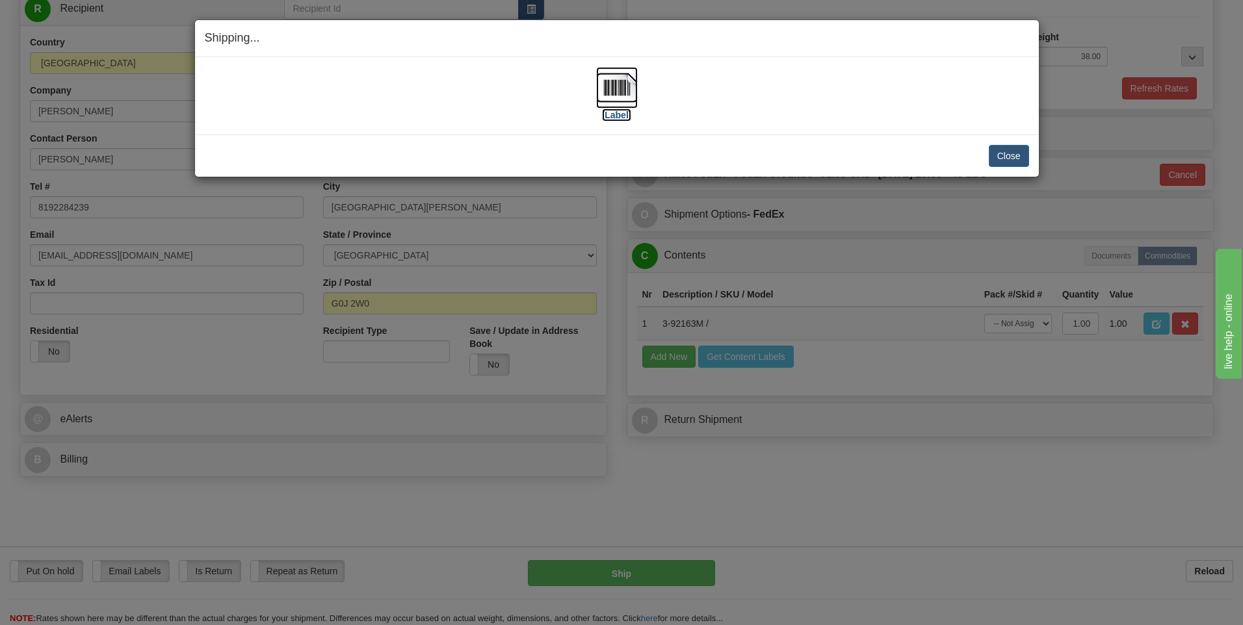
click at [616, 91] on img at bounding box center [617, 88] width 42 height 42
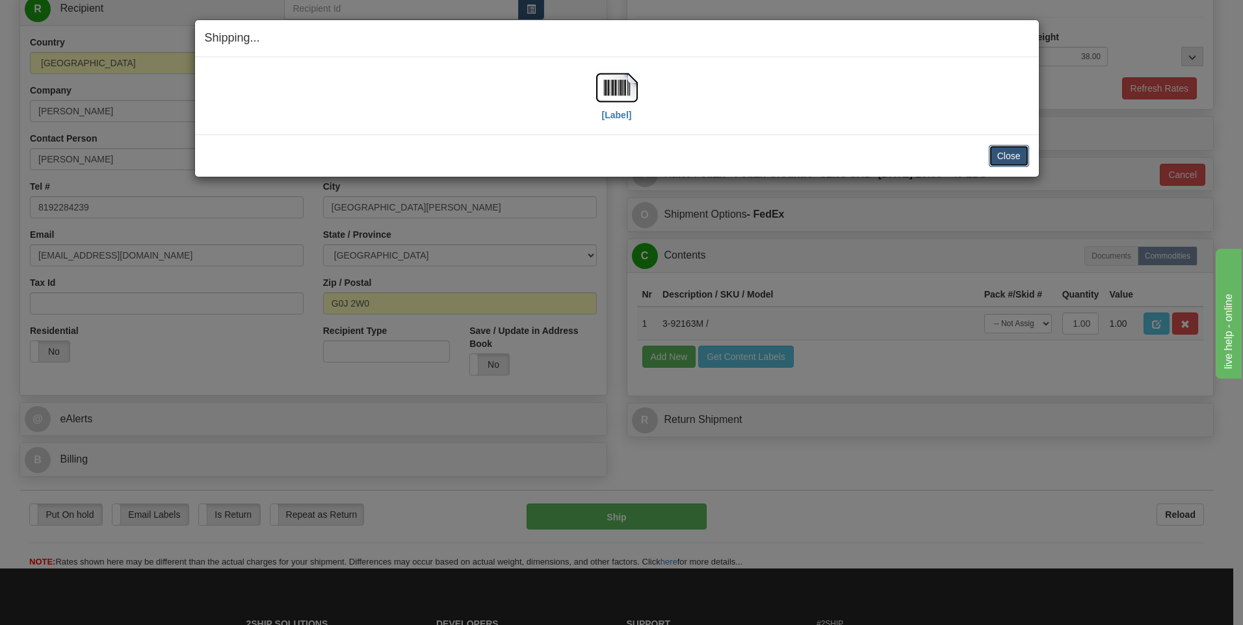
click at [1001, 156] on button "Close" at bounding box center [1009, 156] width 40 height 22
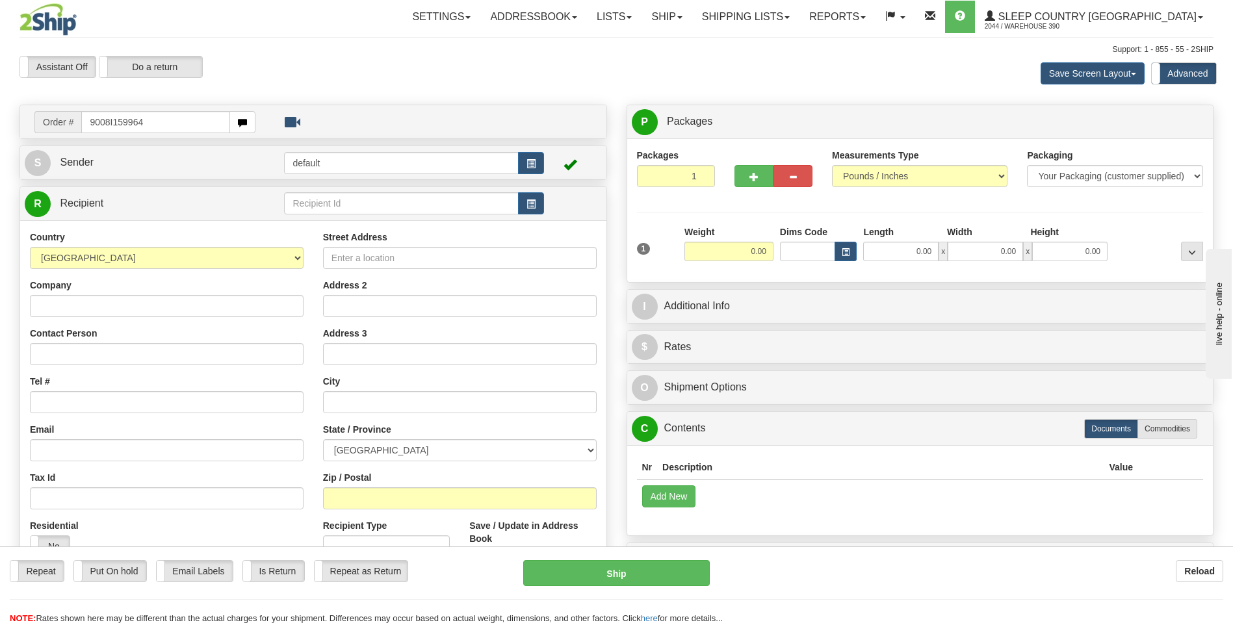
type input "9008I159964"
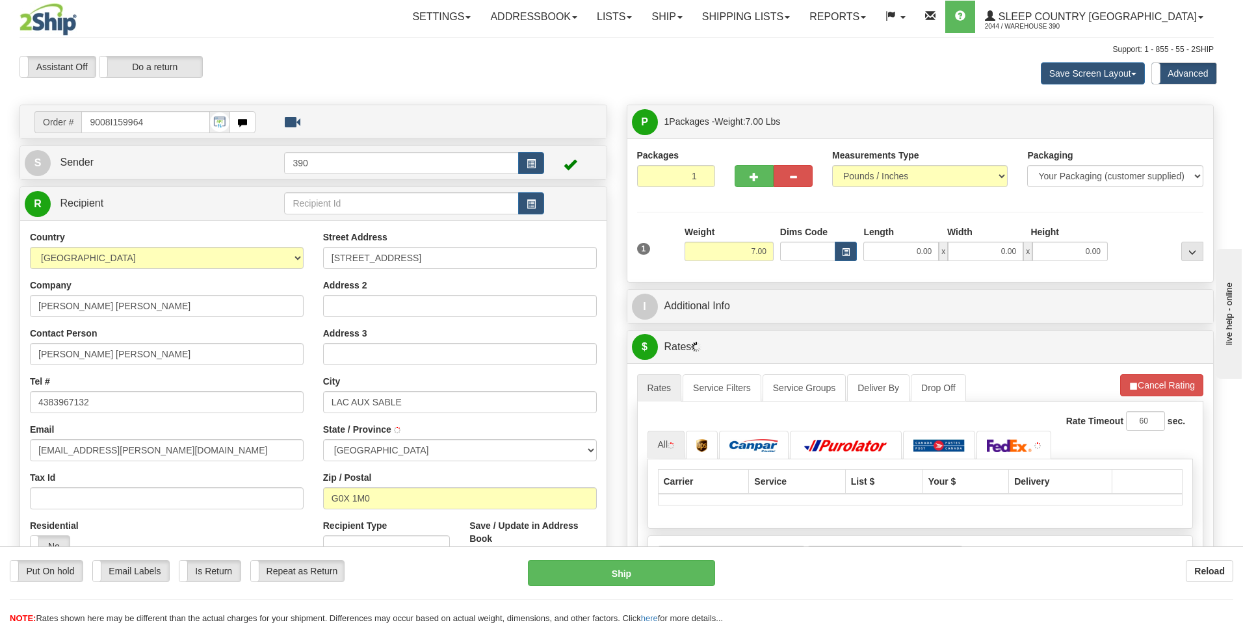
type input "LAC-AUX-SABLES"
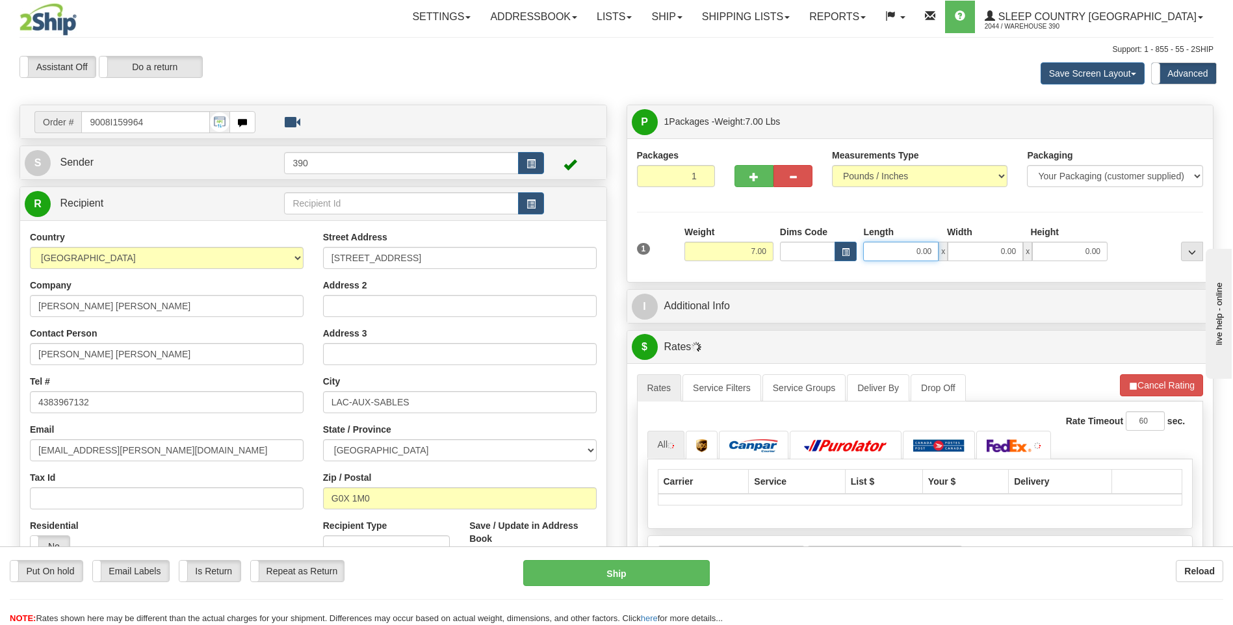
click at [900, 250] on input "0.00" at bounding box center [900, 252] width 75 height 20
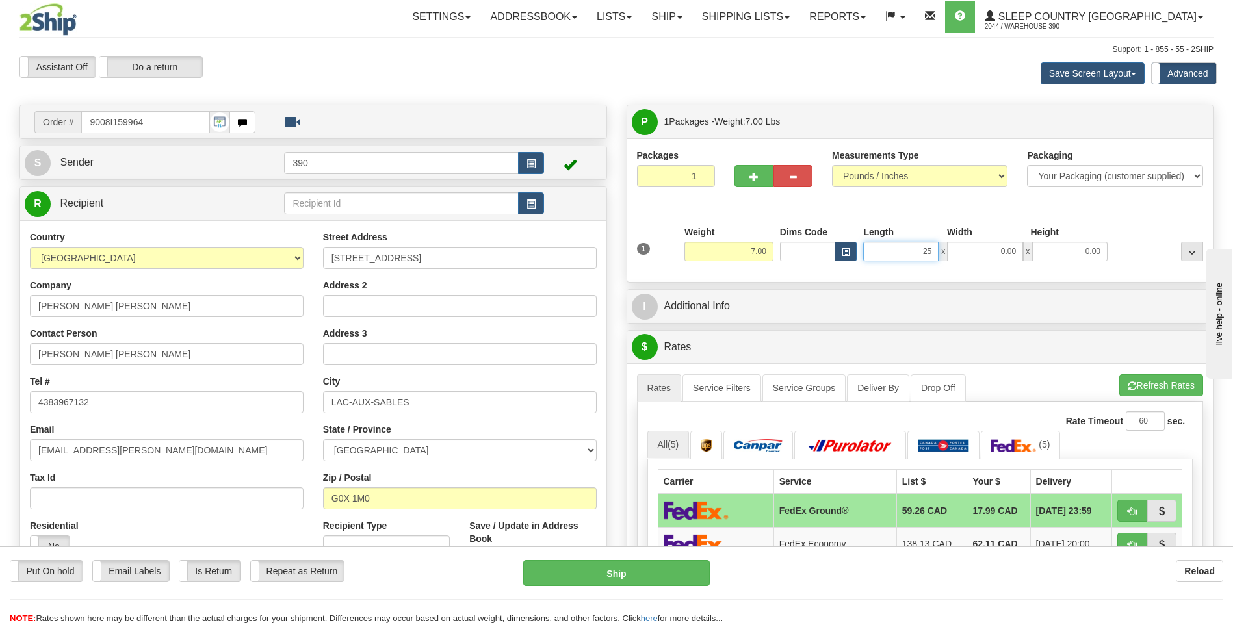
type input "25.00"
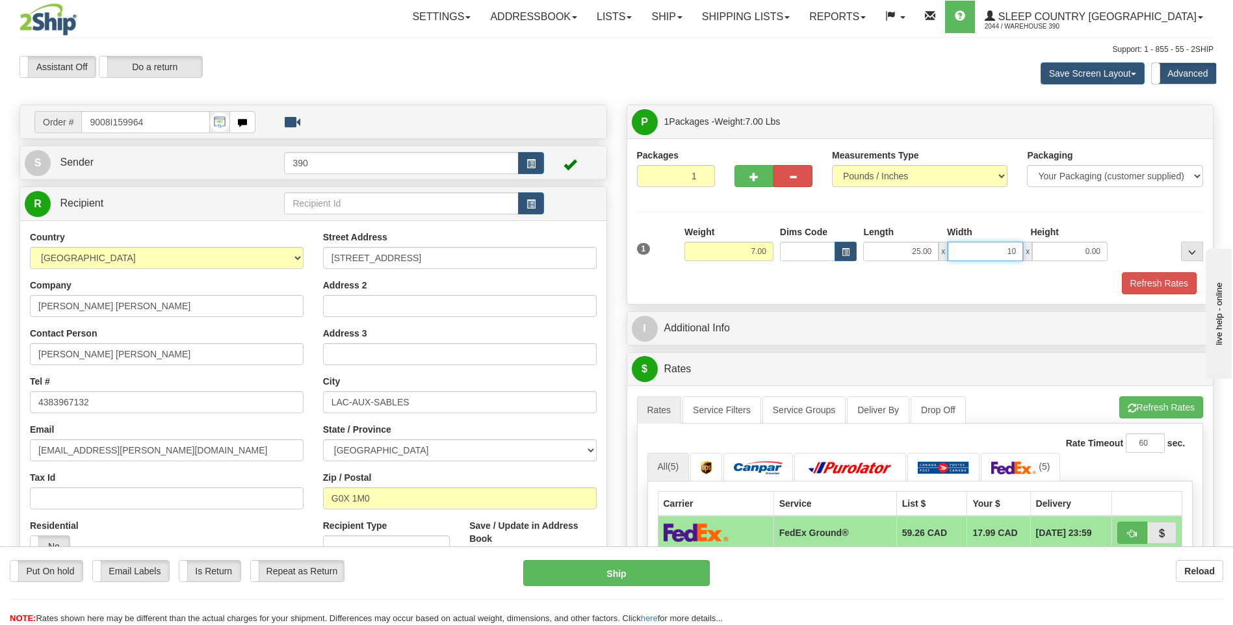
type input "10.00"
type input "16.00"
click at [1128, 402] on button "Refresh Rates" at bounding box center [1161, 408] width 84 height 22
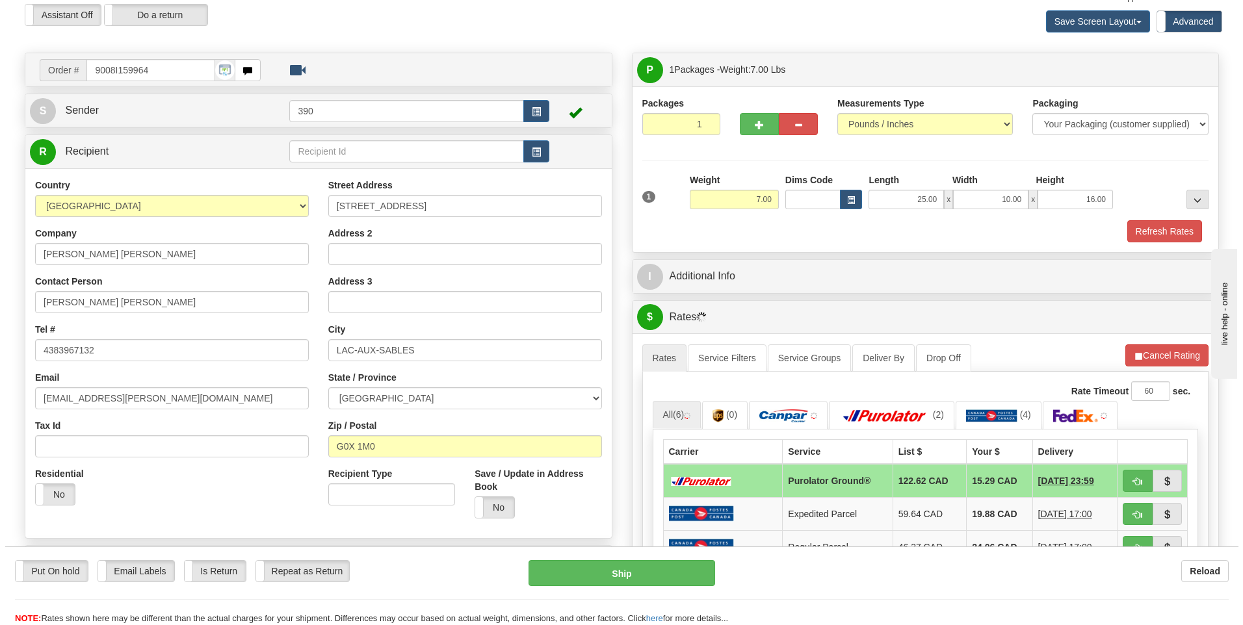
scroll to position [130, 0]
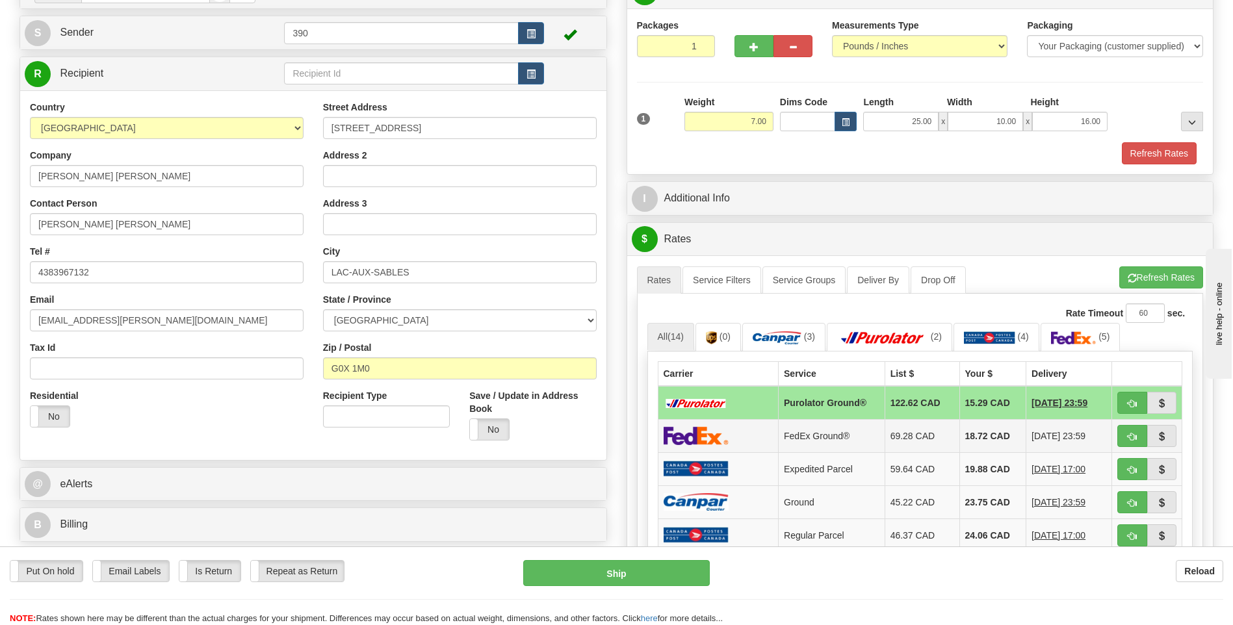
click at [977, 433] on td "18.72 CAD" at bounding box center [992, 435] width 67 height 33
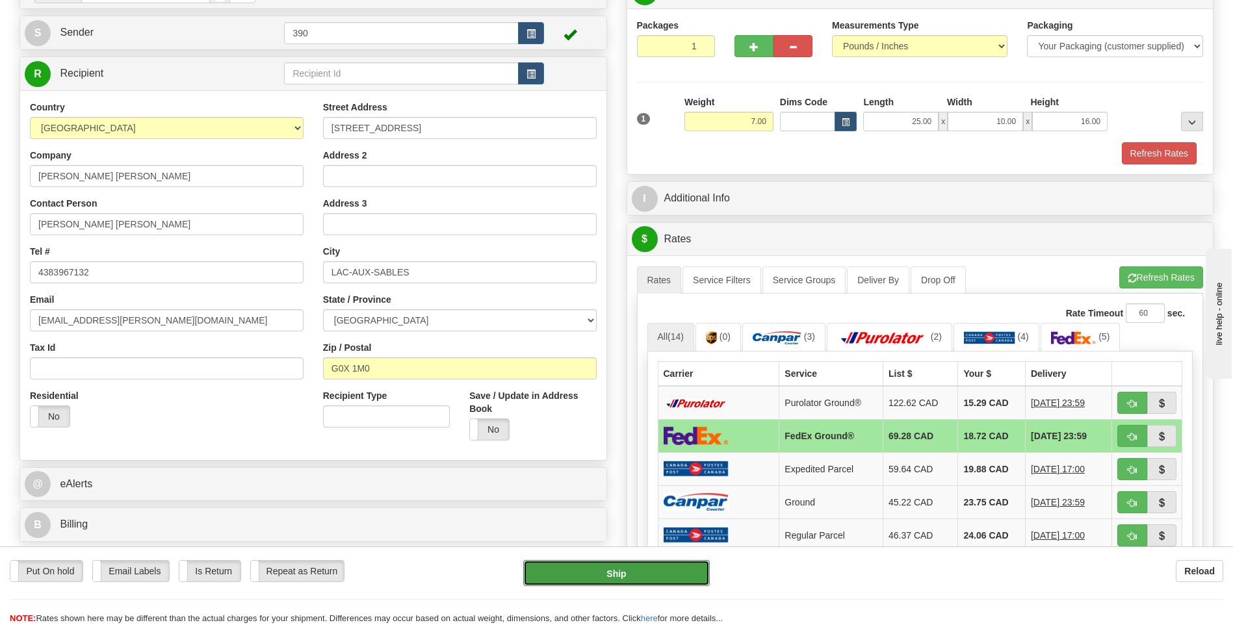
click at [640, 573] on button "Ship" at bounding box center [616, 573] width 186 height 26
type input "92"
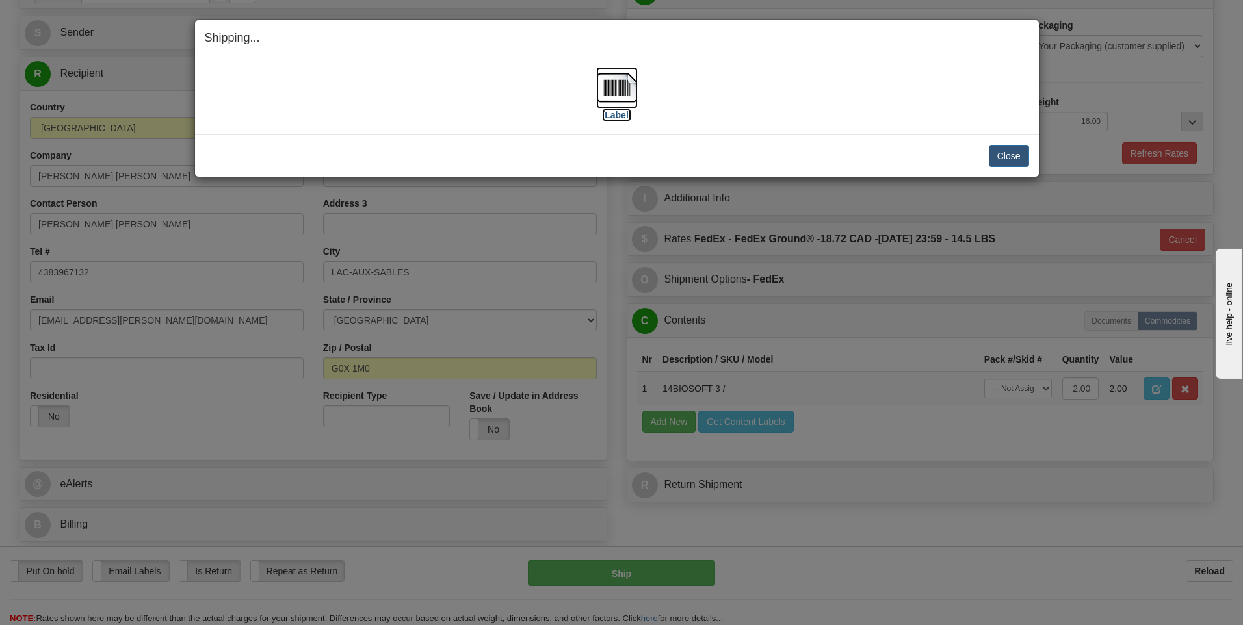
click at [618, 92] on img at bounding box center [617, 88] width 42 height 42
click at [1006, 155] on button "Close" at bounding box center [1009, 156] width 40 height 22
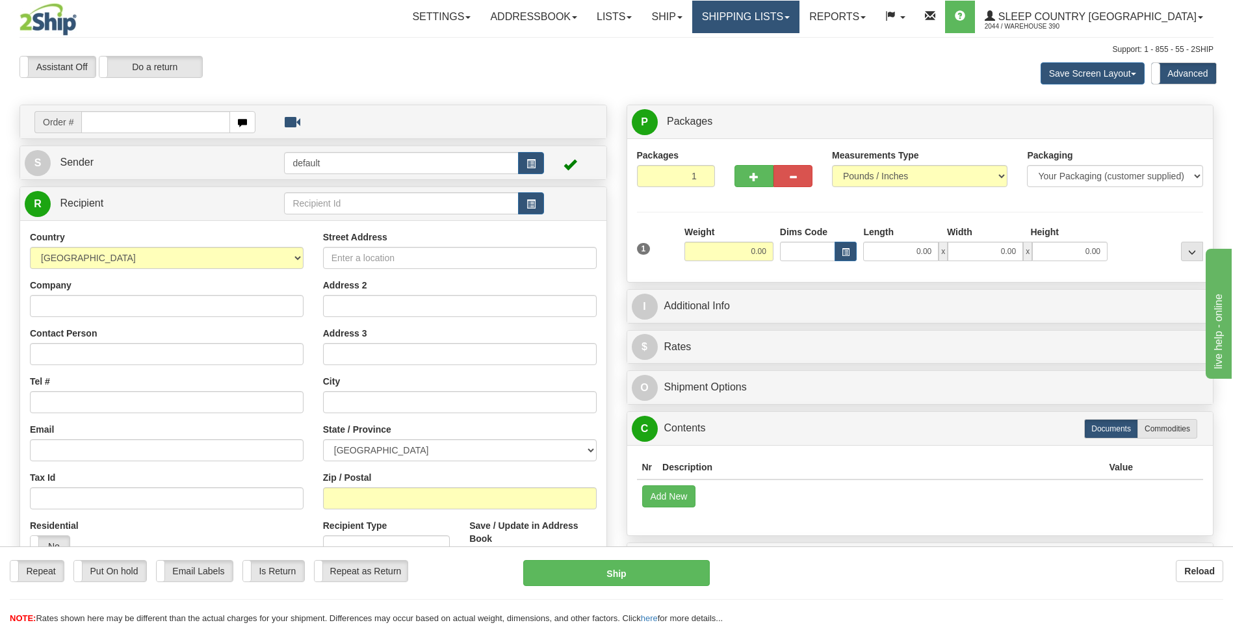
click at [800, 21] on link "Shipping lists" at bounding box center [745, 17] width 107 height 33
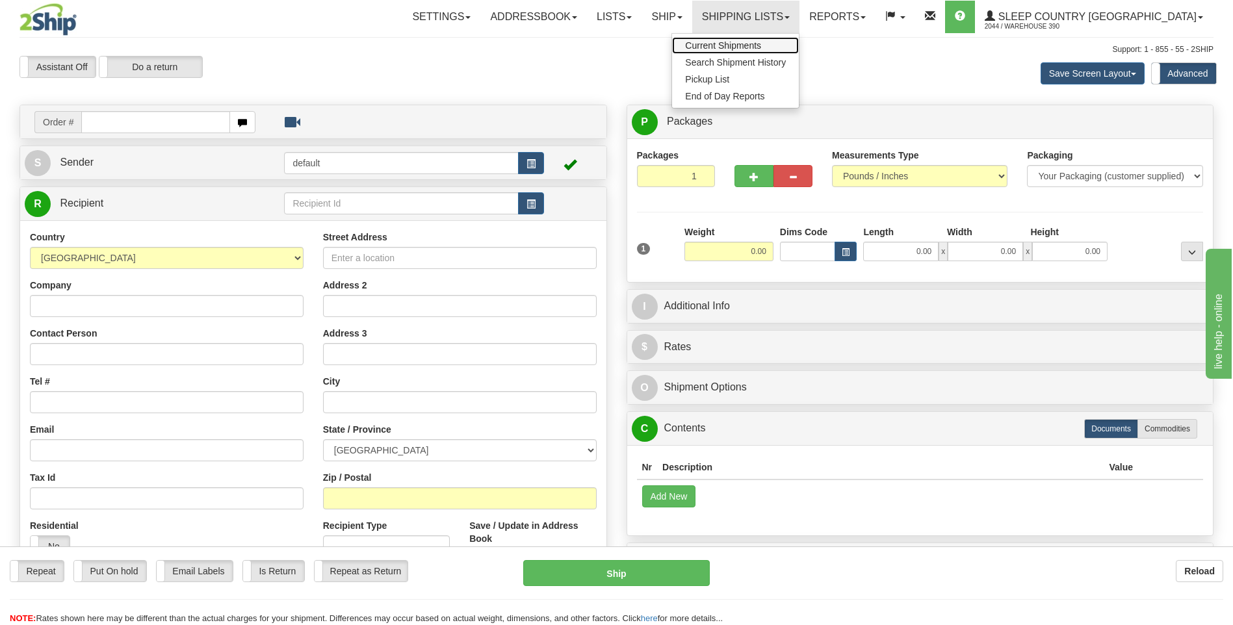
click at [761, 41] on span "Current Shipments" at bounding box center [723, 45] width 76 height 10
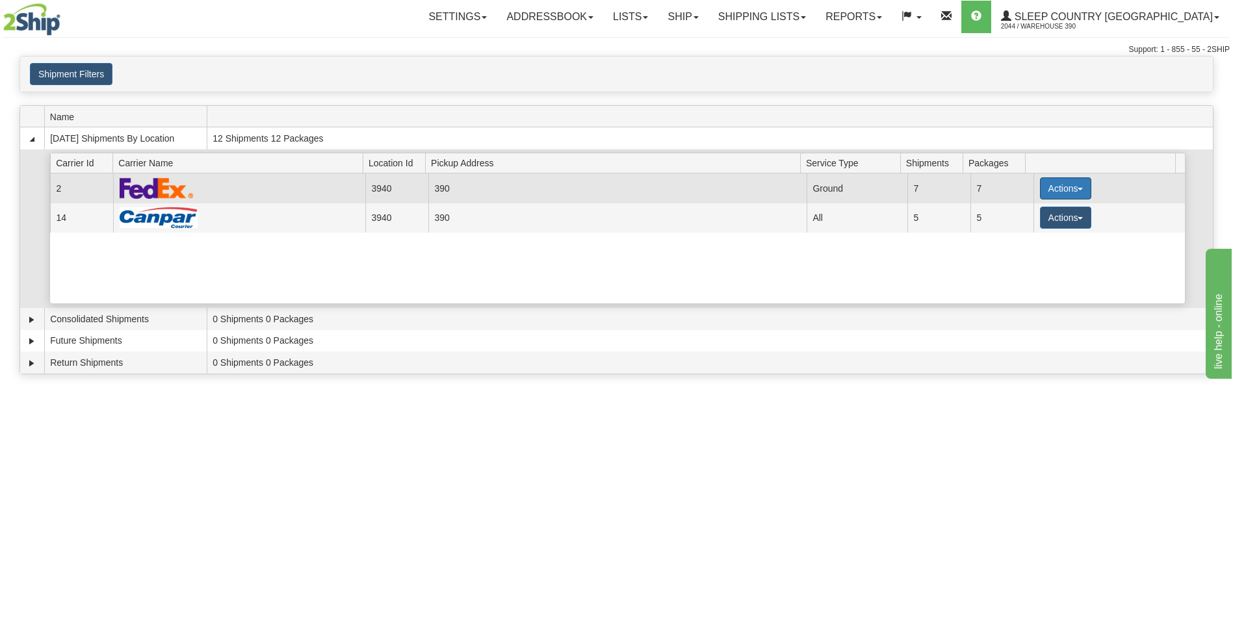
click at [1049, 184] on button "Actions" at bounding box center [1066, 188] width 52 height 22
click at [1015, 228] on span "Close" at bounding box center [1015, 229] width 30 height 9
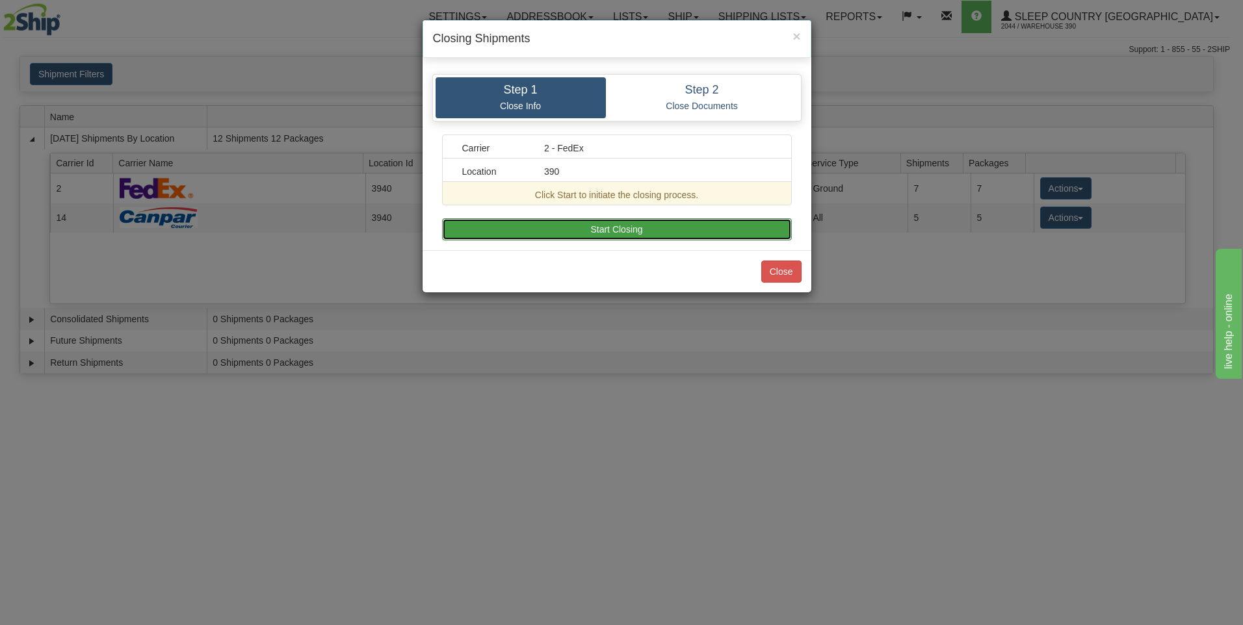
click at [679, 231] on button "Start Closing" at bounding box center [617, 229] width 350 height 22
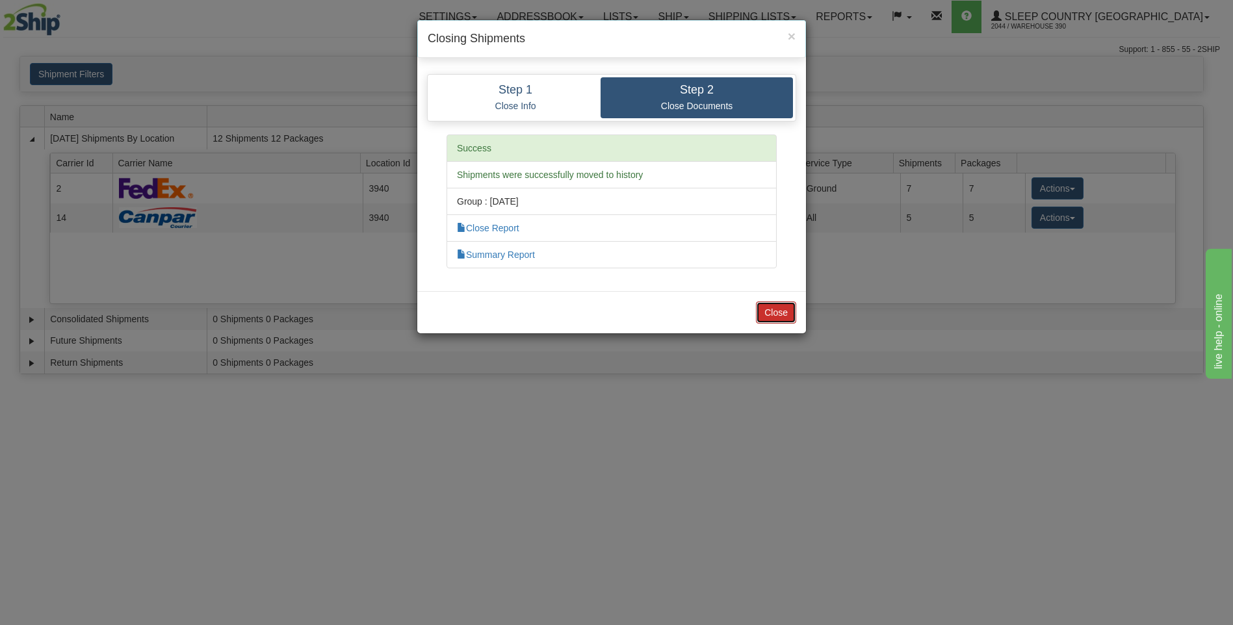
click at [764, 311] on button "Close" at bounding box center [776, 313] width 40 height 22
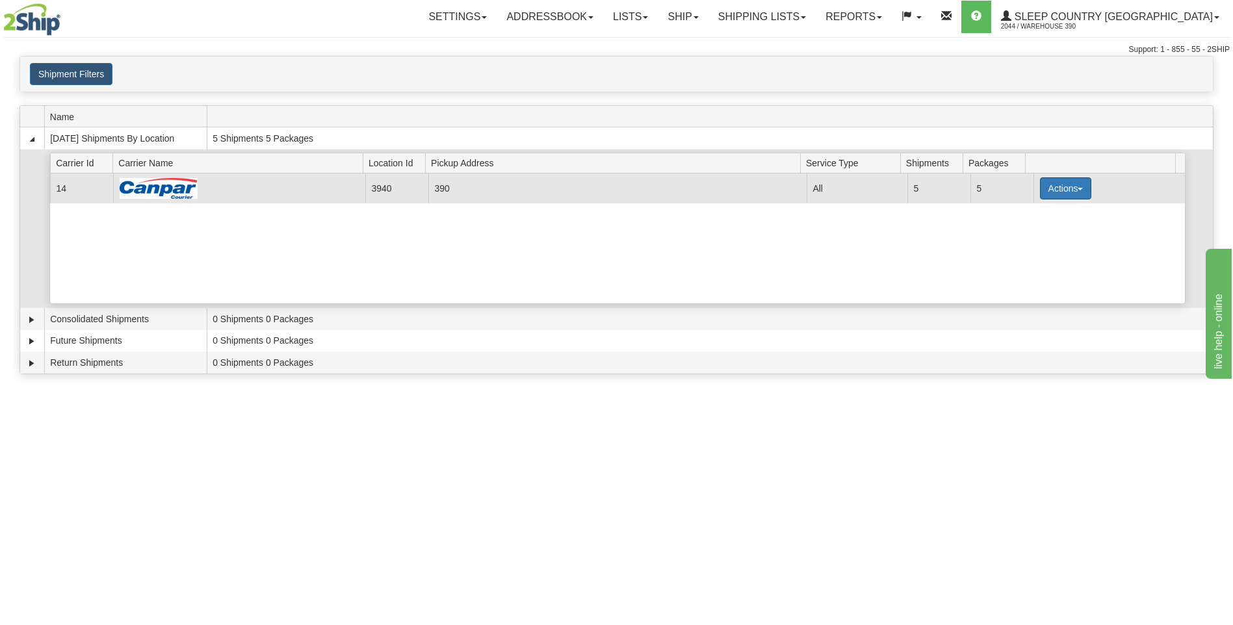
click at [1058, 187] on button "Actions" at bounding box center [1066, 188] width 52 height 22
click at [1022, 232] on span "Close" at bounding box center [1015, 229] width 30 height 9
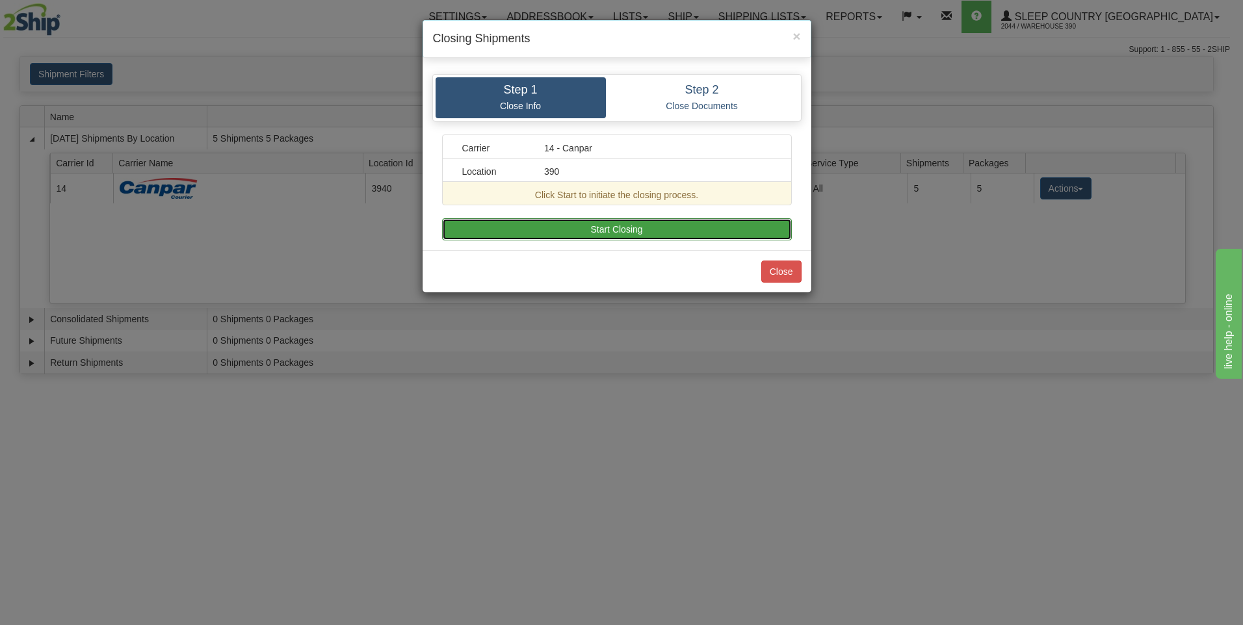
click at [755, 231] on button "Start Closing" at bounding box center [617, 229] width 350 height 22
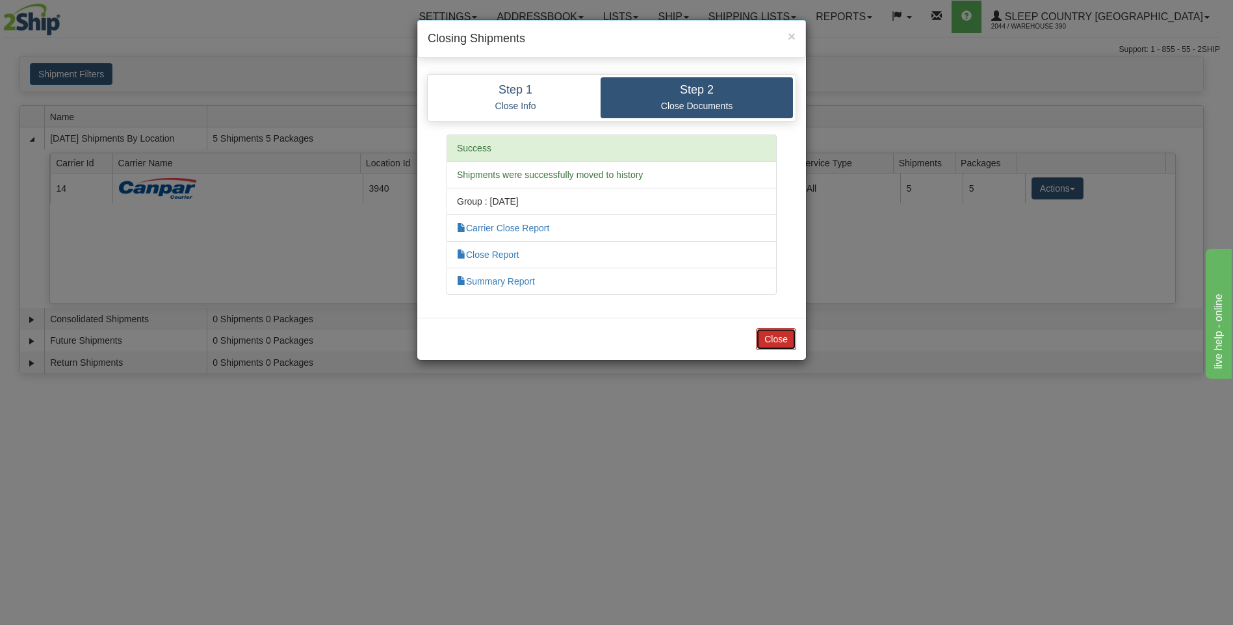
click at [787, 336] on button "Close" at bounding box center [776, 339] width 40 height 22
